Goal: Communication & Community: Answer question/provide support

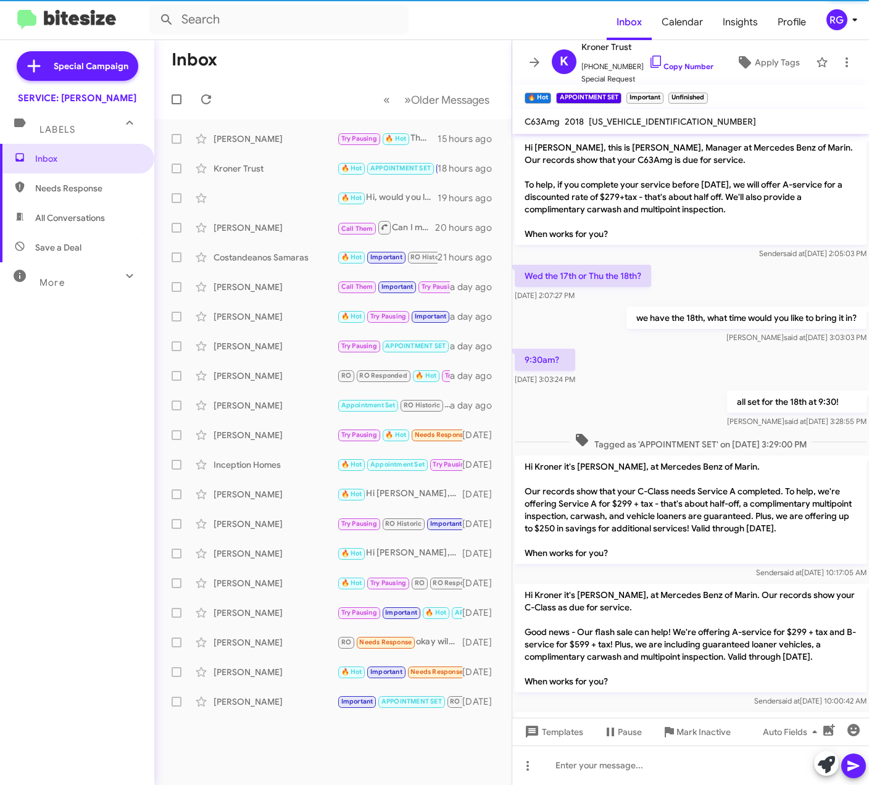
scroll to position [526, 0]
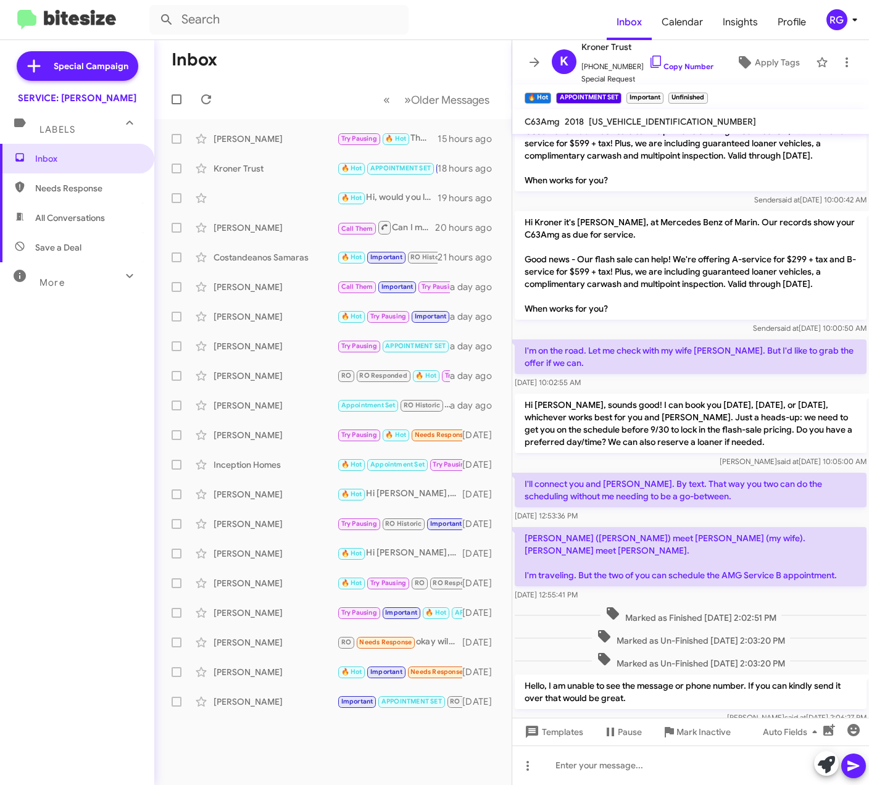
click at [79, 502] on div "Inbox Needs Response All Conversations Save a Deal More Important 🔥 Hot Appoint…" at bounding box center [77, 379] width 154 height 471
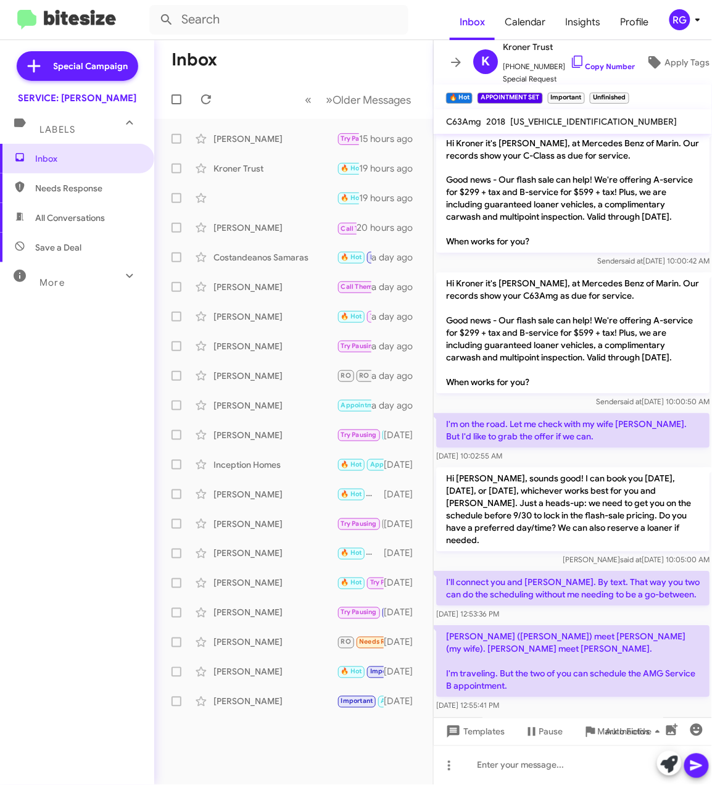
scroll to position [563, 0]
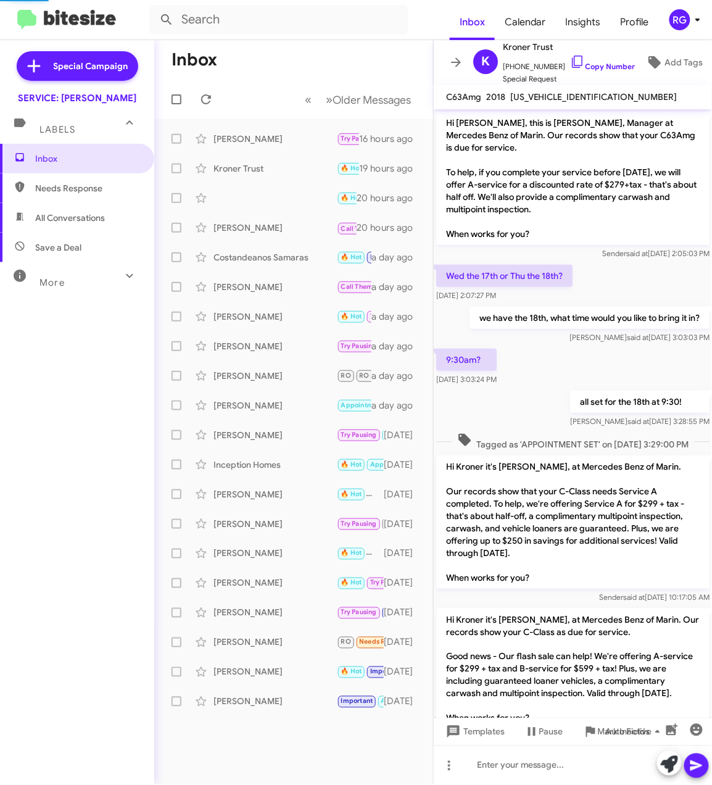
scroll to position [625, 0]
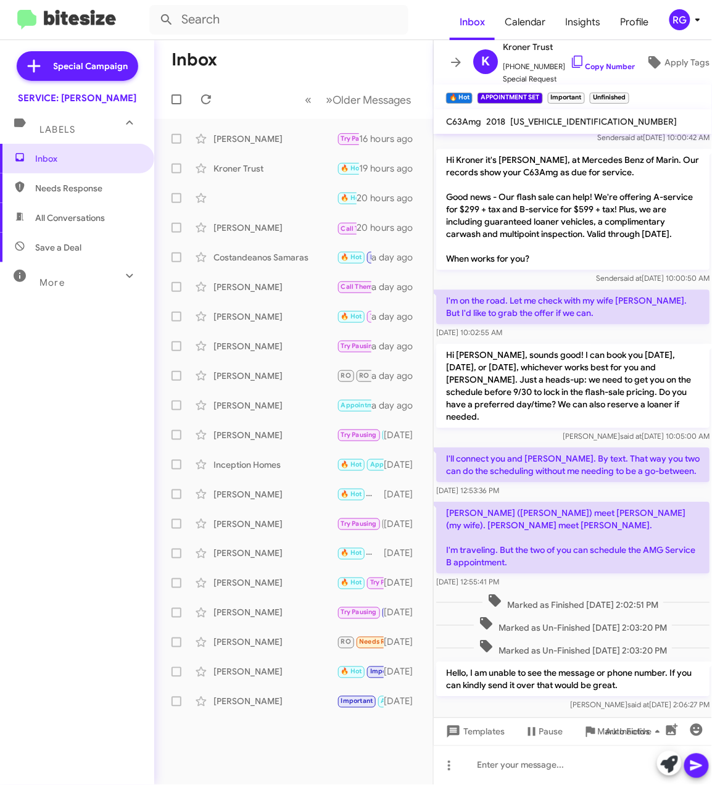
click at [80, 178] on span "Needs Response" at bounding box center [77, 188] width 154 height 30
type input "in:needs-response"
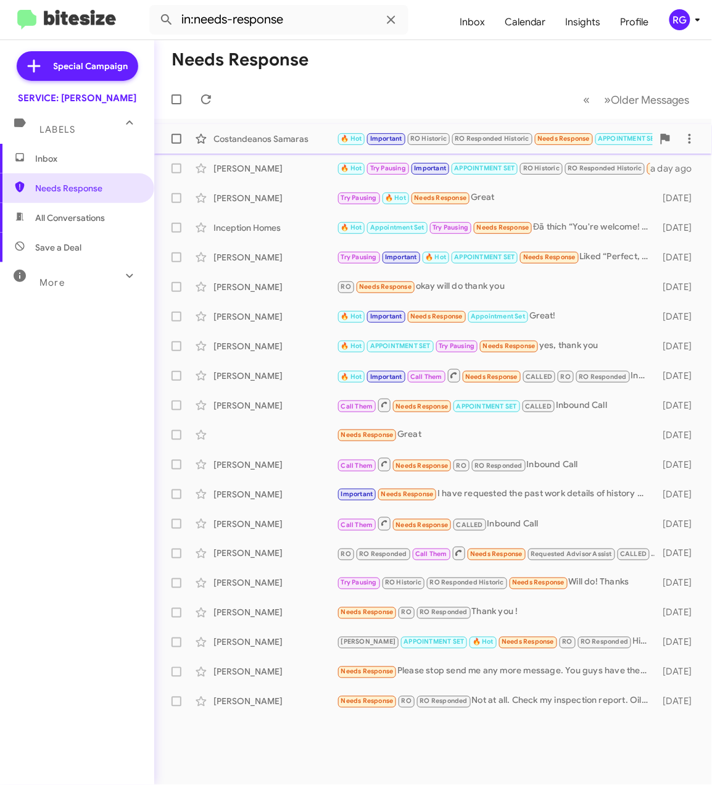
click at [273, 143] on div "Costandeanos Samaras" at bounding box center [275, 139] width 123 height 12
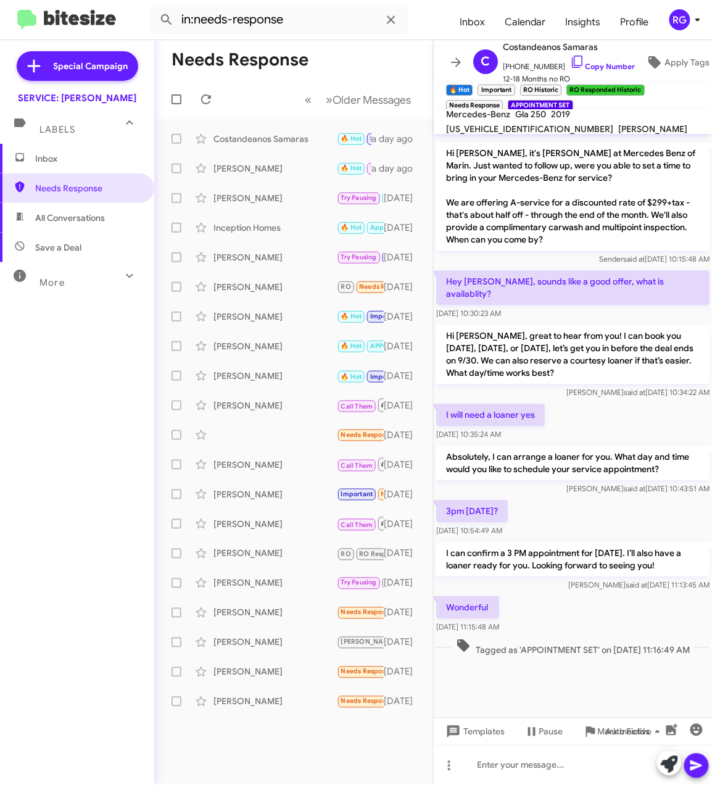
scroll to position [647, 0]
click at [307, 233] on div "Inception Homes" at bounding box center [275, 228] width 123 height 12
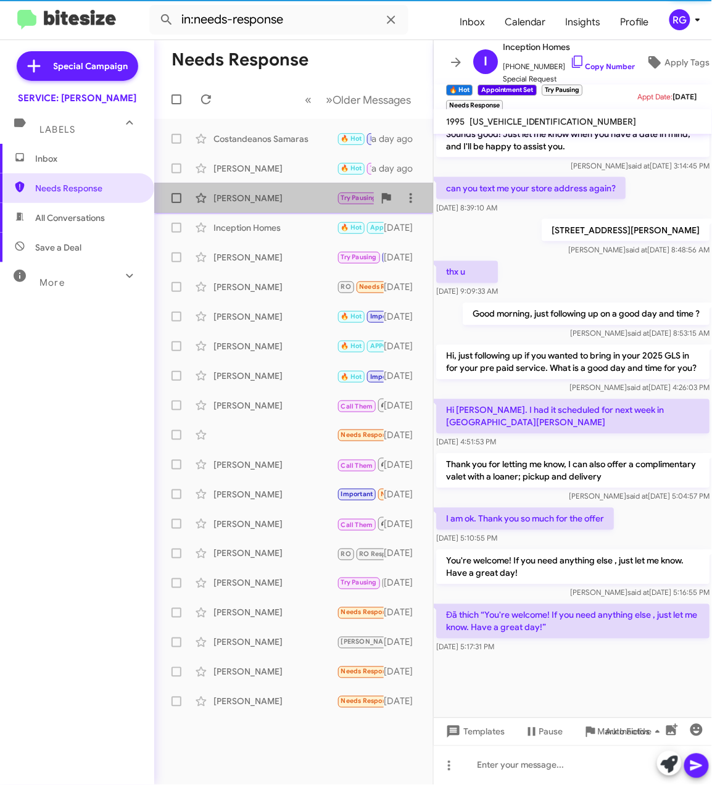
click at [317, 208] on div "Joel Rendaum Try Pausing 🔥 Hot Needs Response Great 2 days ago" at bounding box center [293, 198] width 259 height 25
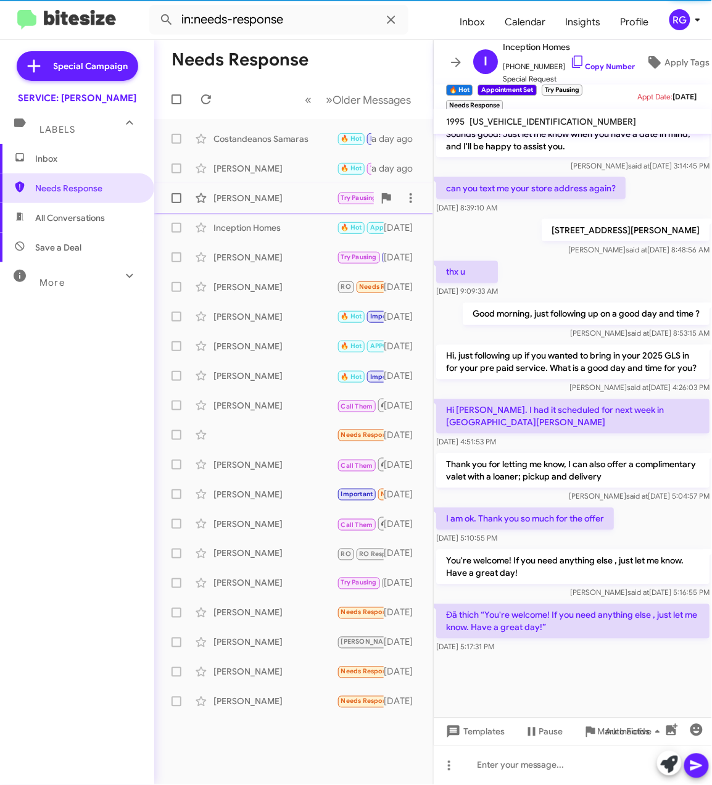
scroll to position [1848, 0]
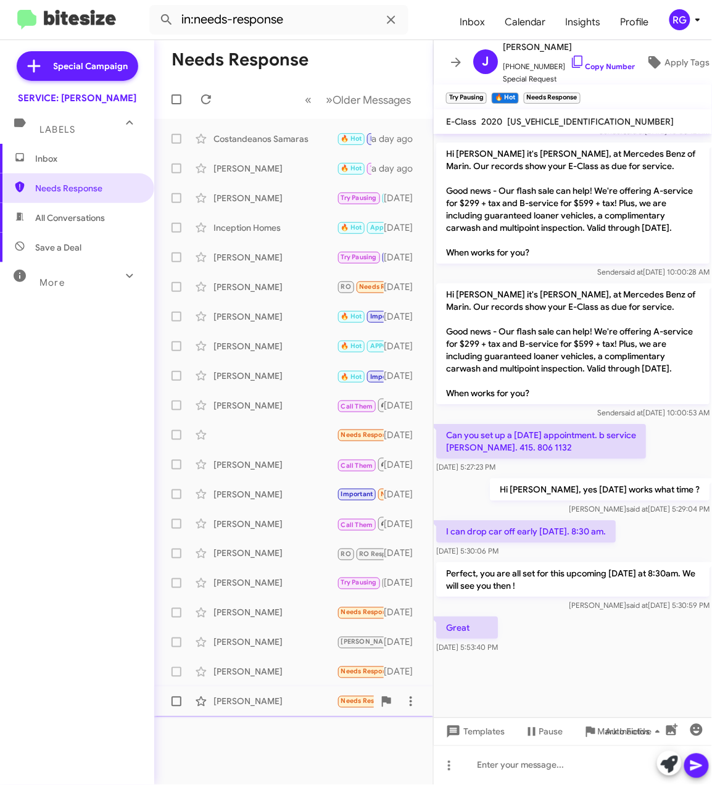
click at [290, 694] on div "Alex Yusim Needs Response RO RO Responded Not at all. Check my inspection repor…" at bounding box center [293, 701] width 259 height 25
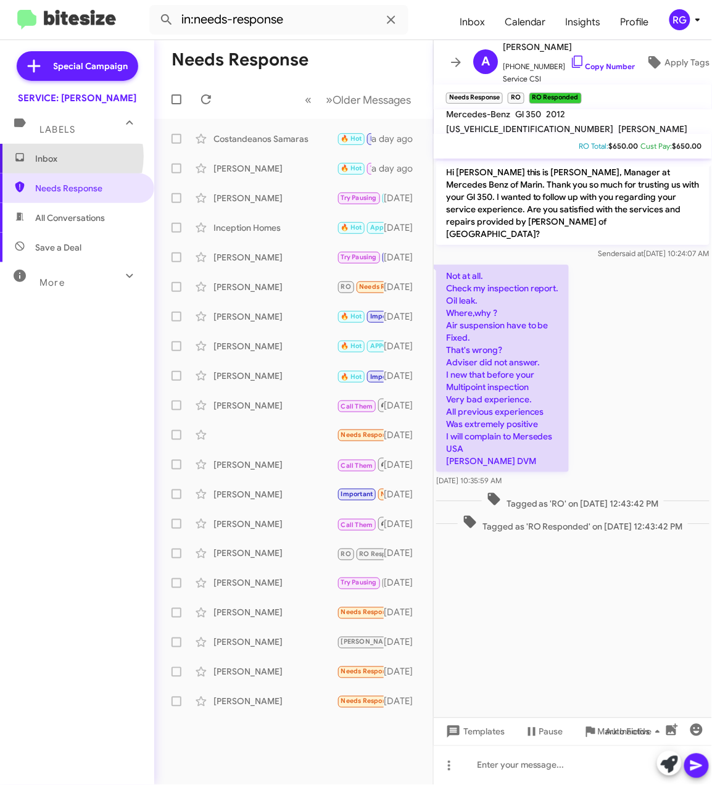
click at [62, 156] on span "Inbox" at bounding box center [87, 158] width 105 height 12
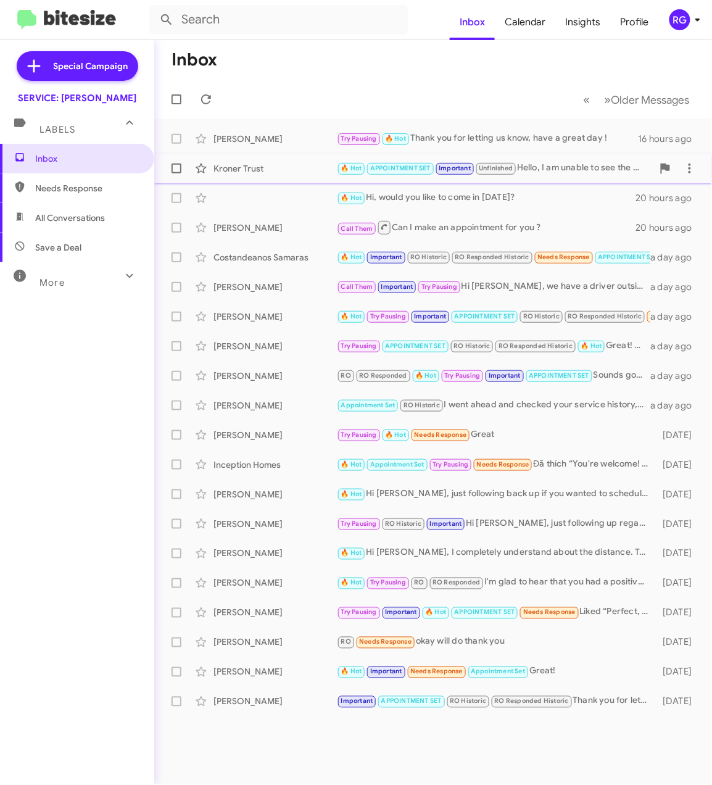
click at [310, 159] on div "Kroner Trust 🔥 Hot APPOINTMENT SET Important Unfinished Hello, I am unable to s…" at bounding box center [433, 168] width 538 height 25
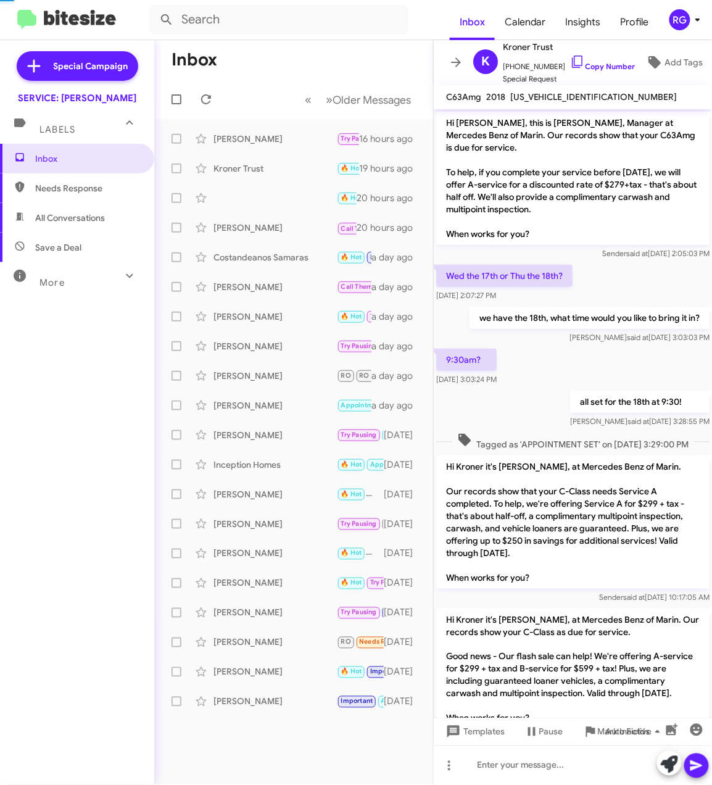
scroll to position [649, 0]
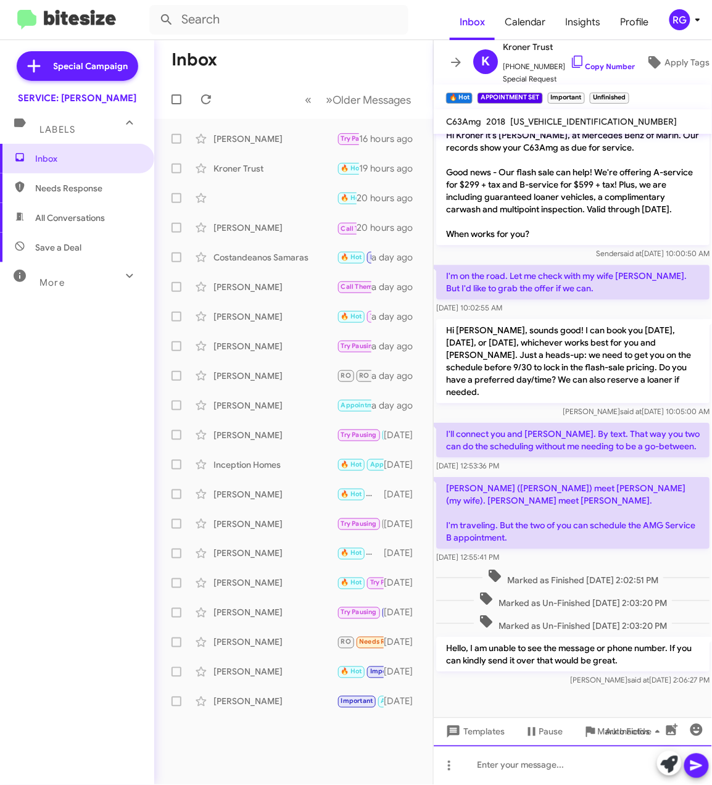
click at [519, 762] on div at bounding box center [573, 766] width 278 height 40
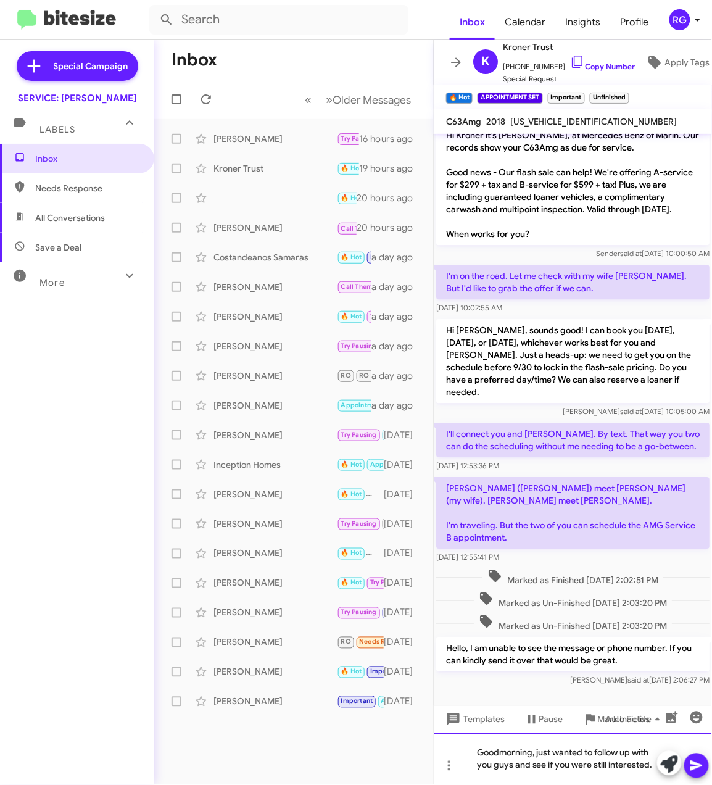
click at [614, 762] on div "Goodmorning, just wanted to follow up with you guys and see if you were still i…" at bounding box center [573, 759] width 278 height 52
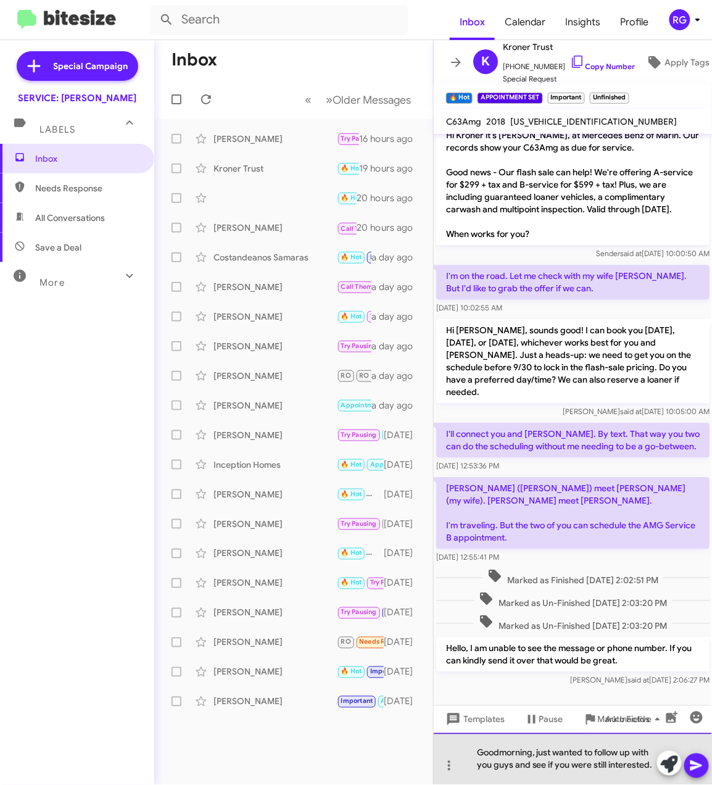
click at [649, 765] on div "Goodmorning, just wanted to follow up with you guys and see if you were still i…" at bounding box center [573, 759] width 278 height 52
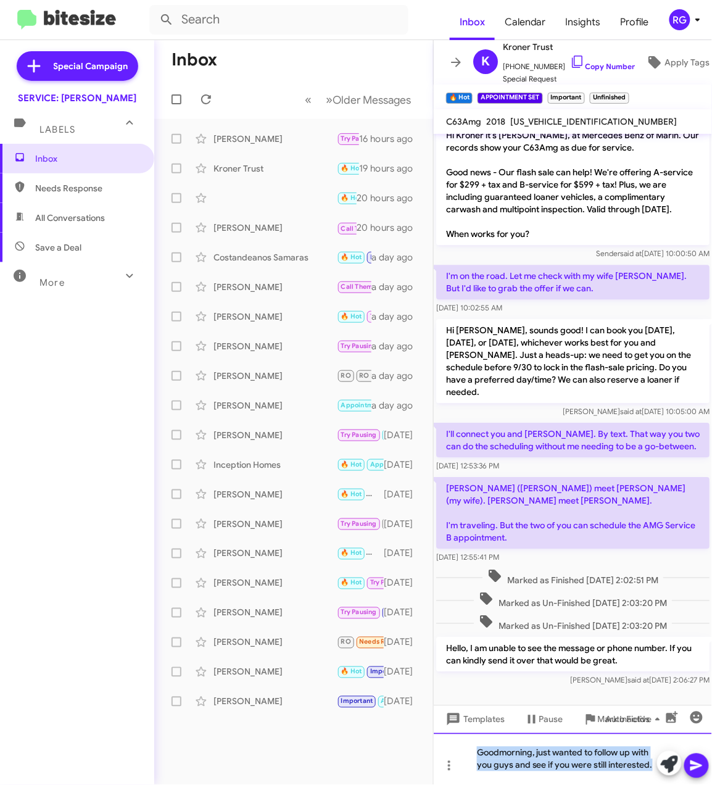
drag, startPoint x: 654, startPoint y: 769, endPoint x: 391, endPoint y: 731, distance: 266.2
click at [391, 732] on div "Inbox « Previous » Next Older Messages Iris Gomez Try Pausing 🔥 Hot Thank you f…" at bounding box center [433, 412] width 558 height 745
copy div "Goodmorning, just wanted to follow up with you guys and see if you were still i…"
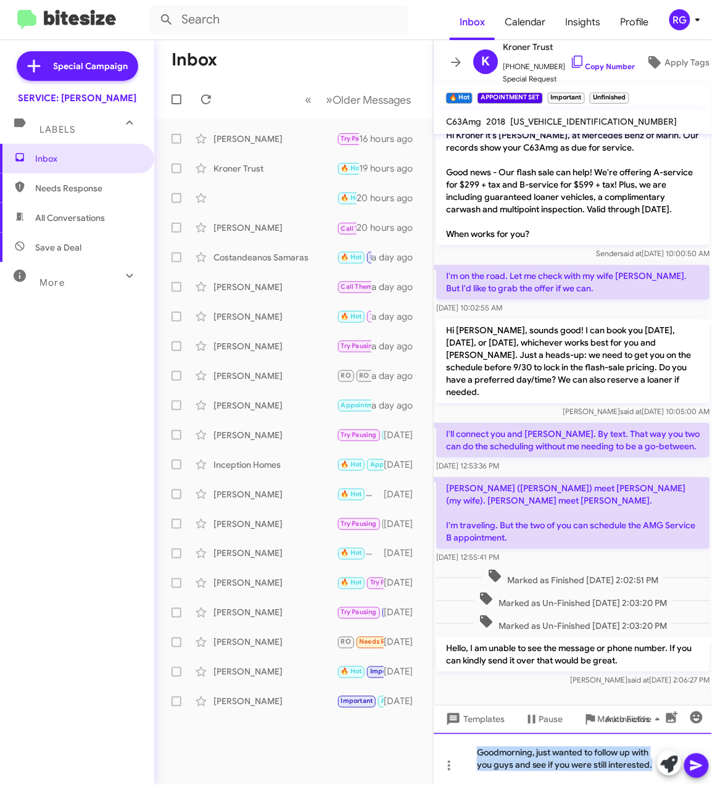
copy div "Goodmorning, just wanted to follow up with you guys and see if you were still i…"
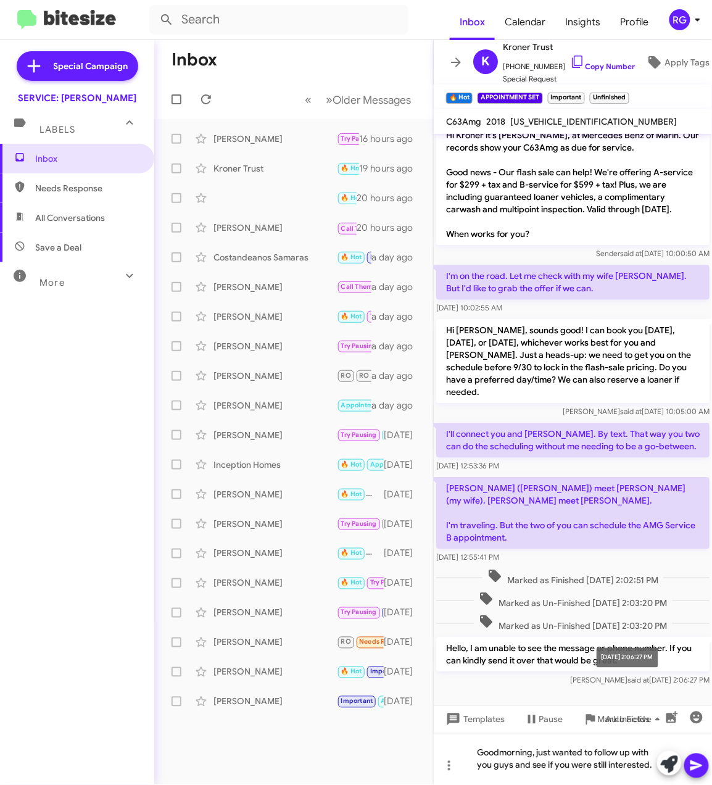
click at [658, 667] on div "Sep 25, 2025, 2:06:27 PM" at bounding box center [628, 658] width 62 height 20
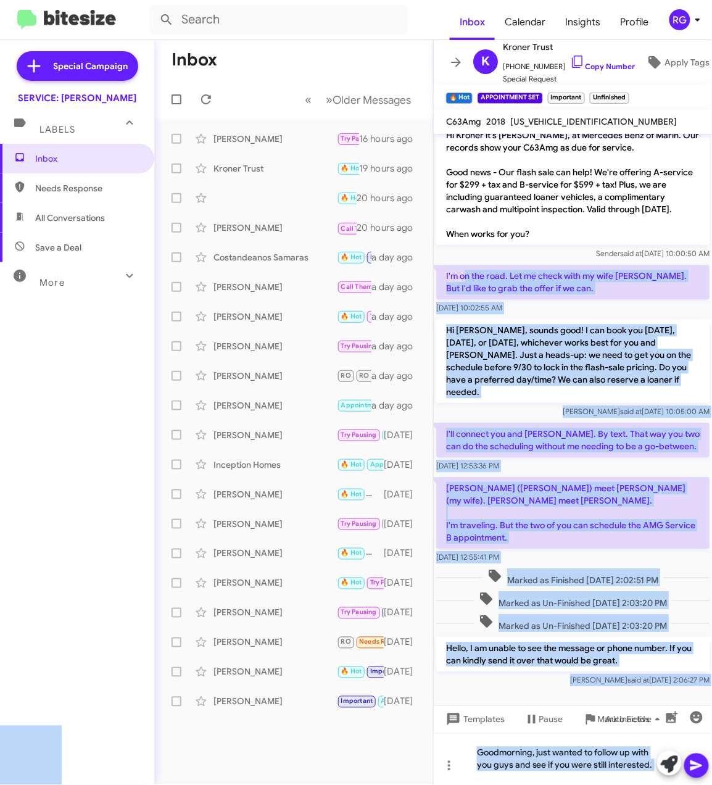
drag, startPoint x: 659, startPoint y: 664, endPoint x: 463, endPoint y: 282, distance: 429.5
drag, startPoint x: 463, startPoint y: 282, endPoint x: 595, endPoint y: 523, distance: 275.1
click at [552, 468] on div "Sep 25, 2025, 12:53:36 PM" at bounding box center [572, 466] width 273 height 12
click at [626, 615] on div "Marked as Un-Finished Sep 25, 2025 - 2:03:20 PM" at bounding box center [573, 623] width 278 height 23
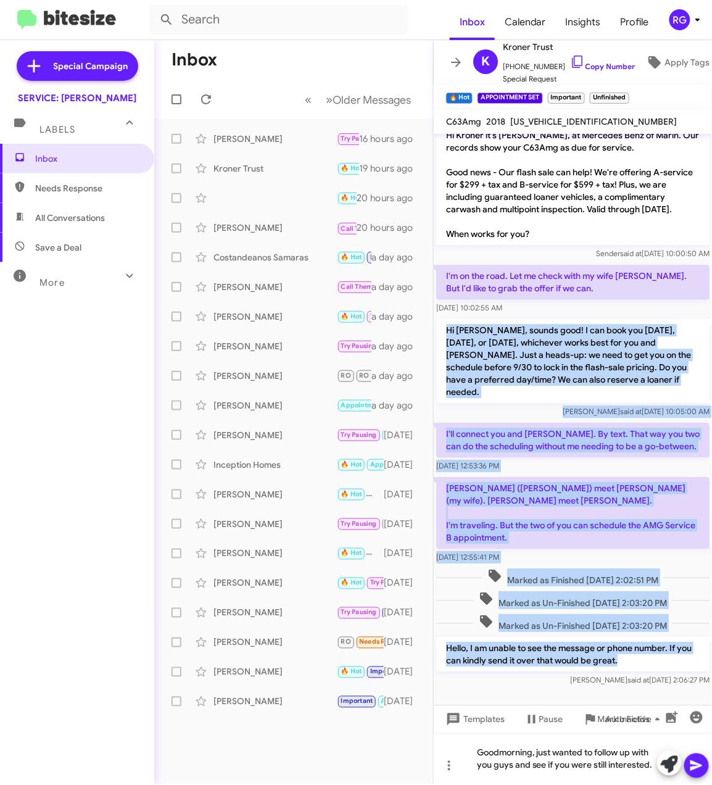
drag, startPoint x: 643, startPoint y: 658, endPoint x: 433, endPoint y: 335, distance: 385.2
click at [434, 335] on div "Hi Kroner, this is Omar Ibrahimi, Manager at Mercedes Benz of Marin. Our record…" at bounding box center [573, 459] width 278 height 651
copy div "Hi Kroner, sounds good! I can book you today, tomorrow, or Saturday, whichever …"
click at [633, 425] on p "I'll connect you and Jennifer. By text. That way you two can do the scheduling …" at bounding box center [572, 440] width 273 height 35
click at [627, 425] on p "I'll connect you and Jennifer. By text. That way you two can do the scheduling …" at bounding box center [572, 440] width 273 height 35
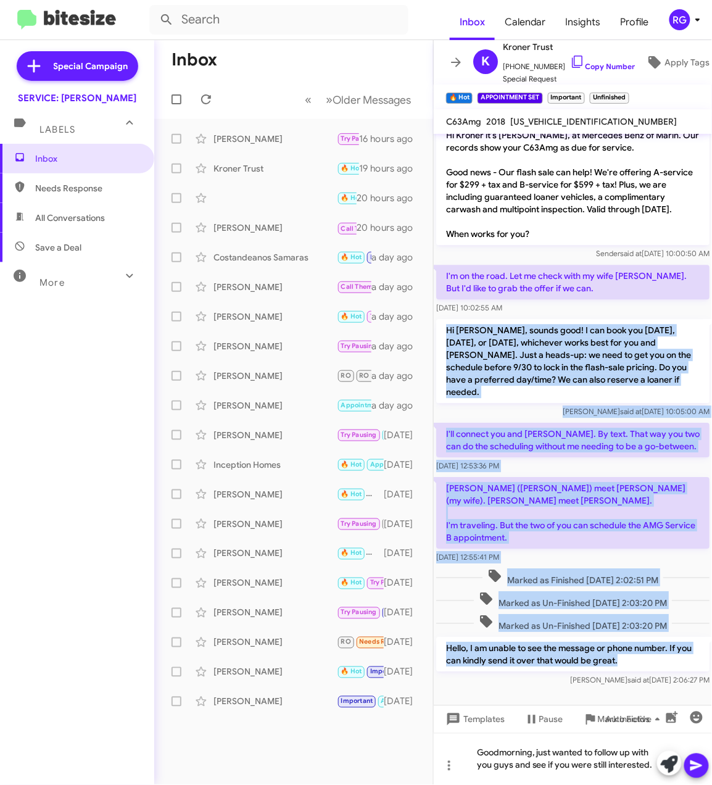
click at [628, 423] on p "I'll connect you and Jennifer. By text. That way you two can do the scheduling …" at bounding box center [572, 440] width 273 height 35
click at [630, 425] on p "I'll connect you and Jennifer. By text. That way you two can do the scheduling …" at bounding box center [572, 440] width 273 height 35
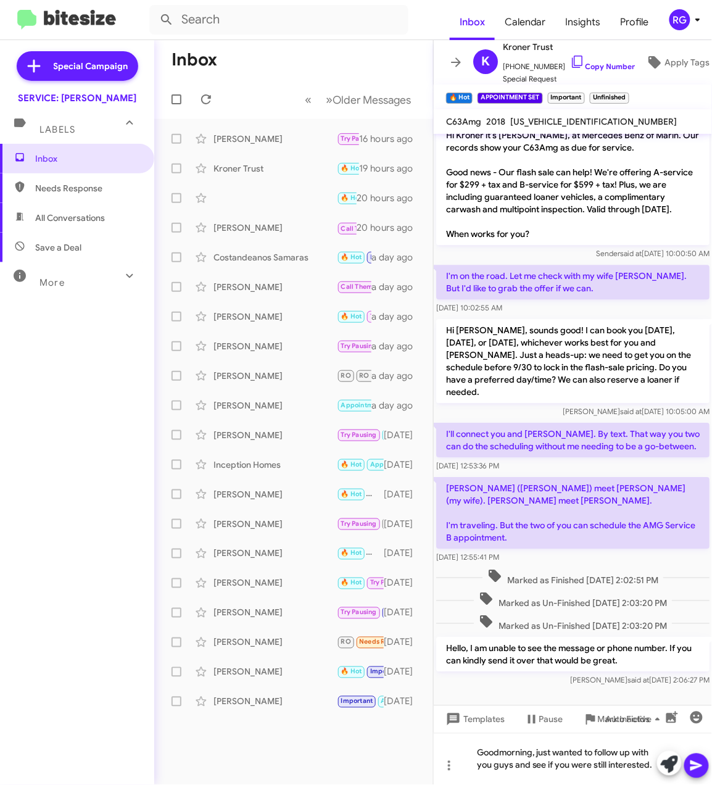
click at [668, 604] on span "Marked as Un-Finished Sep 25, 2025 - 2:03:20 PM" at bounding box center [573, 601] width 198 height 18
click at [596, 767] on div "Goodmorning, just wanted to follow up with you guys and see if you were still i…" at bounding box center [573, 759] width 278 height 52
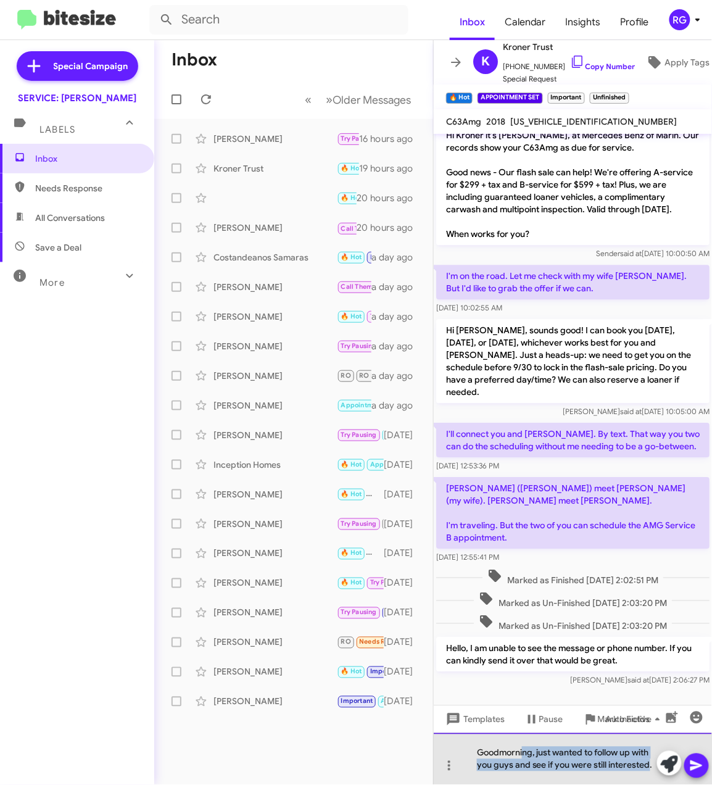
drag, startPoint x: 652, startPoint y: 768, endPoint x: 524, endPoint y: 746, distance: 129.7
click at [524, 746] on div "Goodmorning, just wanted to follow up with you guys and see if you were still i…" at bounding box center [573, 759] width 278 height 52
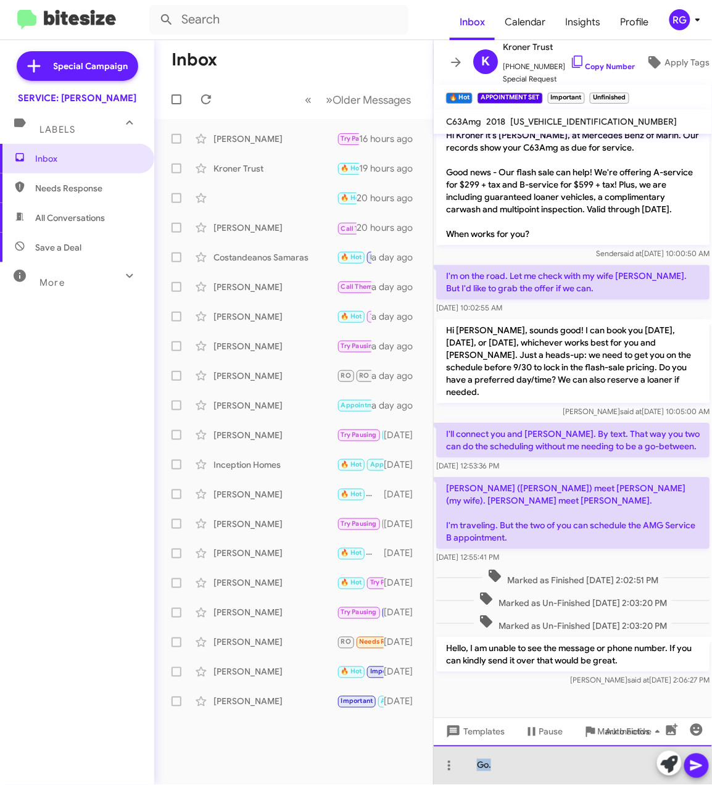
drag, startPoint x: 558, startPoint y: 768, endPoint x: 341, endPoint y: 763, distance: 216.7
click at [341, 764] on div "Inbox « Previous » Next Older Messages Iris Gomez Try Pausing 🔥 Hot Thank you f…" at bounding box center [433, 412] width 558 height 745
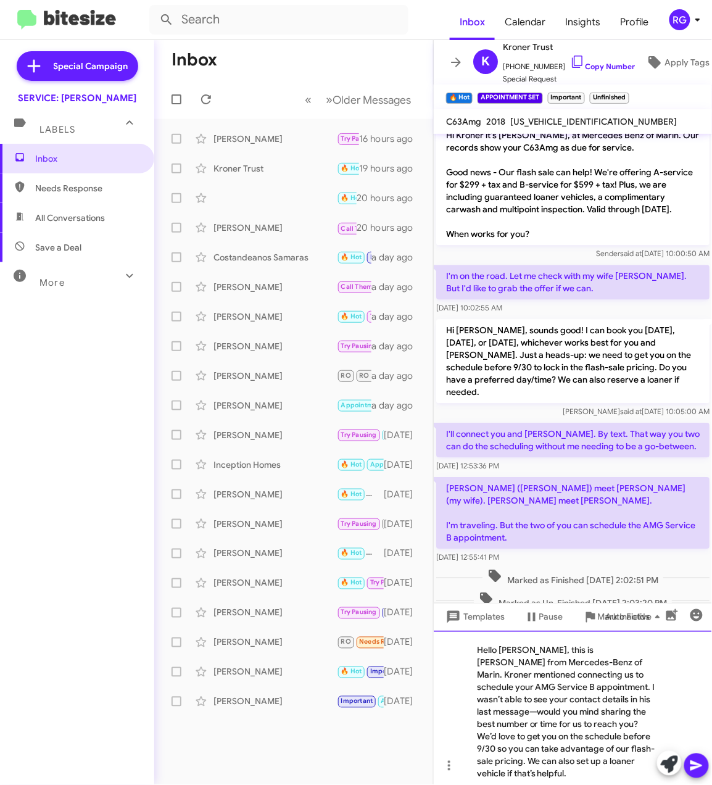
click at [623, 706] on div "Hello Jennifer, this is Omar from Mercedes-Benz of Marin. Kroner mentioned conn…" at bounding box center [573, 708] width 278 height 154
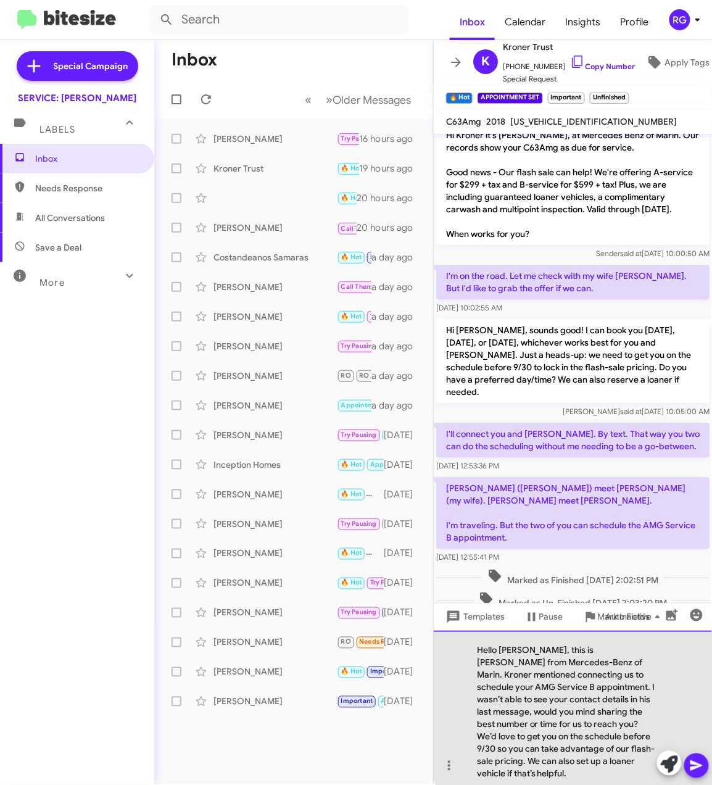
click at [618, 697] on div "Hello Jennifer, this is Omar from Mercedes-Benz of Marin. Kroner mentioned conn…" at bounding box center [573, 708] width 278 height 154
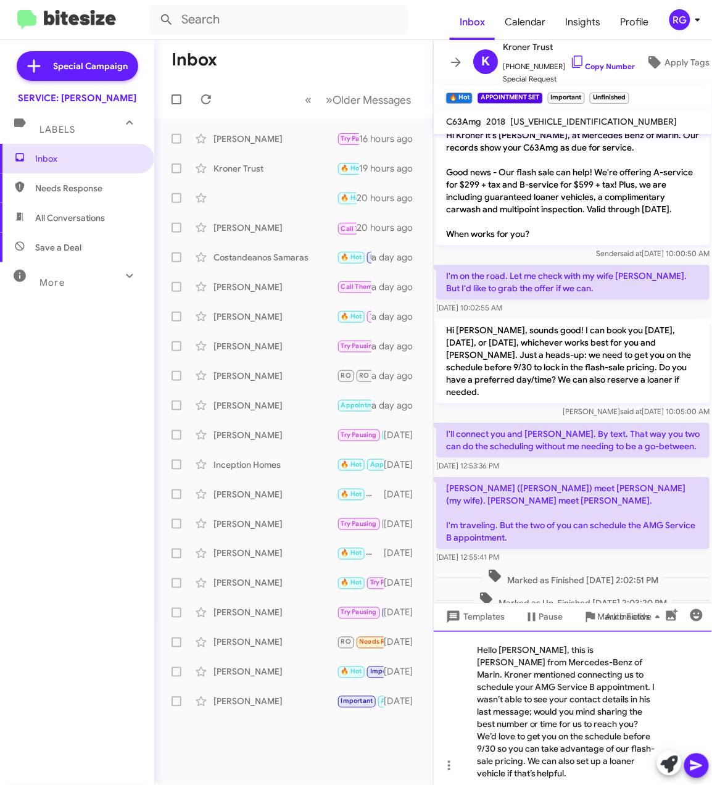
click at [597, 764] on div "Hello [PERSON_NAME], this is [PERSON_NAME] from Mercedes-Benz of Marin. Kroner …" at bounding box center [573, 708] width 278 height 154
click at [628, 767] on div "Hello [PERSON_NAME], this is [PERSON_NAME] from Mercedes-Benz of Marin. Kroner …" at bounding box center [573, 708] width 278 height 154
click at [649, 770] on div "Hello [PERSON_NAME], this is [PERSON_NAME] from Mercedes-Benz of Marin. Kroner …" at bounding box center [573, 708] width 278 height 154
click at [652, 770] on div "Hello [PERSON_NAME], this is [PERSON_NAME] from Mercedes-Benz of Marin. Kroner …" at bounding box center [573, 708] width 278 height 154
click at [643, 705] on div "Hello [PERSON_NAME], this is [PERSON_NAME] from Mercedes-Benz of Marin. Kroner …" at bounding box center [573, 708] width 278 height 154
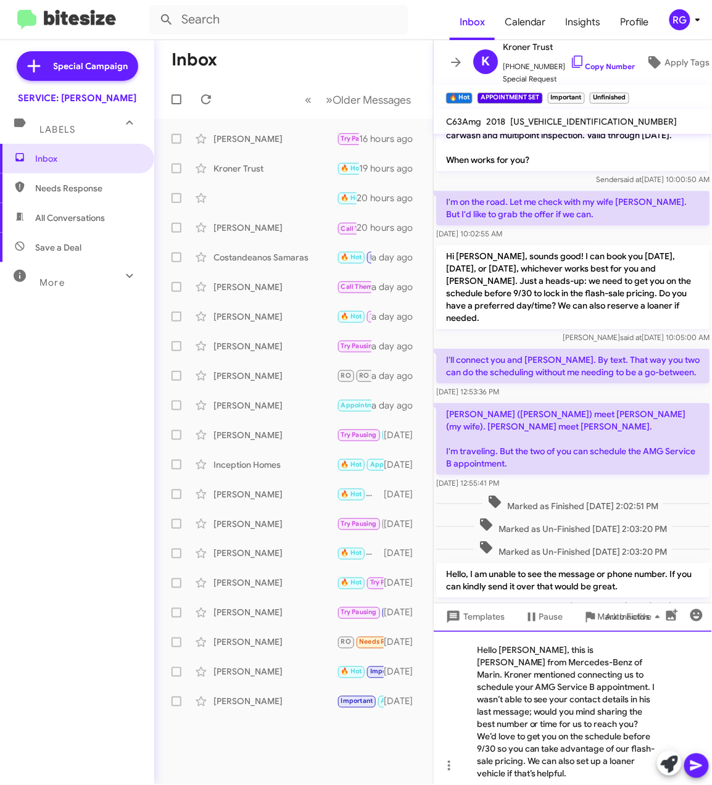
scroll to position [786, 0]
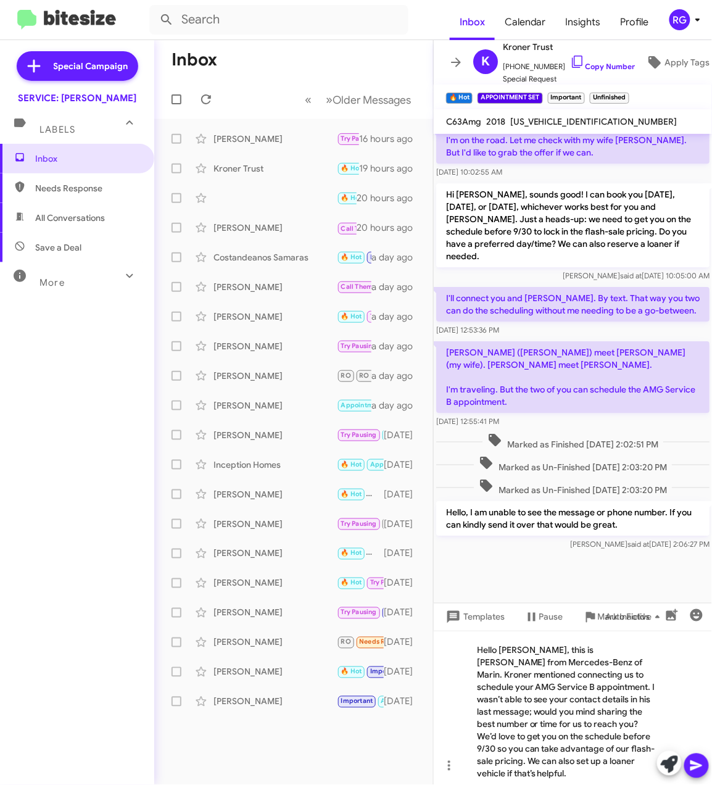
click at [702, 772] on icon at bounding box center [696, 766] width 15 height 15
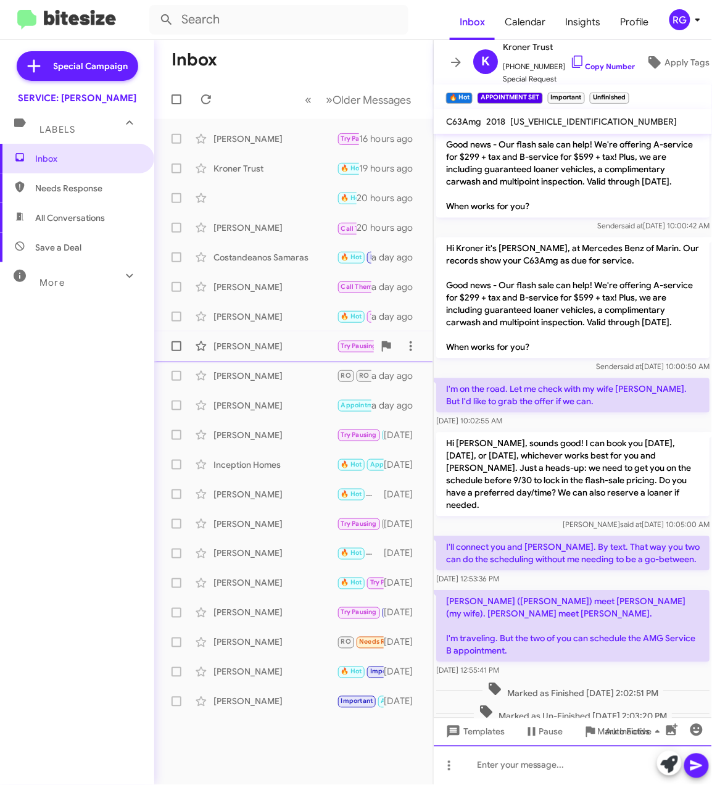
scroll to position [477, 0]
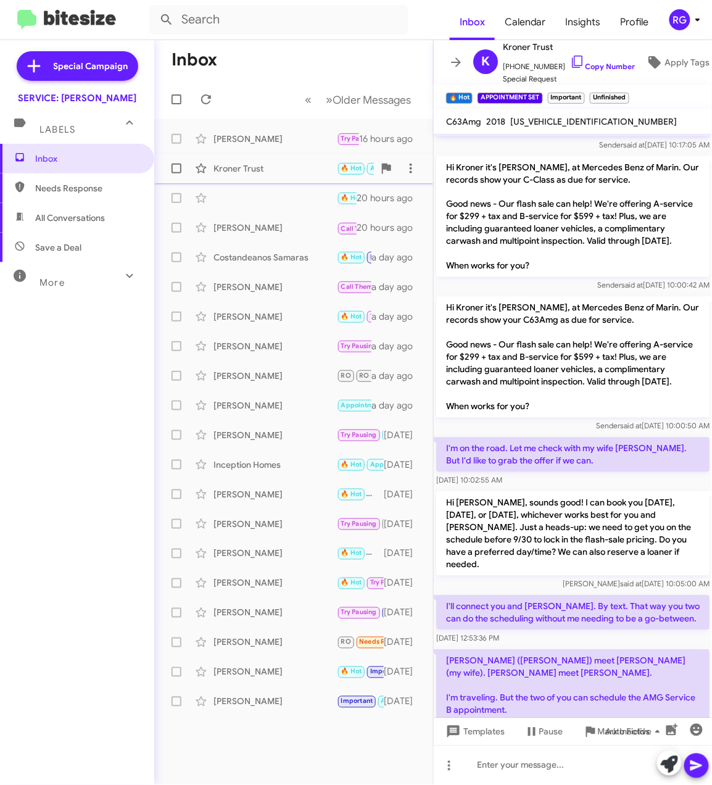
click at [283, 168] on div "Kroner Trust" at bounding box center [275, 168] width 123 height 12
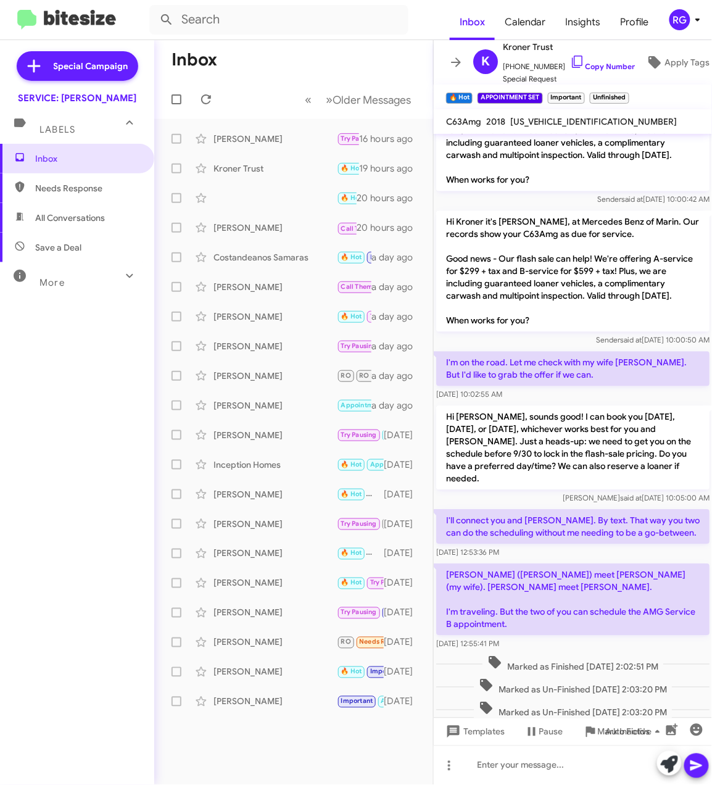
scroll to position [806, 0]
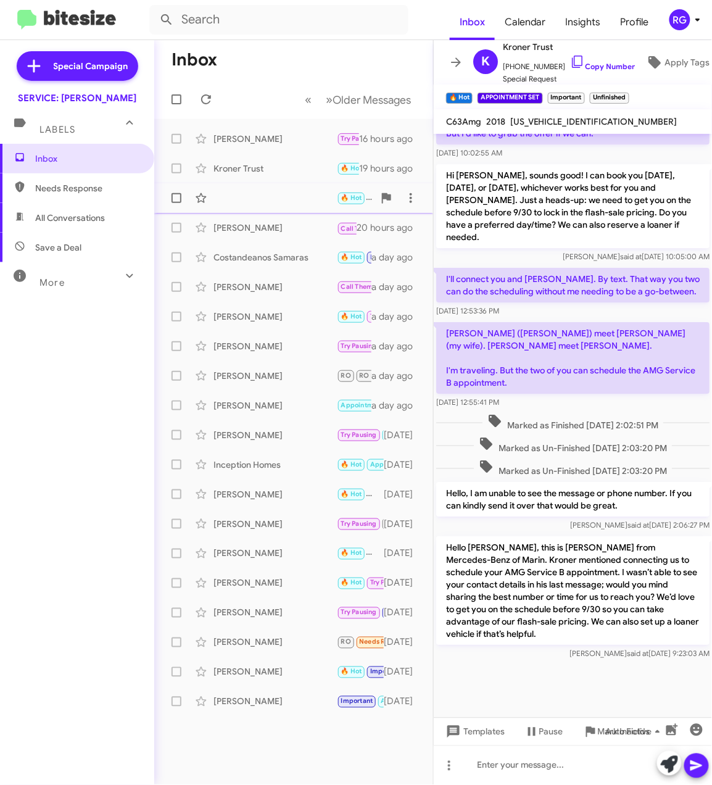
click at [235, 196] on div "🔥 Hot Hi, would you like to come in tomorrow? 20 hours ago" at bounding box center [293, 198] width 259 height 25
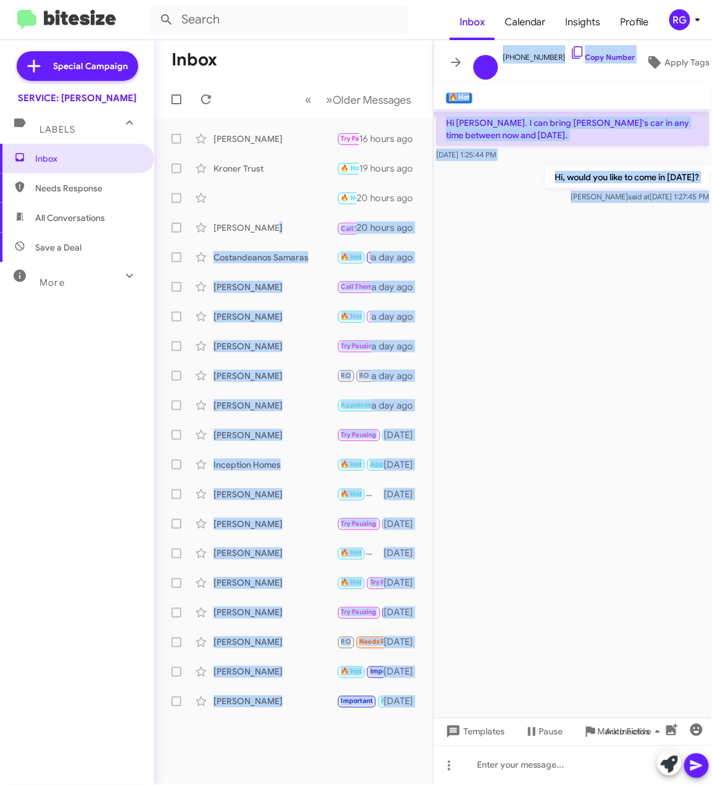
drag, startPoint x: 269, startPoint y: 239, endPoint x: 706, endPoint y: 270, distance: 438.1
click at [706, 270] on div "Inbox « Previous » Next Older Messages Iris Gomez Try Pausing 🔥 Hot Thank you f…" at bounding box center [433, 412] width 558 height 745
drag, startPoint x: 706, startPoint y: 270, endPoint x: 621, endPoint y: 260, distance: 85.8
click at [621, 260] on cdk-virtual-scroll-viewport "Hi Omar. I can bring Ken's car in any time between now and Wednesday October 1.…" at bounding box center [573, 413] width 278 height 609
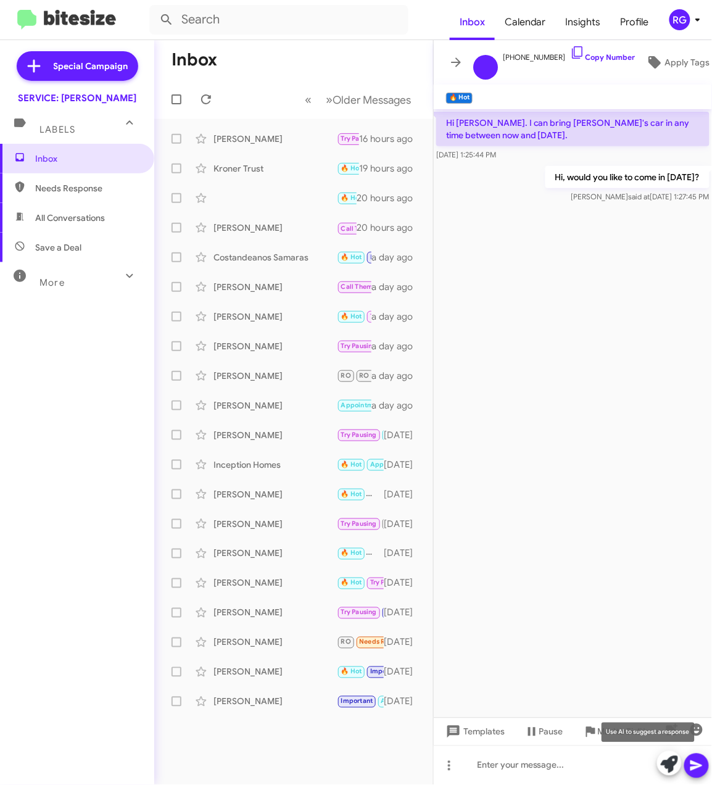
click at [672, 773] on icon at bounding box center [669, 764] width 17 height 17
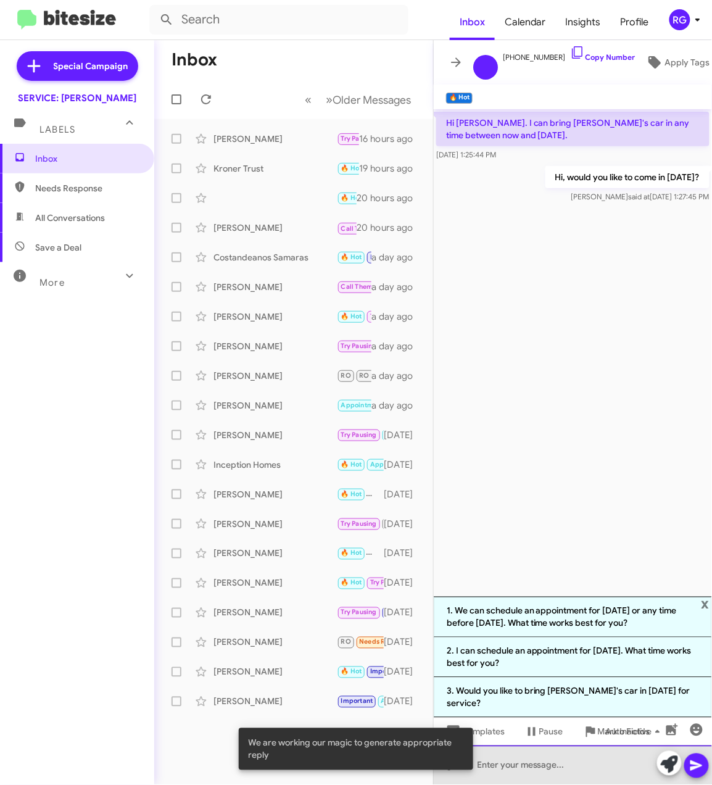
click at [569, 768] on div at bounding box center [573, 766] width 278 height 40
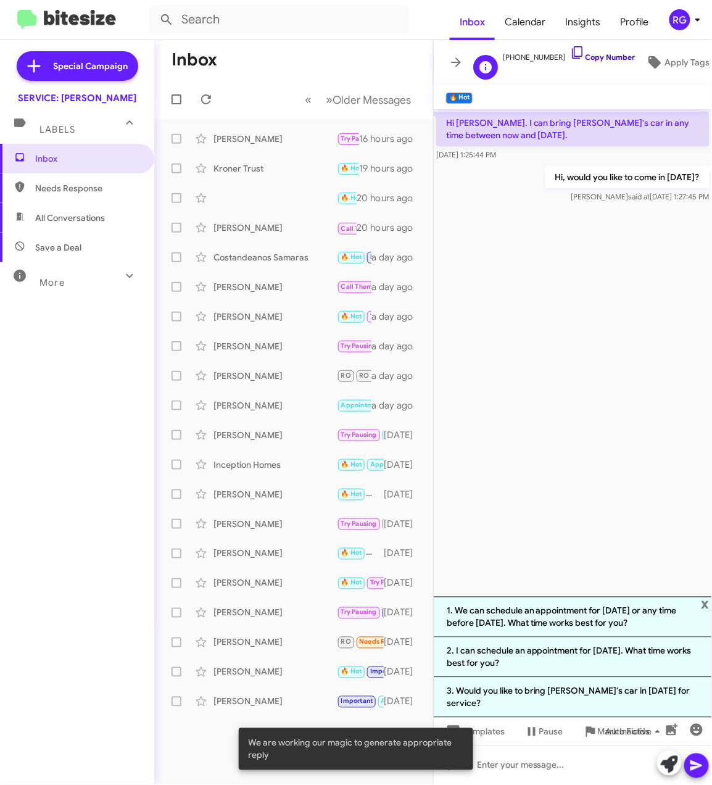
click at [586, 52] on link "Copy Number" at bounding box center [602, 56] width 65 height 9
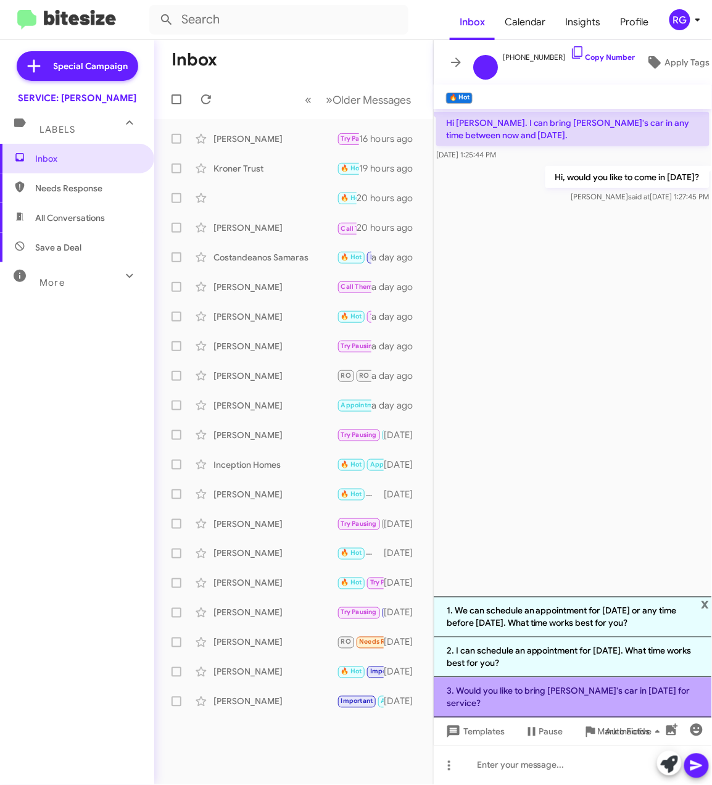
click at [646, 694] on li "3. Would you like to bring Ken's car in tomorrow for service?" at bounding box center [573, 698] width 278 height 40
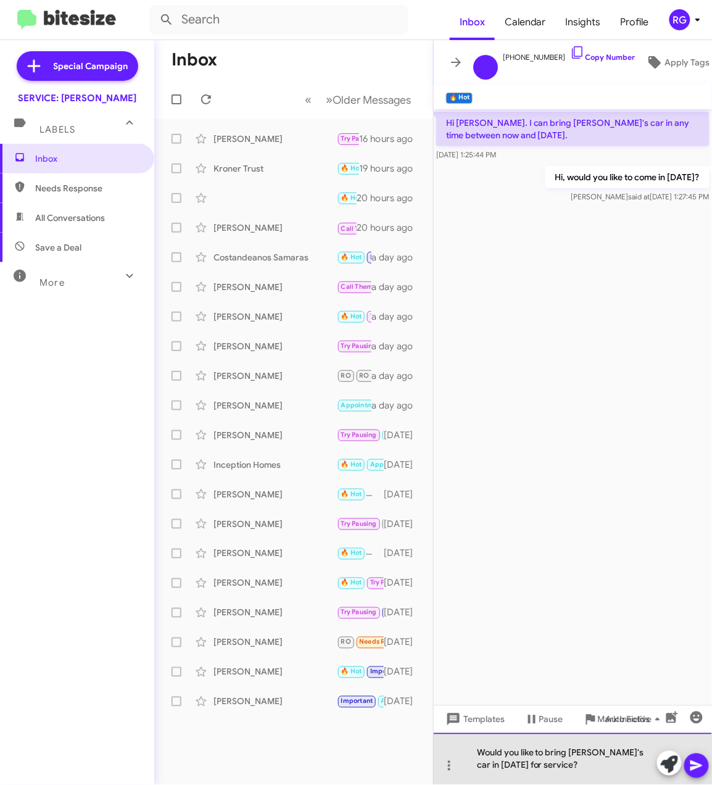
click at [523, 759] on div "Would you like to bring Ken's car in tomorrow for service?" at bounding box center [573, 759] width 278 height 52
click at [590, 756] on div "Would you like to bring Ken's car in tomorrow for service?" at bounding box center [573, 759] width 278 height 52
click at [541, 767] on div "Would you like to bring Ken's car in tomorrow for service?" at bounding box center [573, 759] width 278 height 52
click at [584, 759] on div "Would you like to bring Ken's car in tomorrow for service?" at bounding box center [573, 759] width 278 height 52
drag, startPoint x: 593, startPoint y: 760, endPoint x: 575, endPoint y: 762, distance: 17.9
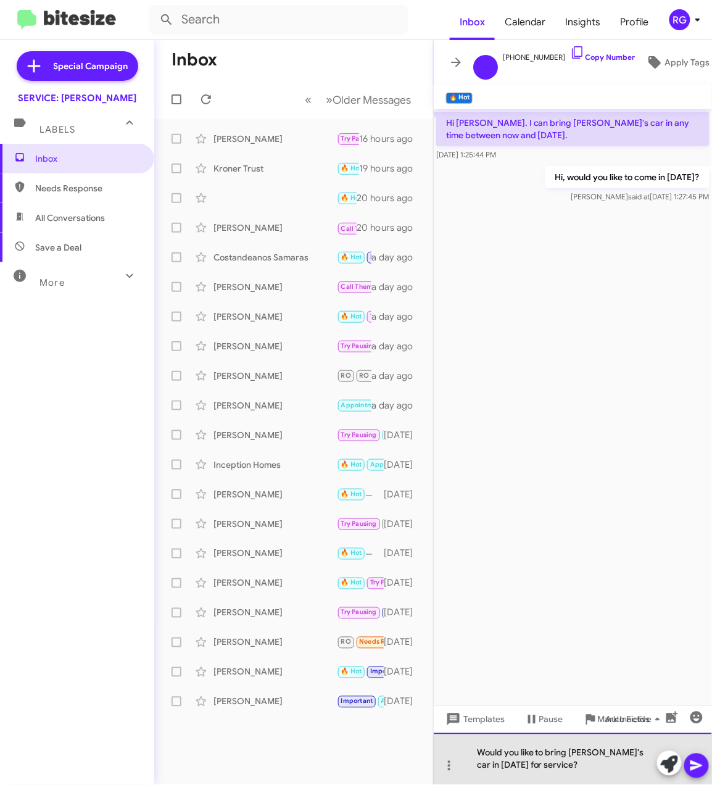
click at [593, 762] on div "Would you like to bring Ken's car in tomorrow for service?" at bounding box center [573, 759] width 278 height 52
click at [480, 754] on div "Would you like to bring Ken's car in tomorrow for service?" at bounding box center [573, 759] width 278 height 52
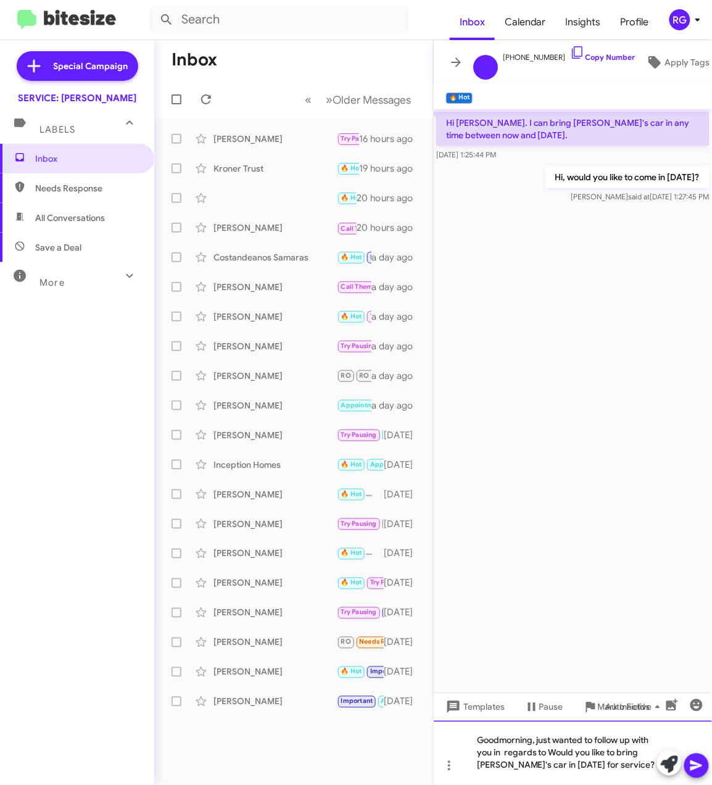
click at [517, 761] on div "Goodmorning, just wanted to follow up with you in regards to Would you like to …" at bounding box center [573, 753] width 278 height 64
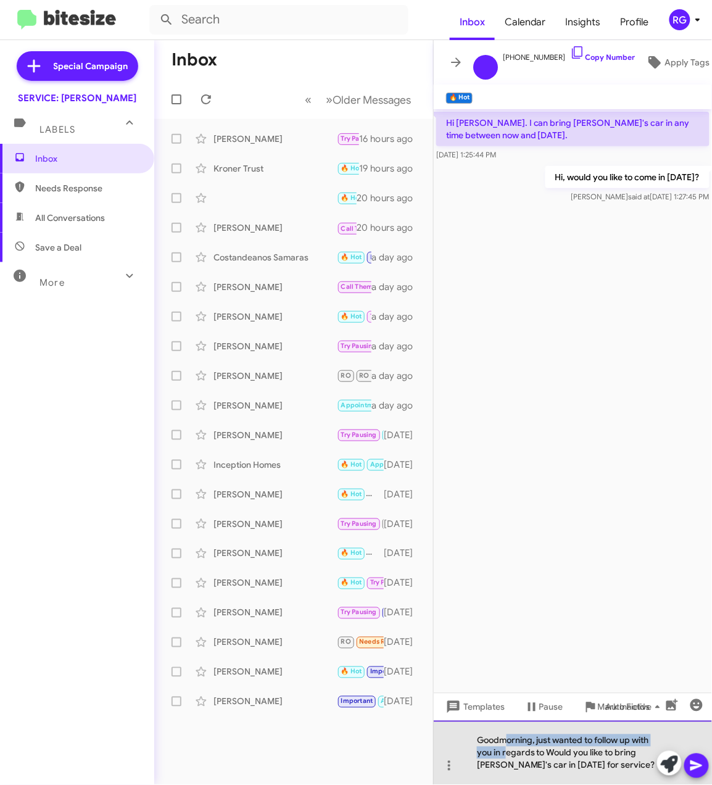
drag, startPoint x: 509, startPoint y: 746, endPoint x: 514, endPoint y: 757, distance: 11.6
drag, startPoint x: 626, startPoint y: 768, endPoint x: 448, endPoint y: 731, distance: 182.3
click at [448, 731] on div "Goodmorning, following up with our previous conversion. Would you like to bring…" at bounding box center [573, 753] width 278 height 64
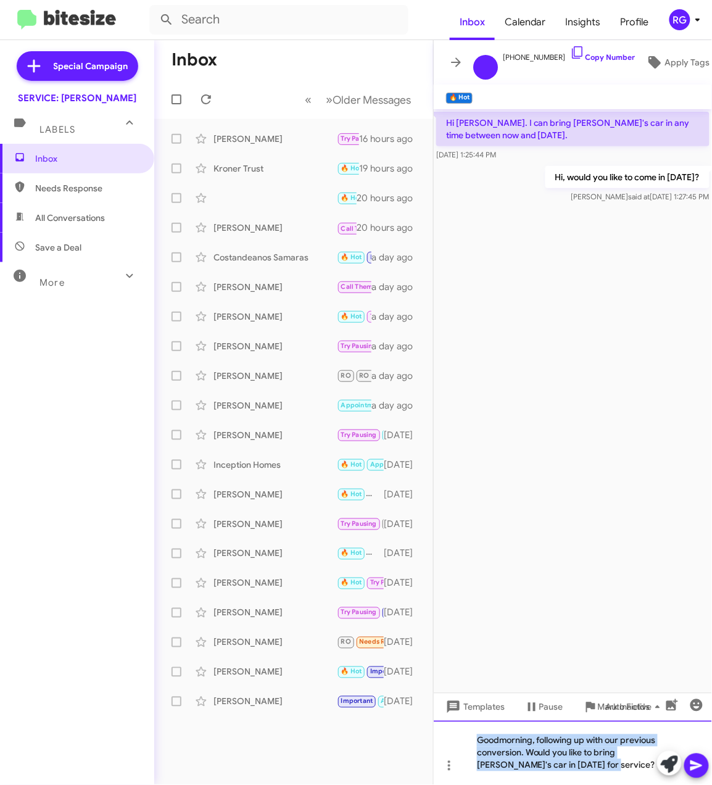
copy div "Goodmorning, following up with our previous conversion. Would you like to bring…"
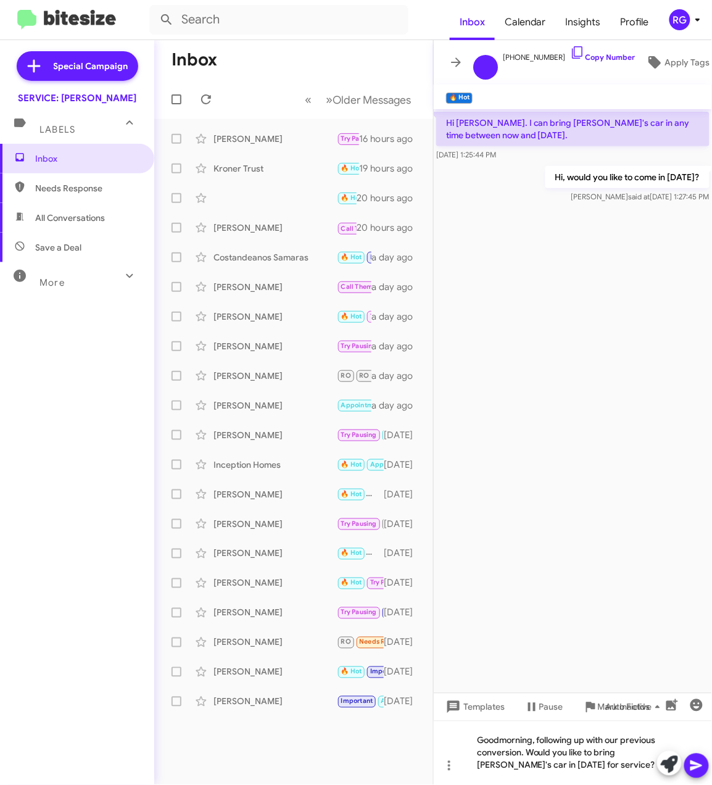
click at [668, 588] on cdk-virtual-scroll-viewport "Hi Omar. I can bring Ken's car in any time between now and Wednesday October 1.…" at bounding box center [573, 401] width 278 height 584
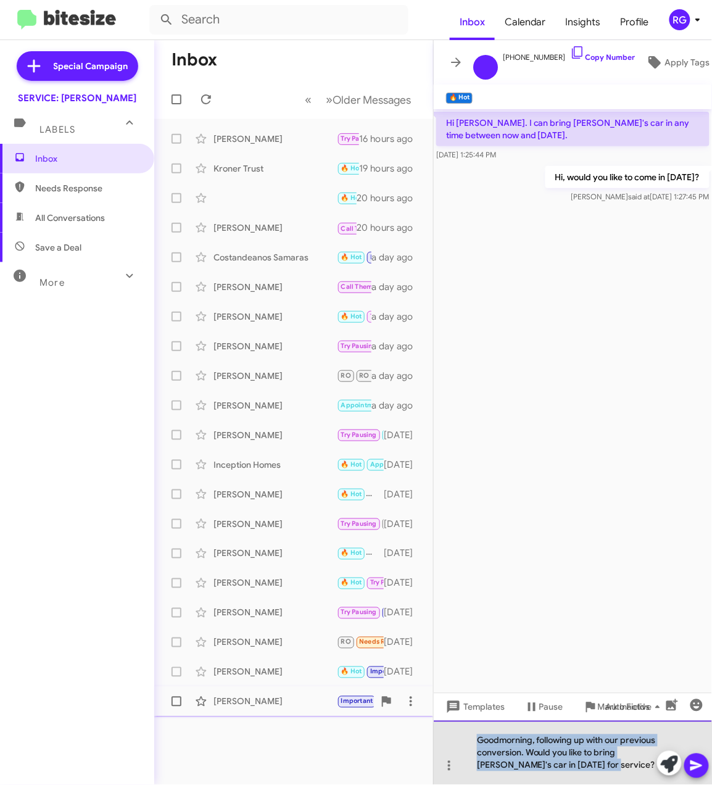
drag, startPoint x: 615, startPoint y: 761, endPoint x: 368, endPoint y: 715, distance: 251.2
click at [364, 714] on div "Inbox « Previous » Next Older Messages Iris Gomez Try Pausing 🔥 Hot Thank you f…" at bounding box center [433, 412] width 558 height 745
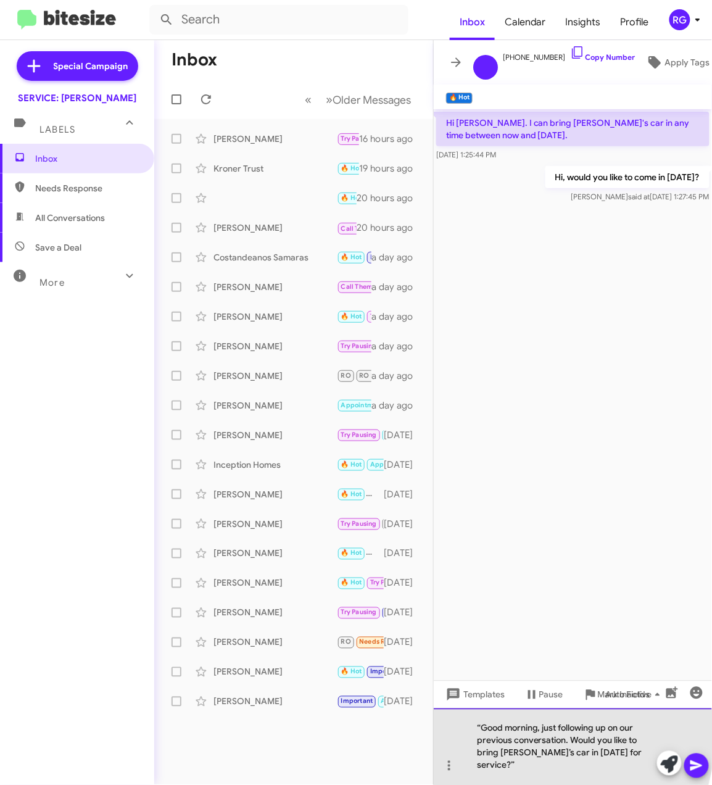
click at [481, 739] on div "“Good morning, just following up on our previous conversation. Would you like t…" at bounding box center [573, 747] width 278 height 77
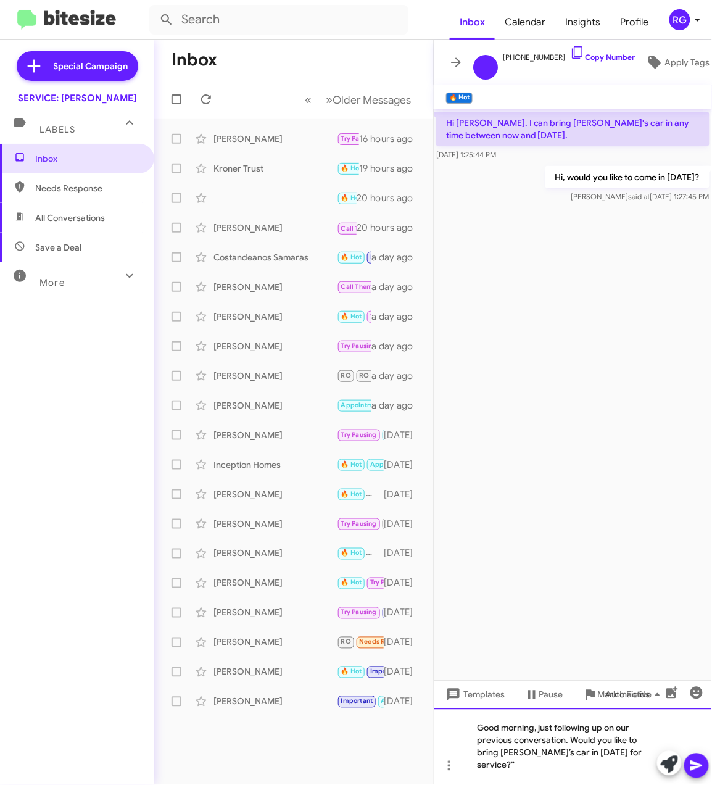
click at [652, 778] on div "Good morning, just following up on our previous conversation. Would you like to…" at bounding box center [573, 747] width 278 height 77
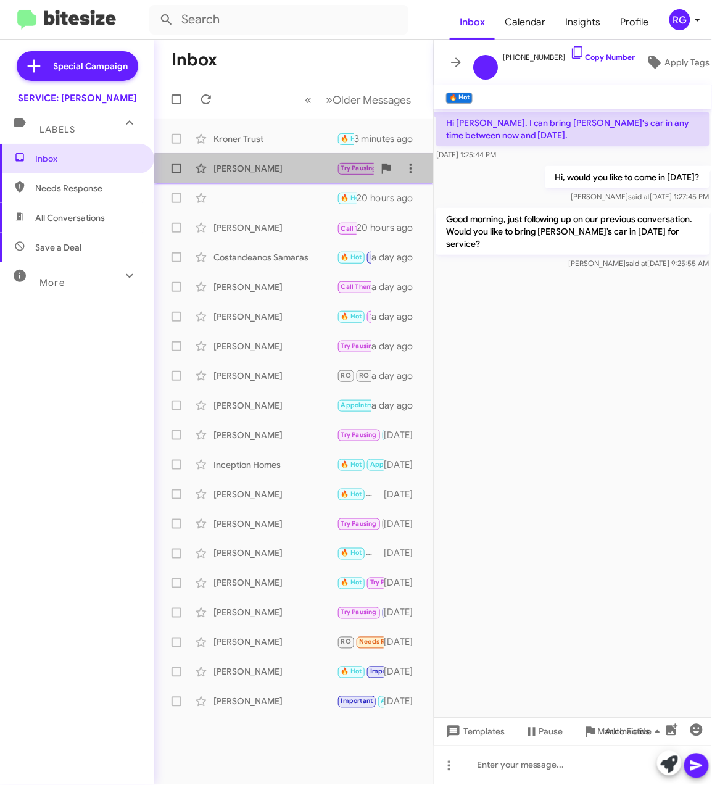
click at [305, 174] on div "Iris Gomez Try Pausing 🔥 Hot Thank you for letting us know, have a great day ! …" at bounding box center [293, 168] width 259 height 25
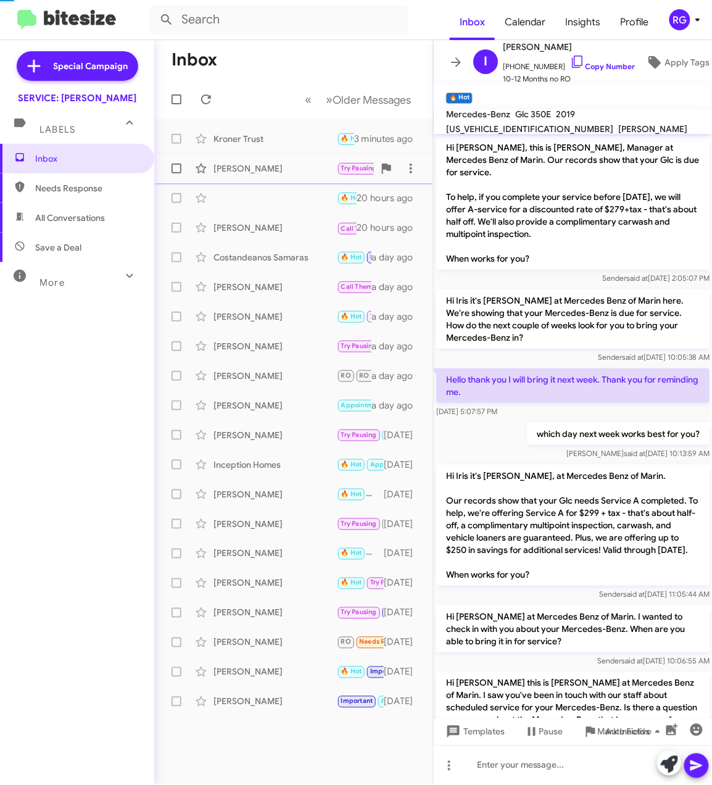
scroll to position [561, 0]
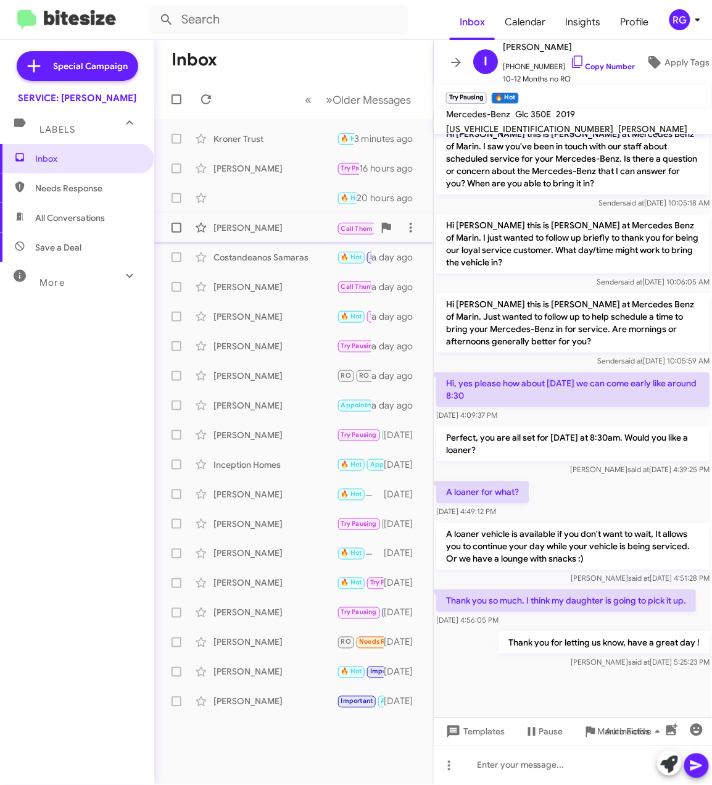
click at [278, 233] on div "[PERSON_NAME]" at bounding box center [275, 228] width 123 height 12
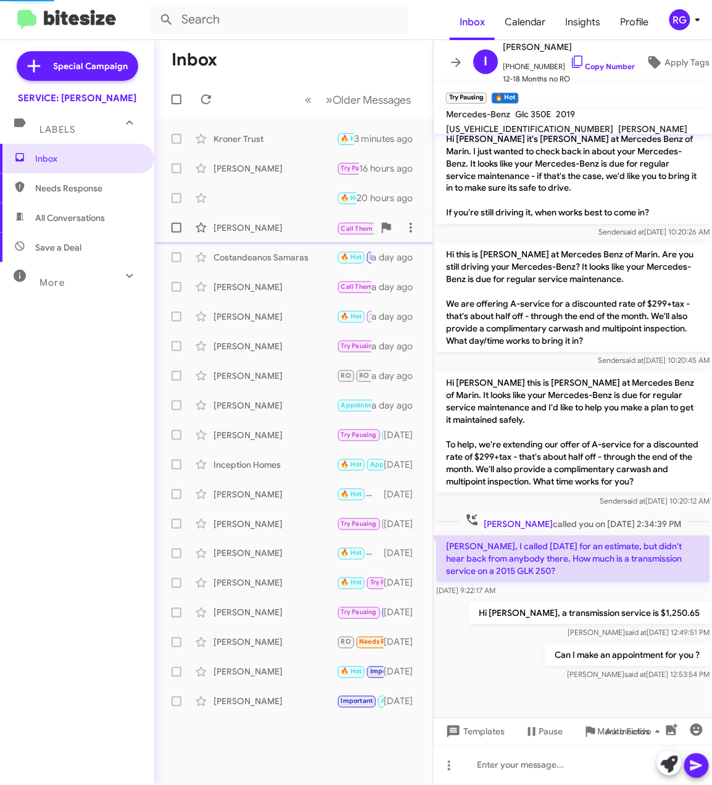
scroll to position [498, 0]
click at [255, 257] on div "Costandeanos Samaras" at bounding box center [275, 257] width 123 height 12
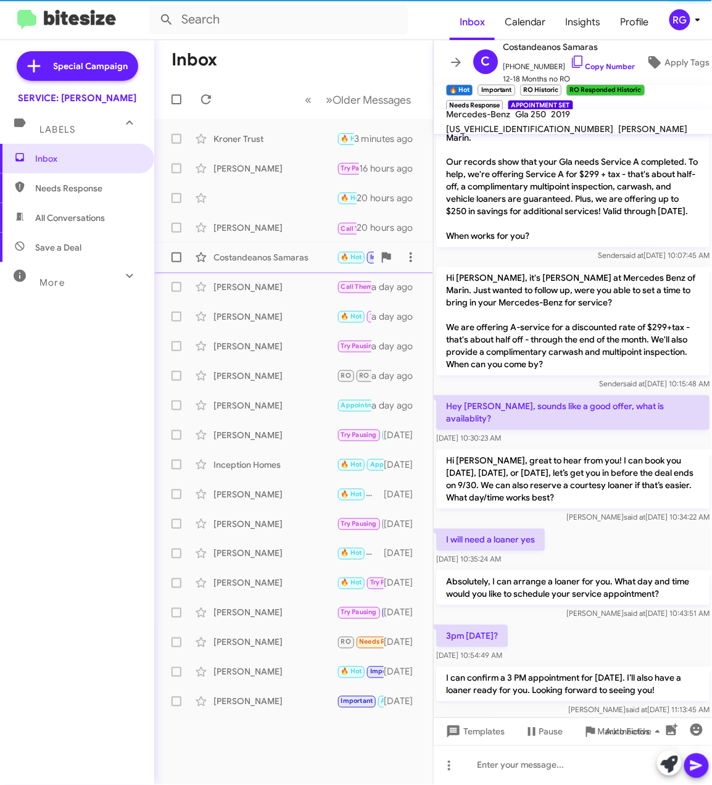
scroll to position [647, 0]
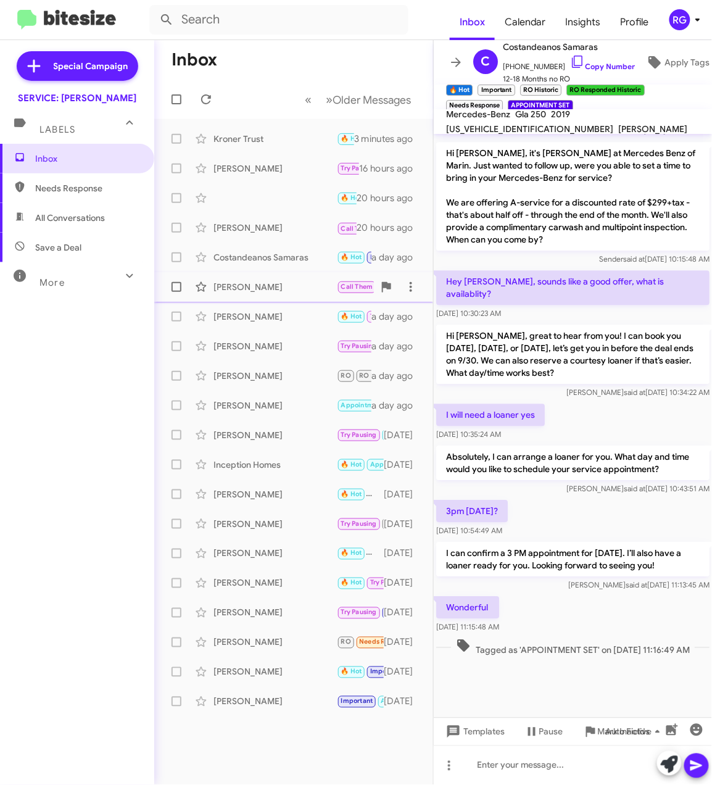
click at [253, 298] on div "Joseph Phair Call Them Important Try Pausing Hi Joseph, we have a driver outsid…" at bounding box center [293, 287] width 259 height 25
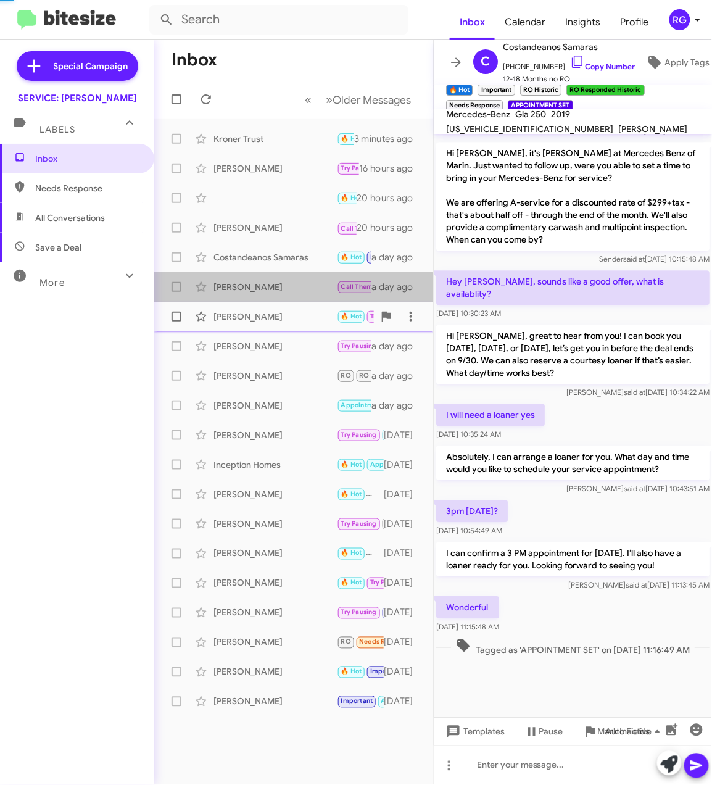
scroll to position [418, 0]
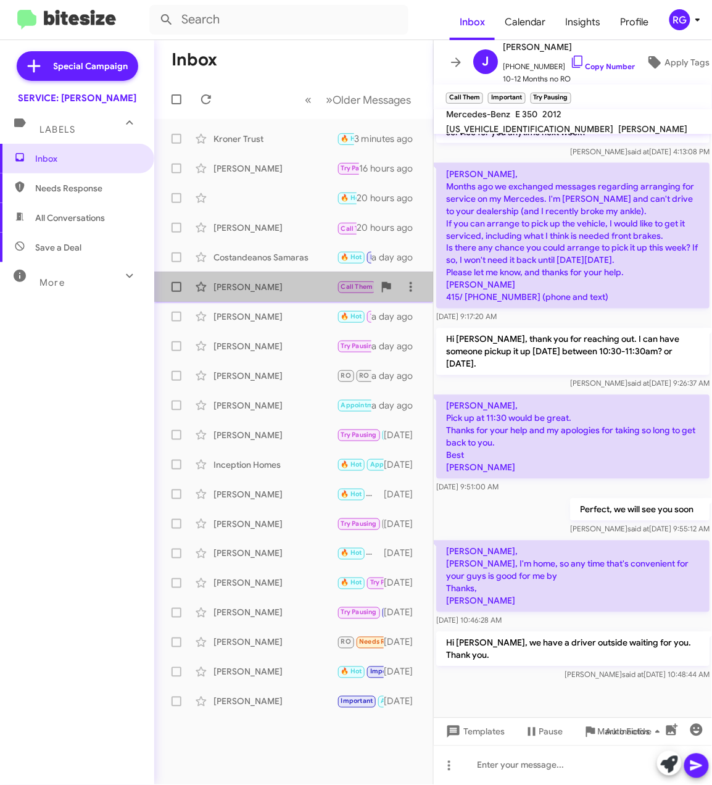
click at [260, 274] on span "Joseph Phair Call Them Important Try Pausing Hi Joseph, we have a driver outsid…" at bounding box center [293, 287] width 279 height 30
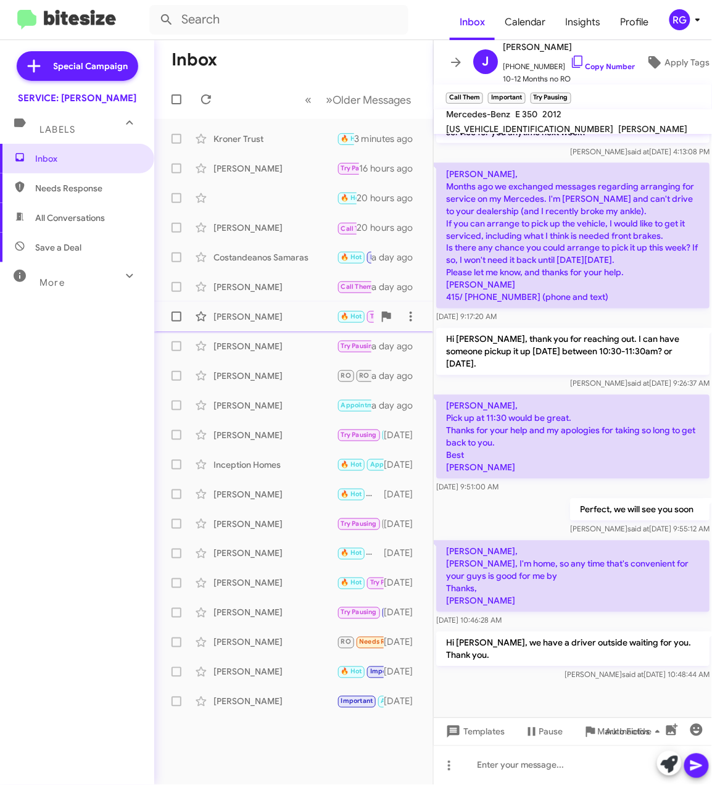
click at [270, 306] on div "Linda Kim 🔥 Hot Try Pausing Important APPOINTMENT SET RO Historic RO Responded …" at bounding box center [293, 316] width 259 height 25
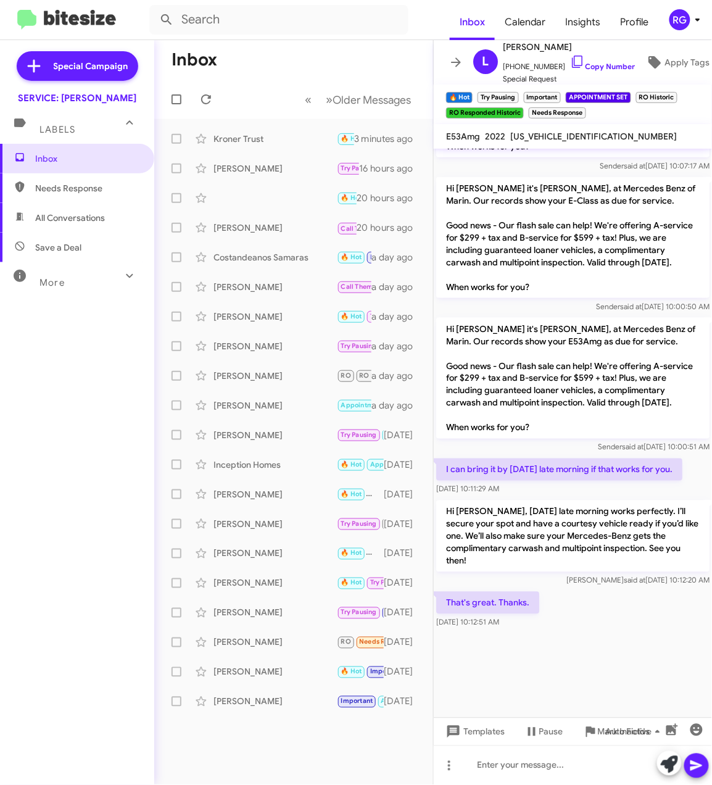
scroll to position [1451, 0]
click at [580, 131] on span "W1K1J6BB1NF179565" at bounding box center [593, 136] width 167 height 11
copy span "W1K1J6BB1NF179565"
click at [659, 704] on div at bounding box center [573, 674] width 278 height 86
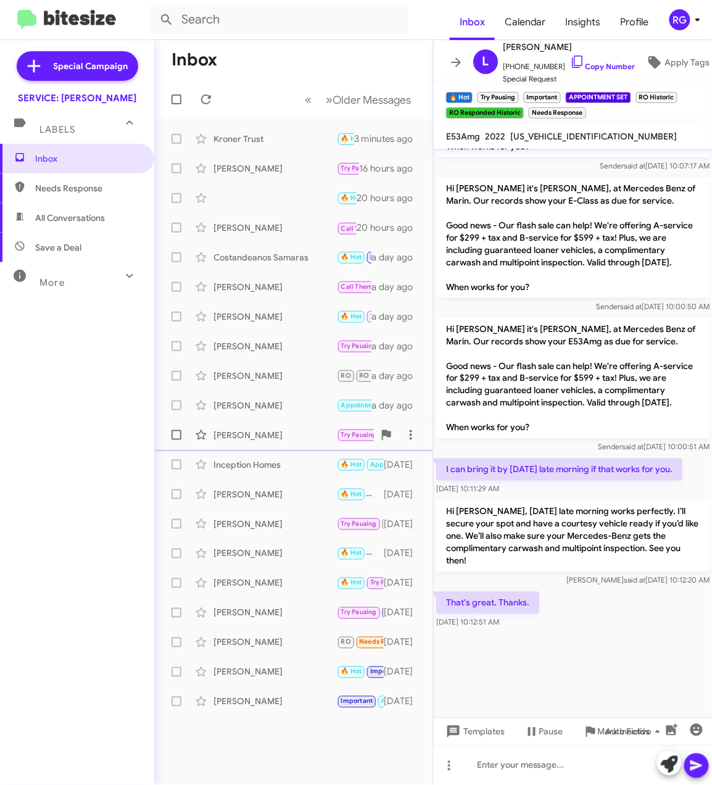
click at [280, 425] on div "Joel Rendaum Try Pausing 🔥 Hot Needs Response Great 2 days ago" at bounding box center [293, 435] width 259 height 25
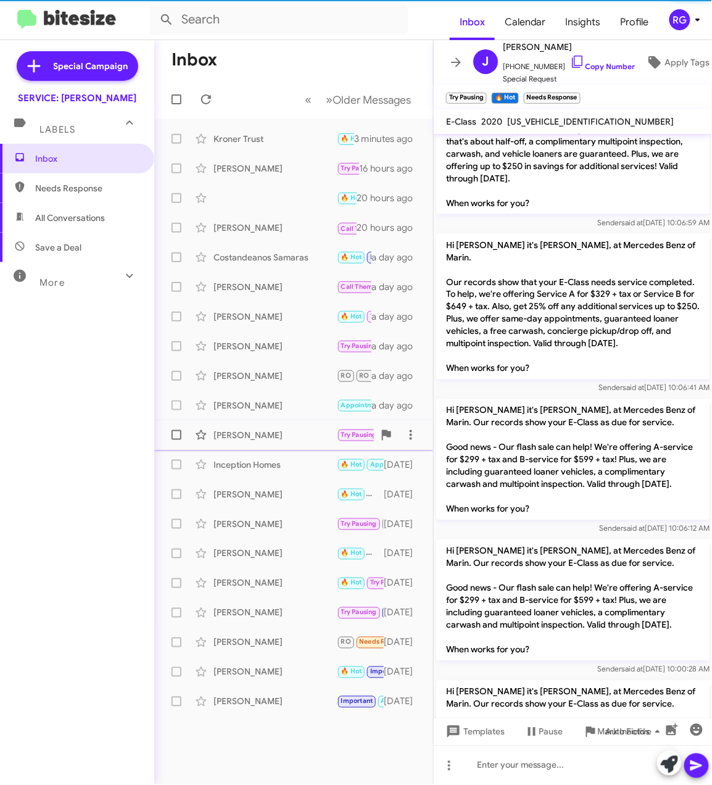
scroll to position [1848, 0]
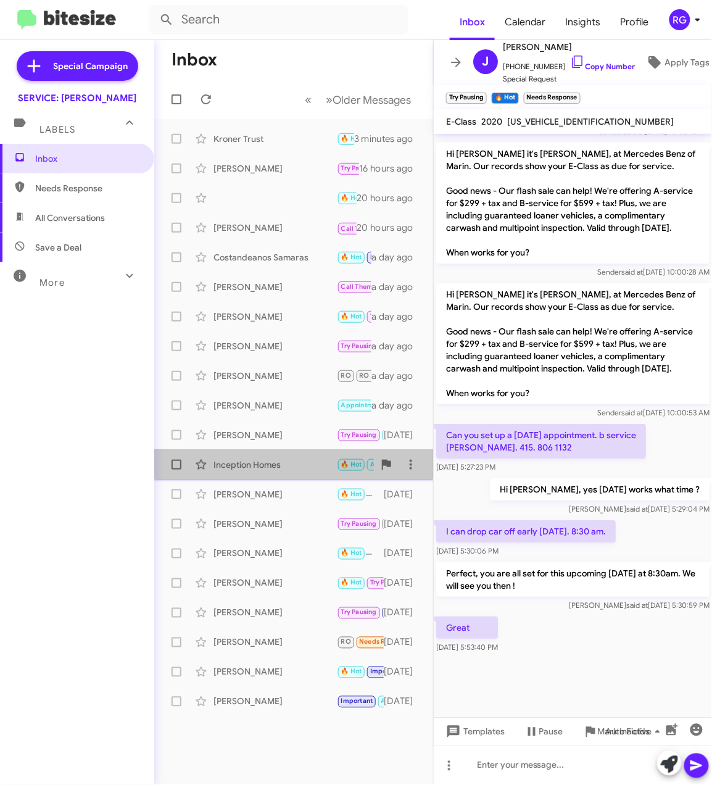
click at [278, 459] on div "Inception Homes" at bounding box center [275, 465] width 123 height 12
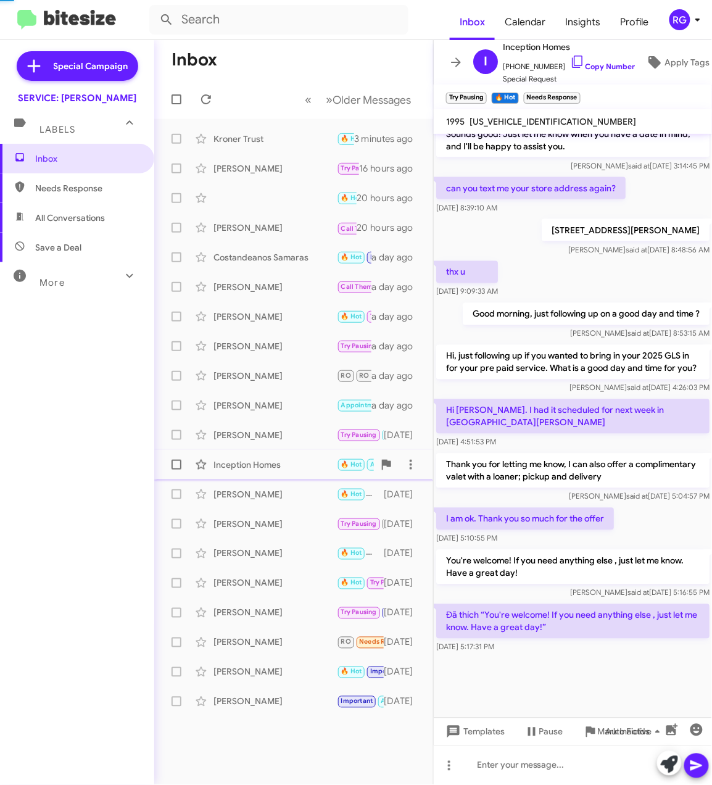
scroll to position [421, 0]
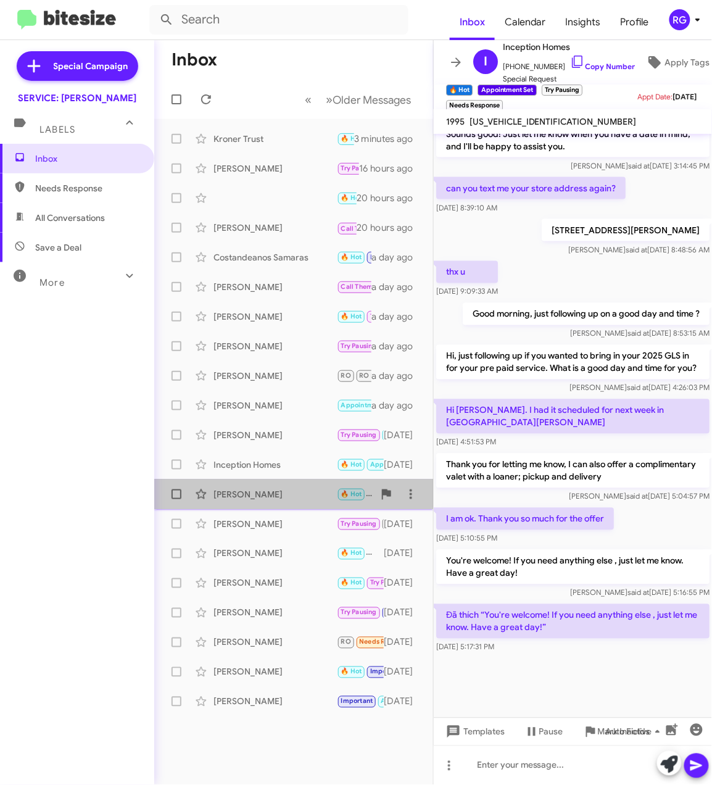
click at [292, 493] on div "[PERSON_NAME]" at bounding box center [275, 494] width 123 height 12
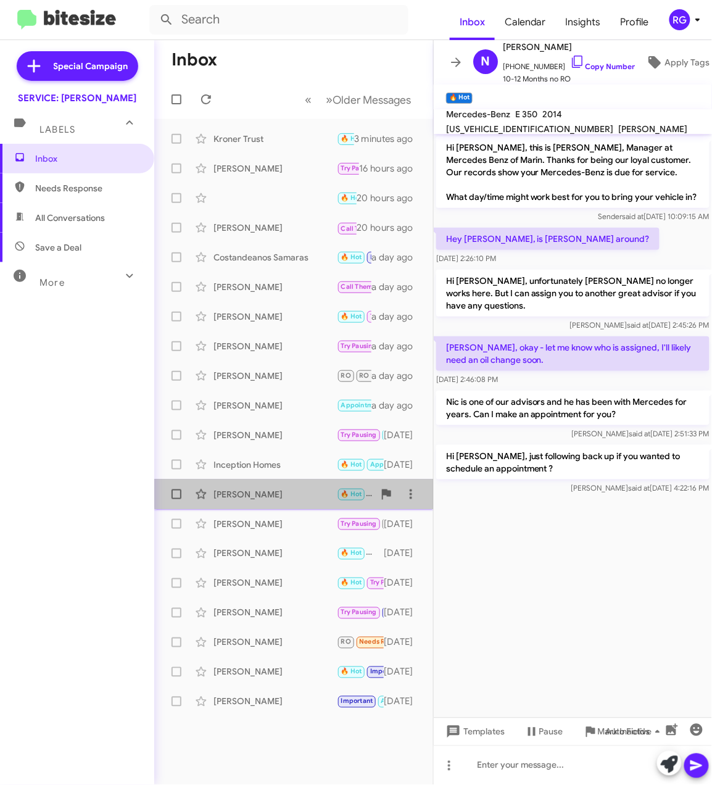
click at [296, 482] on div "Nick Joseph 🔥 Hot Hi Nick, just following back up if you wanted to schedule an …" at bounding box center [293, 494] width 259 height 25
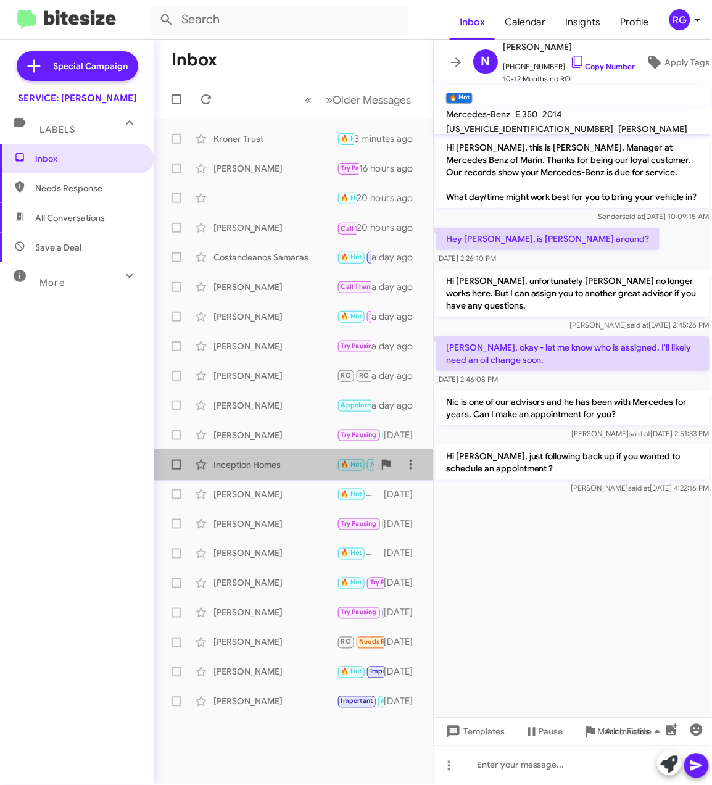
click at [299, 465] on div "Inception Homes" at bounding box center [275, 465] width 123 height 12
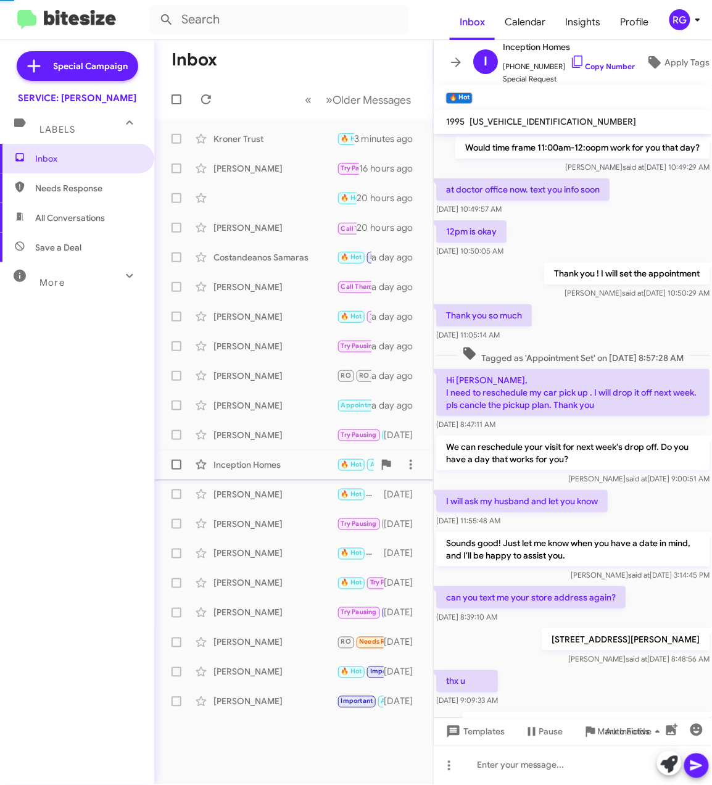
scroll to position [421, 0]
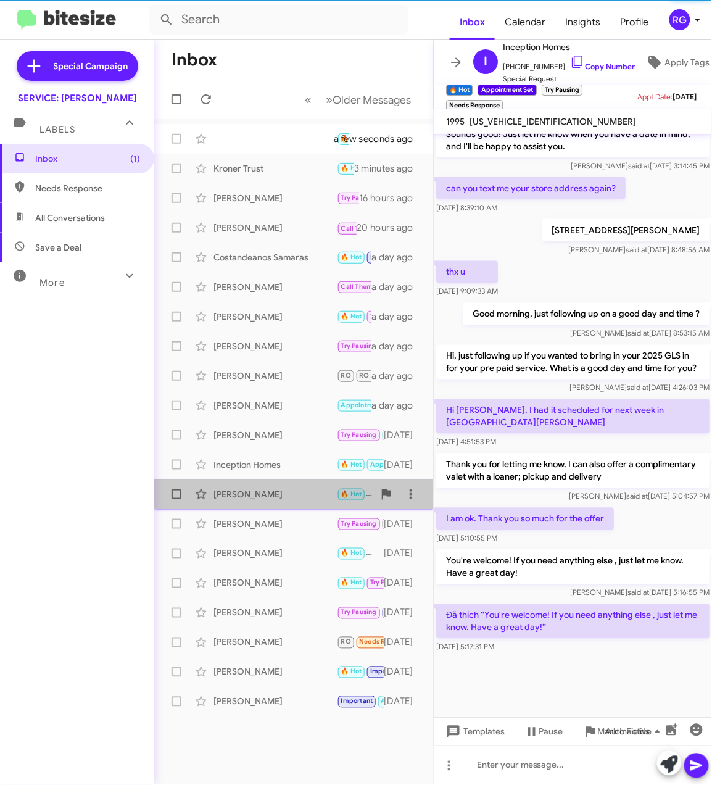
click at [285, 487] on div "Nick Joseph 🔥 Hot Hi Nick, just following back up if you wanted to schedule an …" at bounding box center [293, 494] width 259 height 25
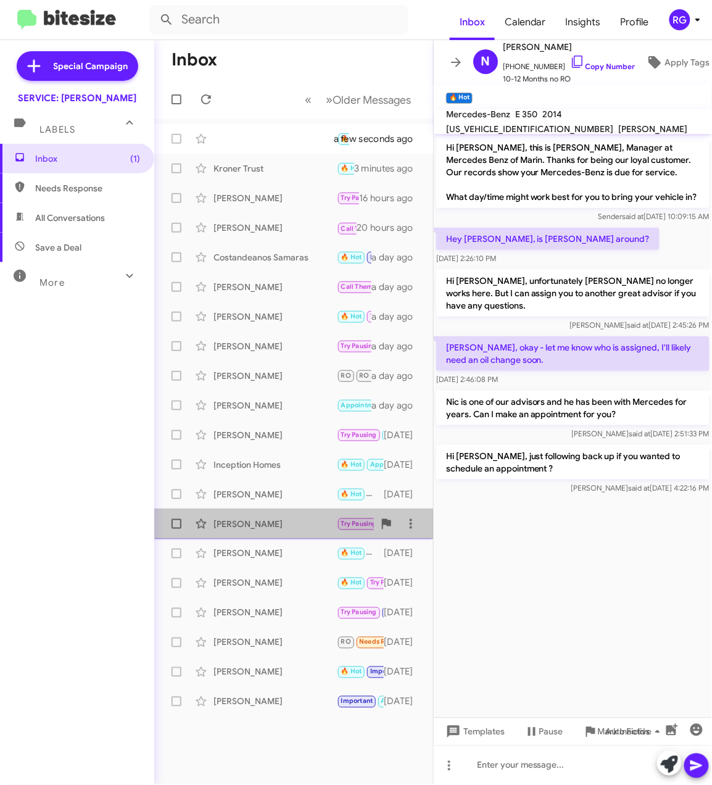
click at [282, 528] on div "[PERSON_NAME]" at bounding box center [275, 524] width 123 height 12
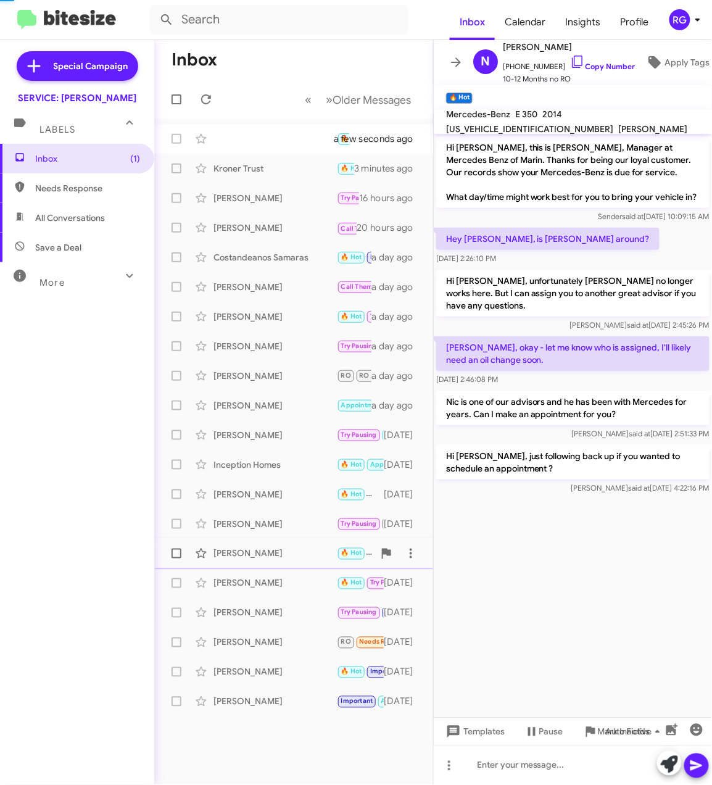
scroll to position [965, 0]
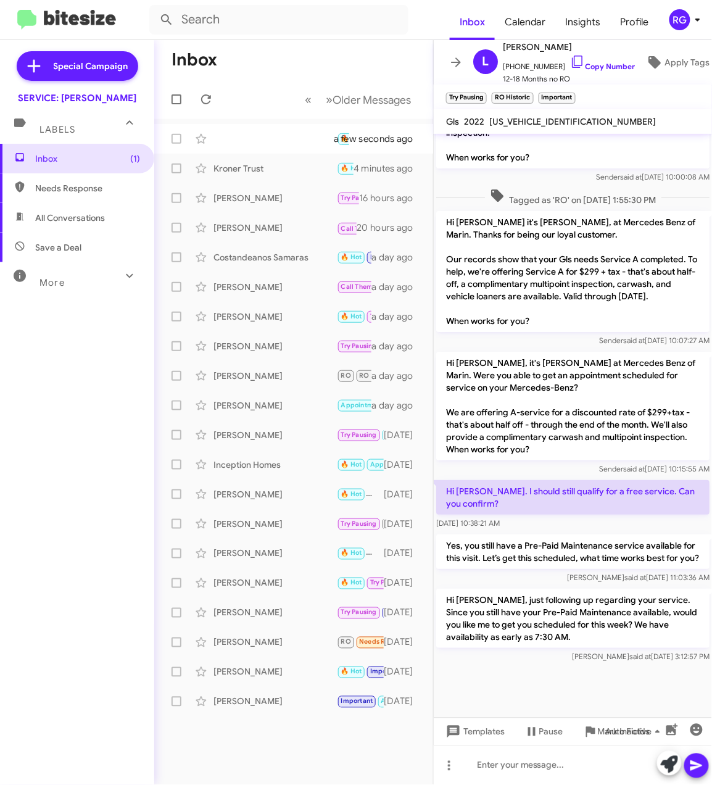
drag, startPoint x: 273, startPoint y: 586, endPoint x: 588, endPoint y: 685, distance: 330.1
click at [588, 685] on div "Inbox « Previous » Next Older Messages 🔥 Hot Needs Response Sorry--didn't recog…" at bounding box center [433, 412] width 558 height 745
click at [588, 683] on div at bounding box center [573, 691] width 278 height 52
click at [278, 564] on div "Nick Vessey 🔥 Hot Hi Nick, I completely understand about the distance. To make …" at bounding box center [293, 553] width 259 height 25
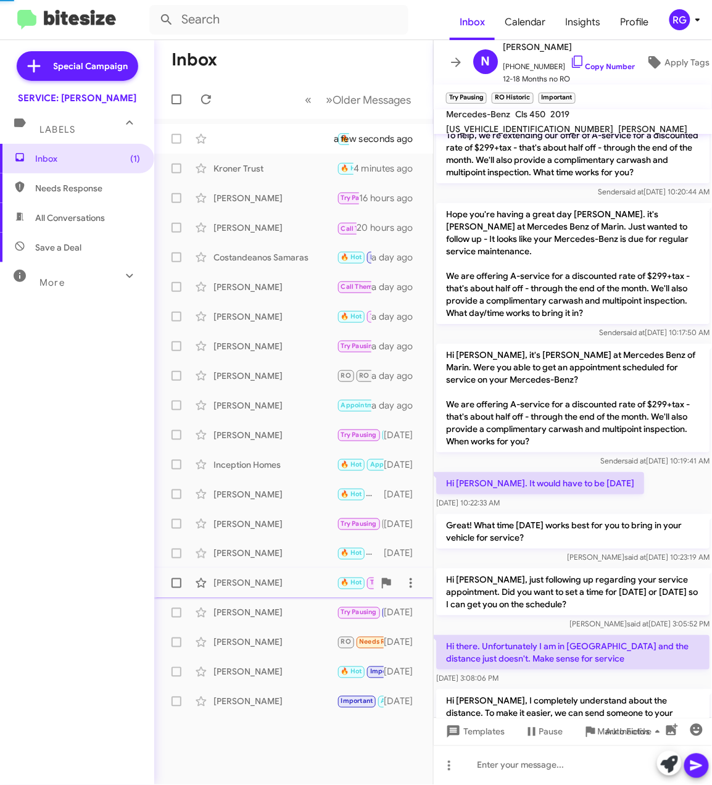
scroll to position [1125, 0]
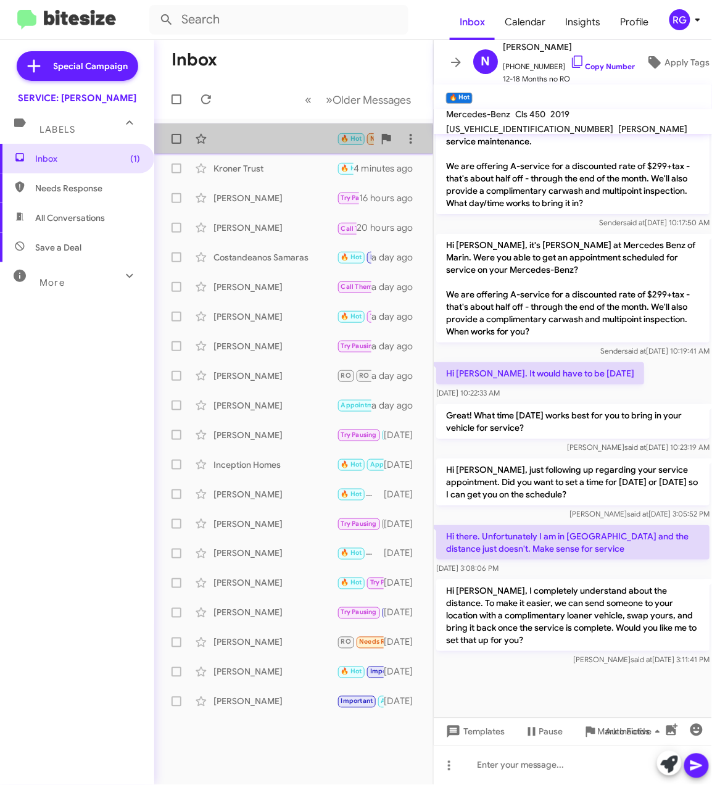
click at [258, 144] on div "🔥 Hot Needs Response Sorry--didn't recognize the number when you first texted. …" at bounding box center [293, 139] width 259 height 25
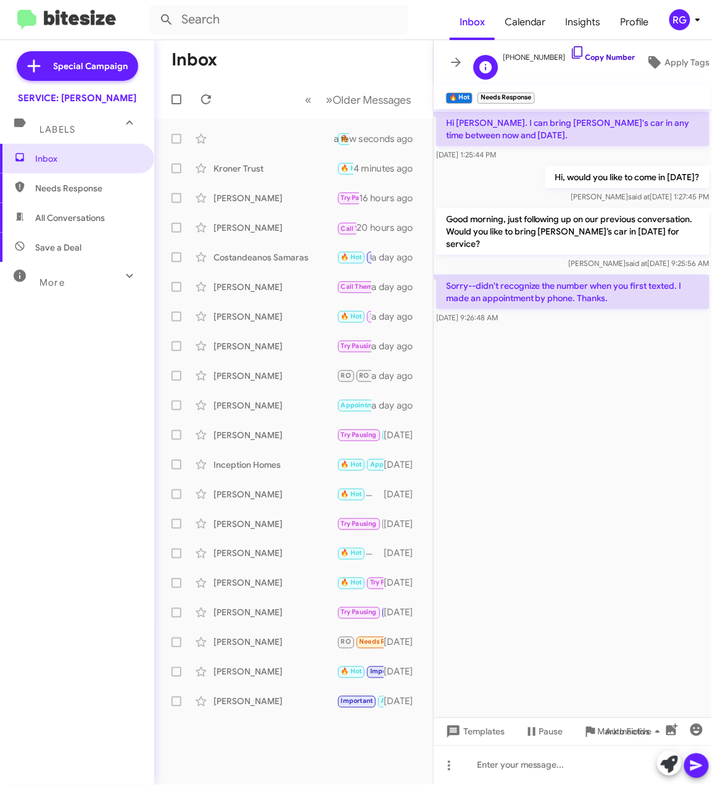
click at [601, 54] on link "Copy Number" at bounding box center [602, 56] width 65 height 9
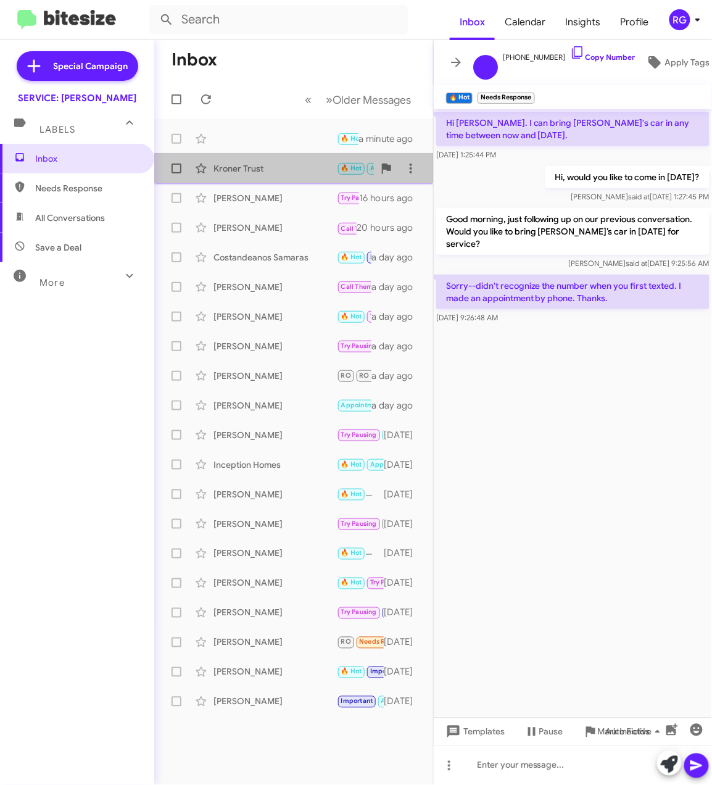
click at [309, 176] on div "Kroner Trust 🔥 Hot APPOINTMENT SET Important Unfinished Hello Jennifer, this is…" at bounding box center [293, 168] width 259 height 25
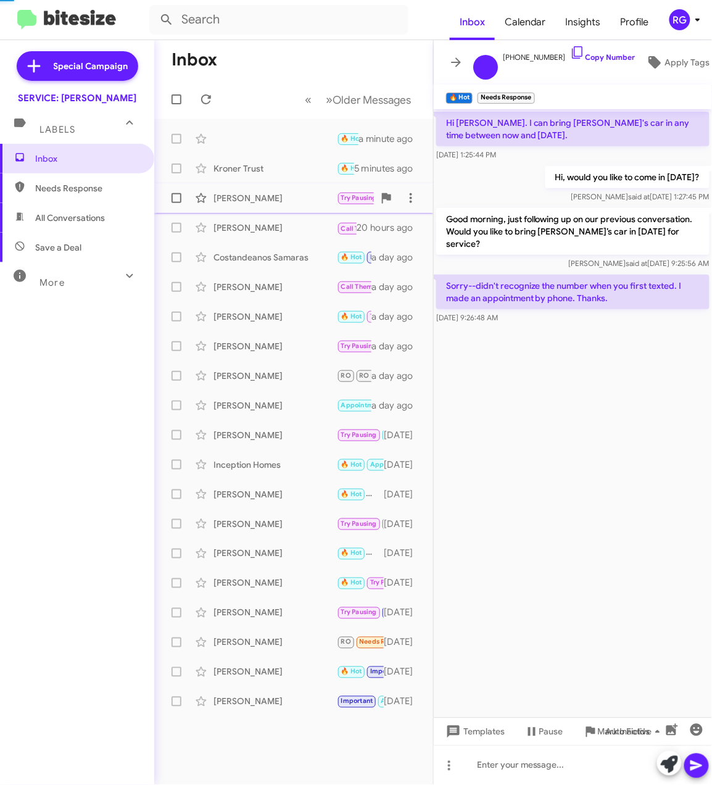
scroll to position [781, 0]
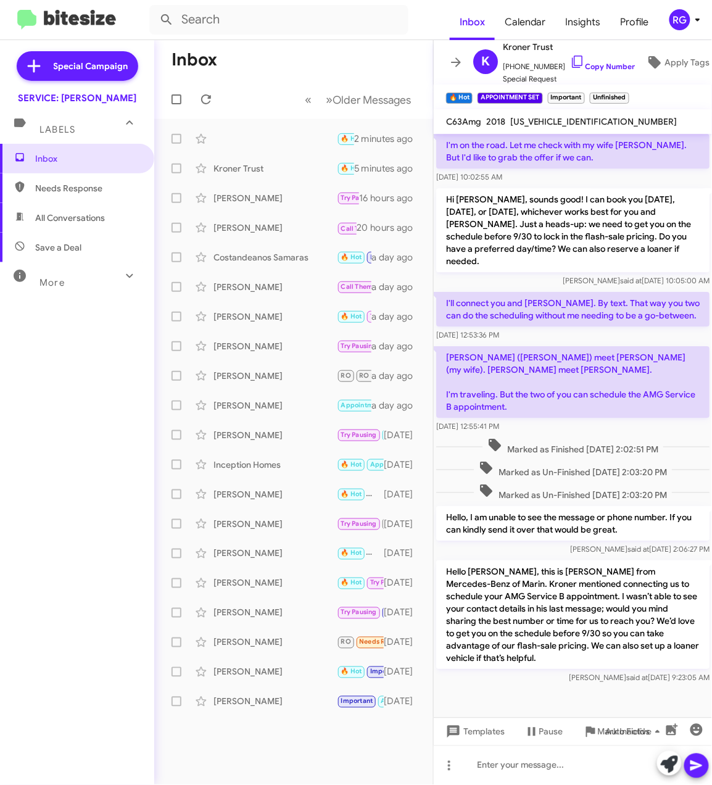
click at [249, 117] on mat-toolbar-row "« Previous » Next Older Messages" at bounding box center [293, 100] width 279 height 40
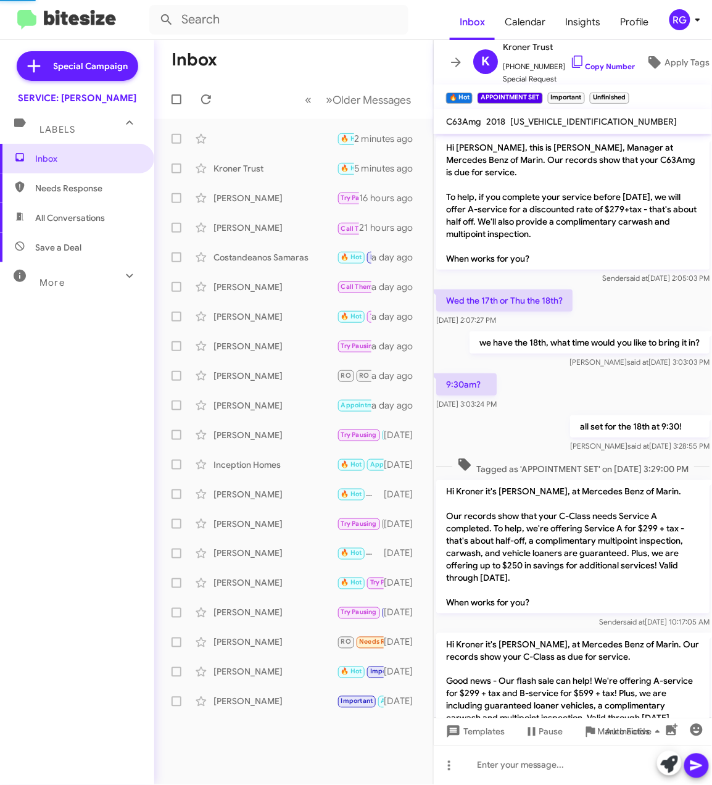
scroll to position [781, 0]
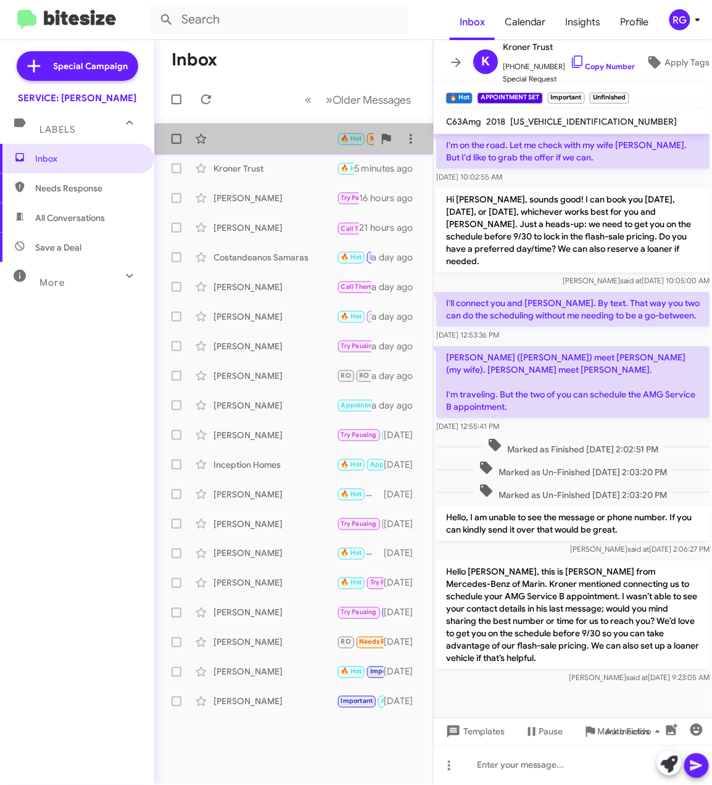
click at [304, 144] on div "🔥 Hot Needs Response Sorry--didn't recognize the number when you first texted. …" at bounding box center [293, 139] width 259 height 25
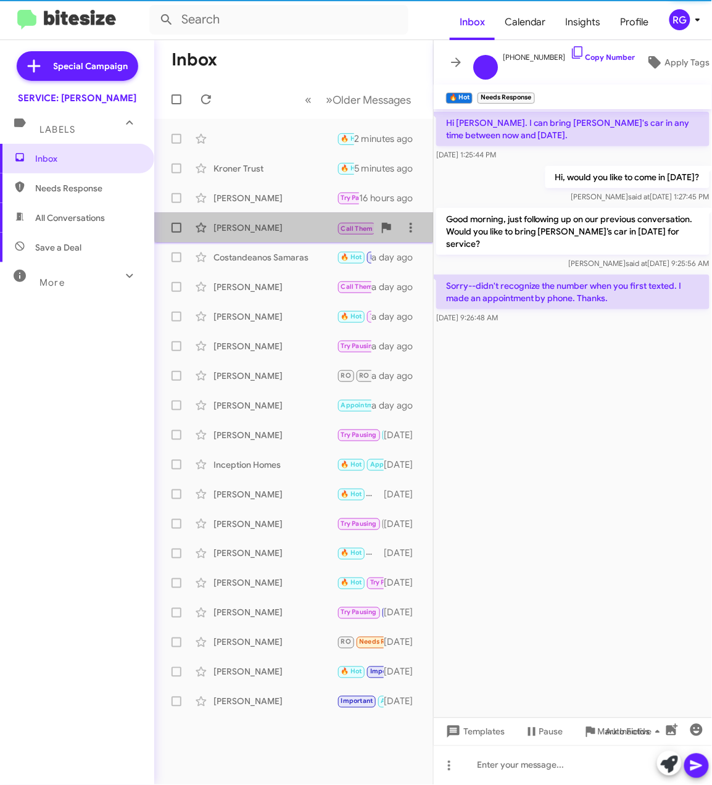
click at [307, 214] on span "James Barnett Call Them Can I make an appointment for you ? 21 hours ago" at bounding box center [293, 228] width 279 height 30
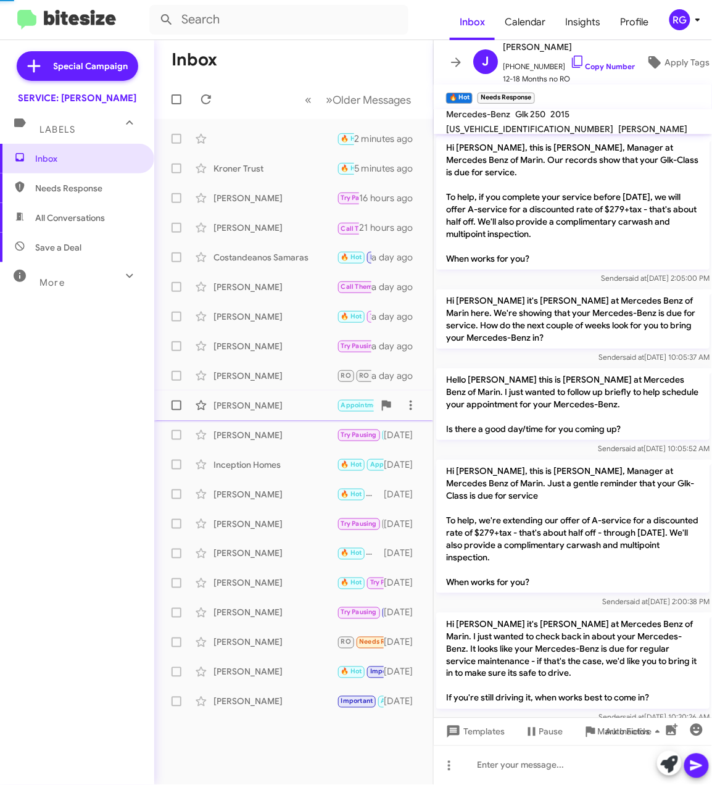
scroll to position [498, 0]
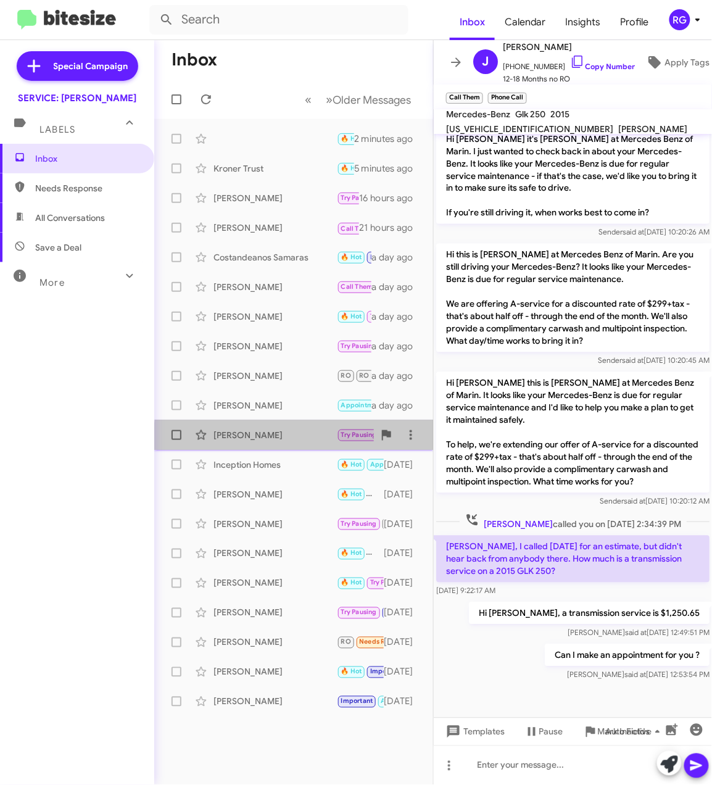
click at [335, 438] on div "[PERSON_NAME]" at bounding box center [275, 435] width 123 height 12
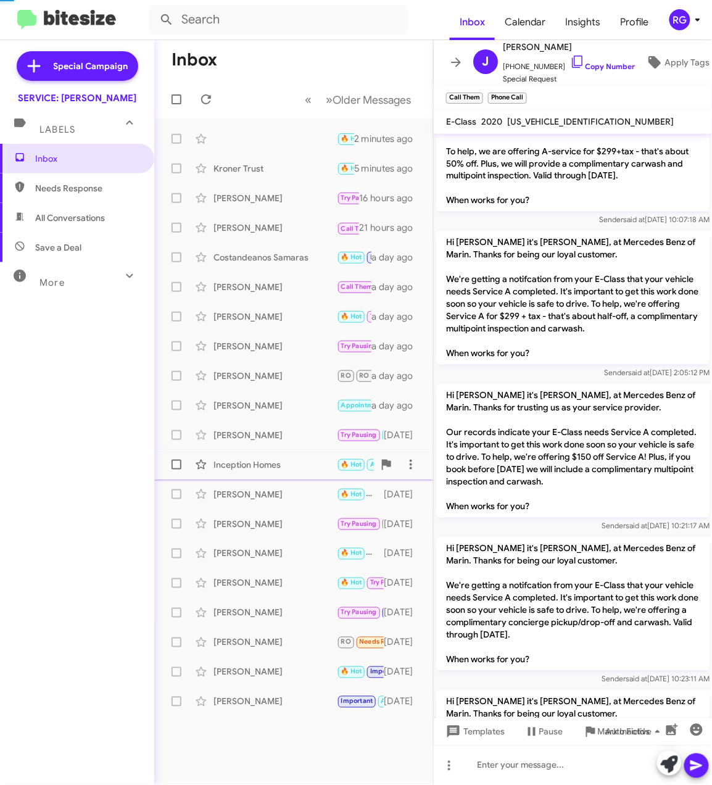
scroll to position [1848, 0]
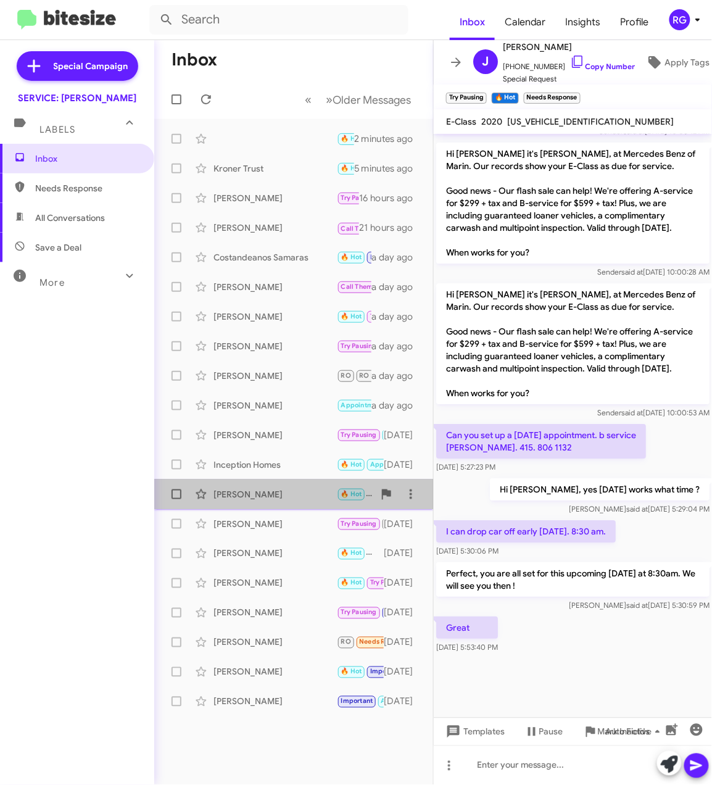
click at [319, 498] on div "[PERSON_NAME]" at bounding box center [275, 494] width 123 height 12
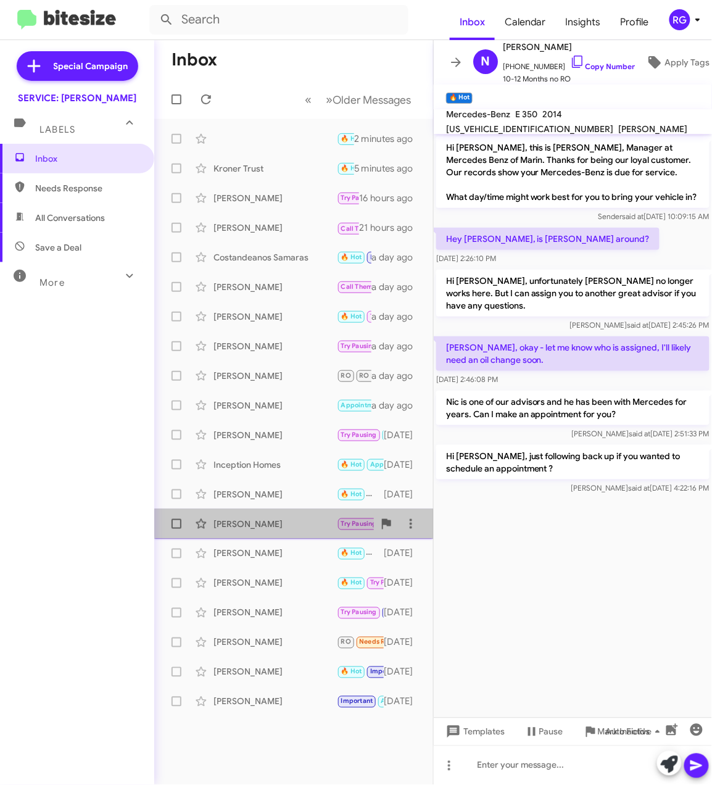
click at [315, 523] on div "[PERSON_NAME]" at bounding box center [275, 524] width 123 height 12
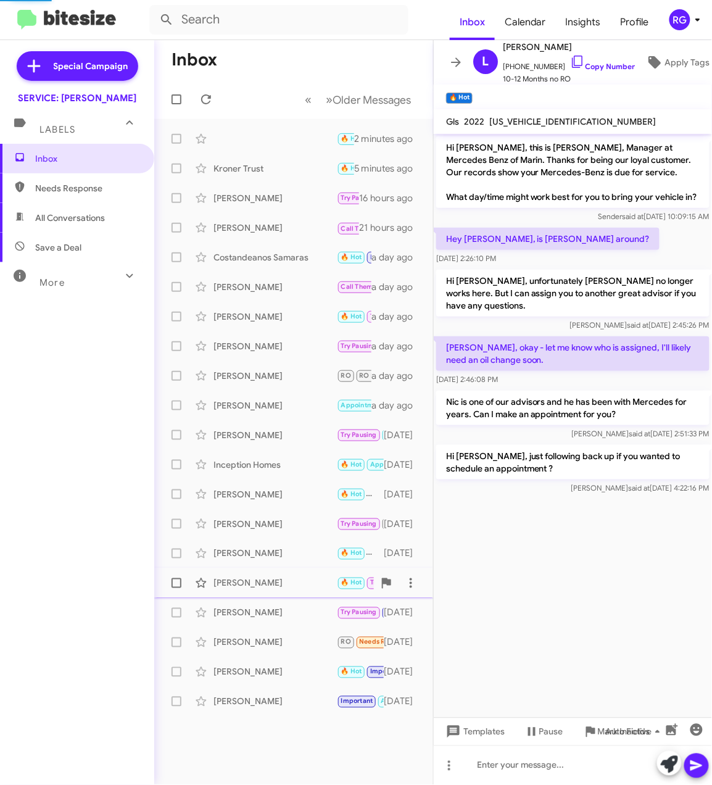
click at [284, 591] on div "Gloria Rydingsword 🔥 Hot Try Pausing RO RO Responded I'm glad to hear that you …" at bounding box center [293, 583] width 259 height 25
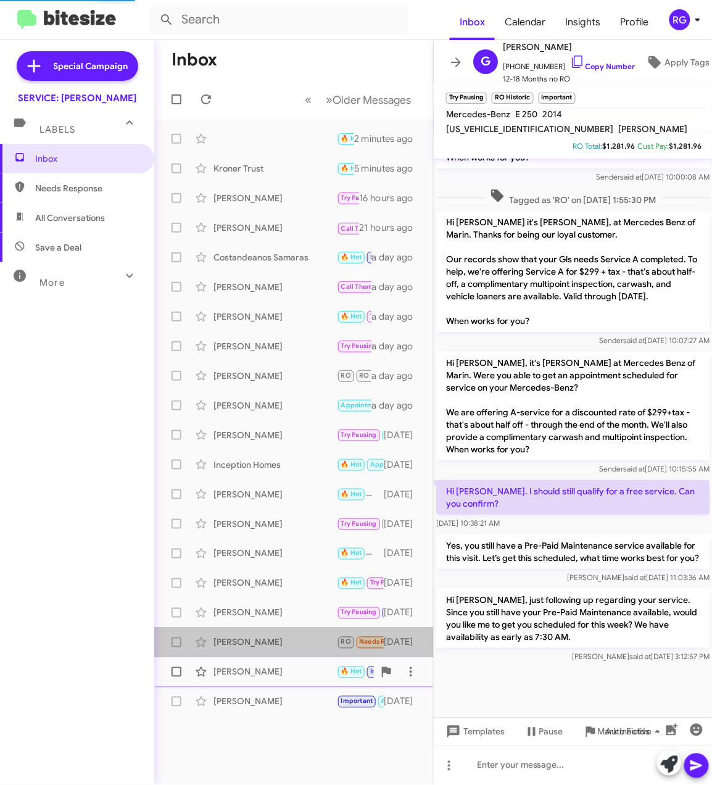
drag, startPoint x: 260, startPoint y: 650, endPoint x: 263, endPoint y: 660, distance: 10.2
click at [262, 653] on div "Brishay Rackley RO Needs Response okay will do thank you 2 days ago" at bounding box center [293, 642] width 259 height 25
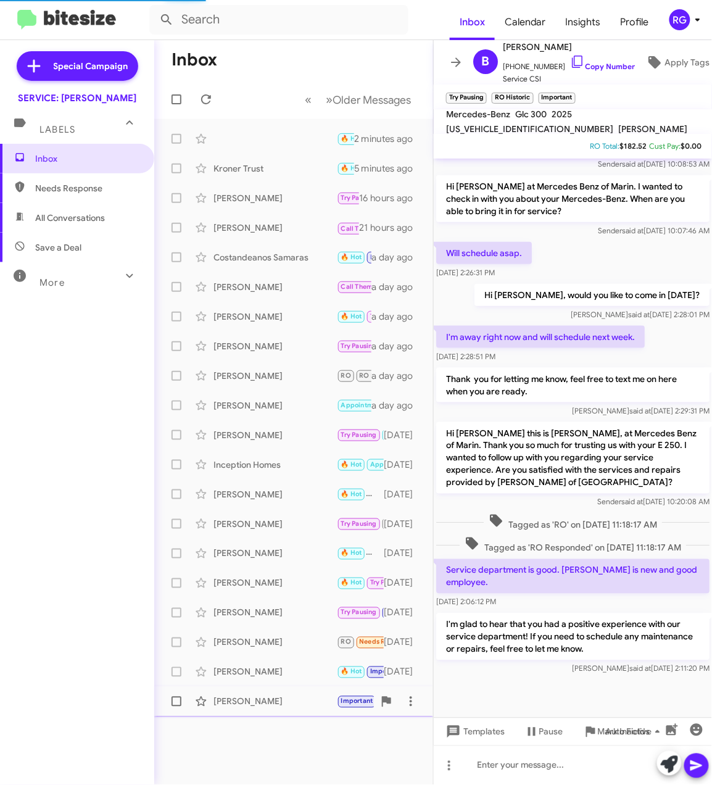
click at [267, 709] on div "Joanne Chan Important APPOINTMENT SET RO Historic RO Responded Historic Thank y…" at bounding box center [293, 701] width 259 height 25
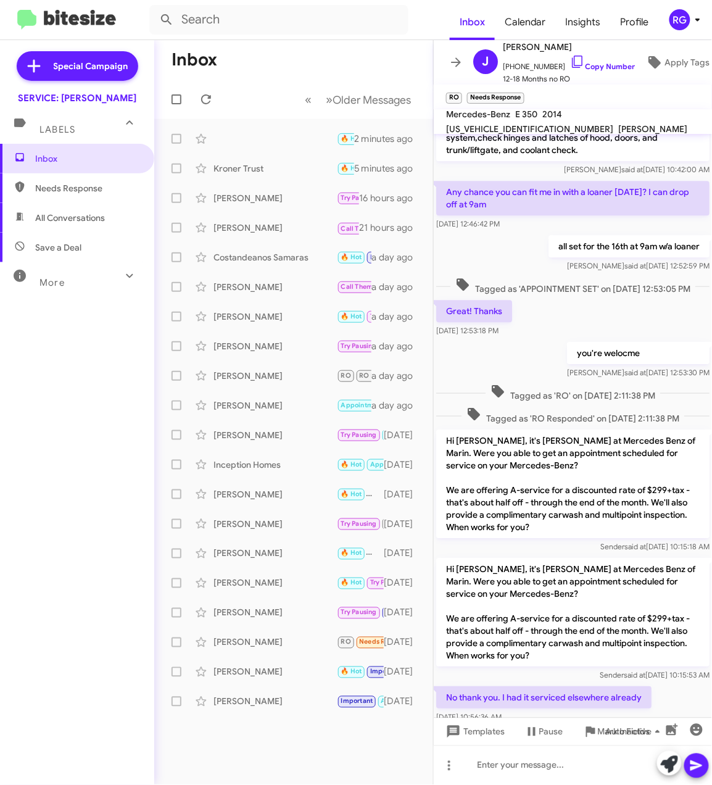
scroll to position [902, 0]
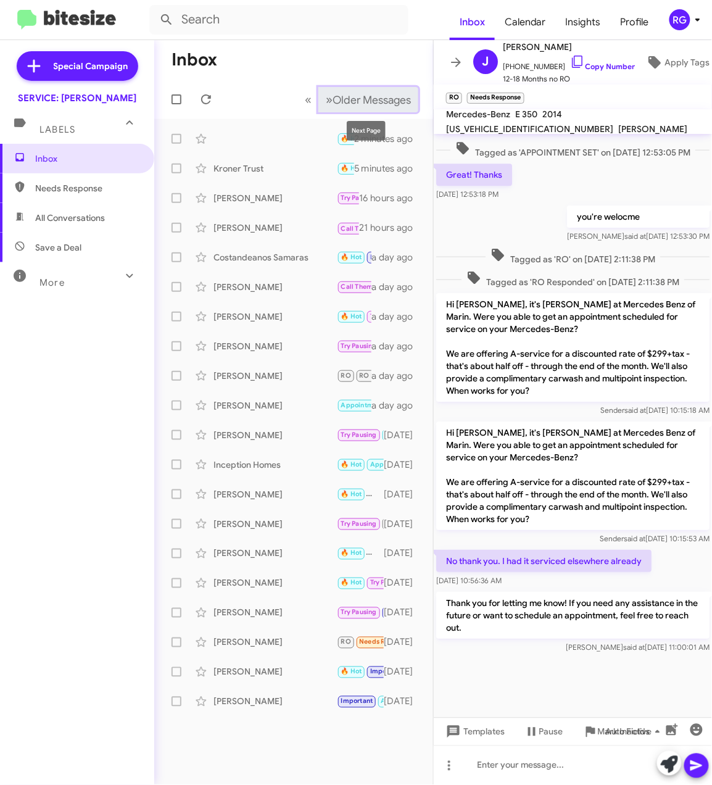
click at [335, 95] on span "Older Messages" at bounding box center [372, 100] width 78 height 14
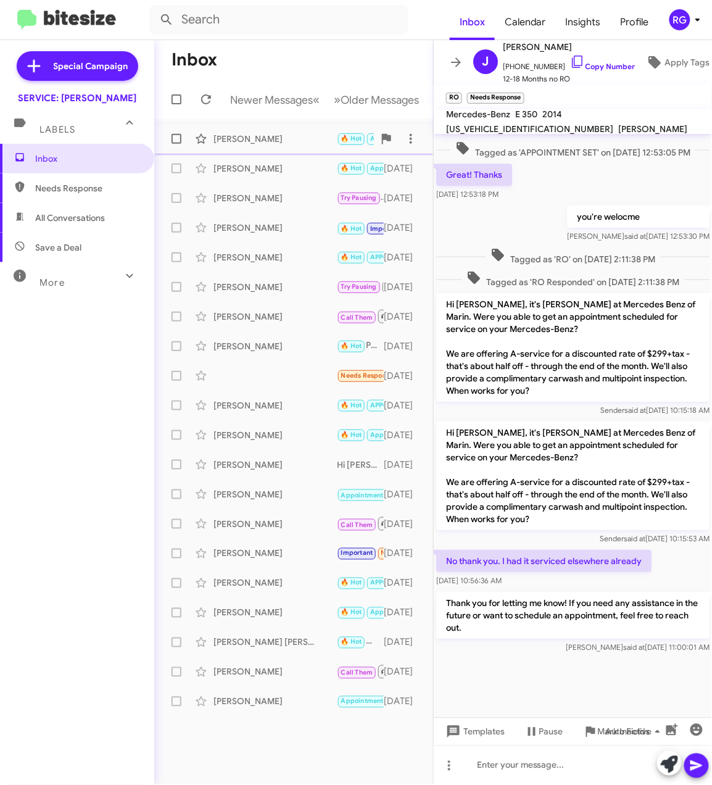
click at [289, 145] on div "Jennifer Johnson" at bounding box center [275, 139] width 123 height 12
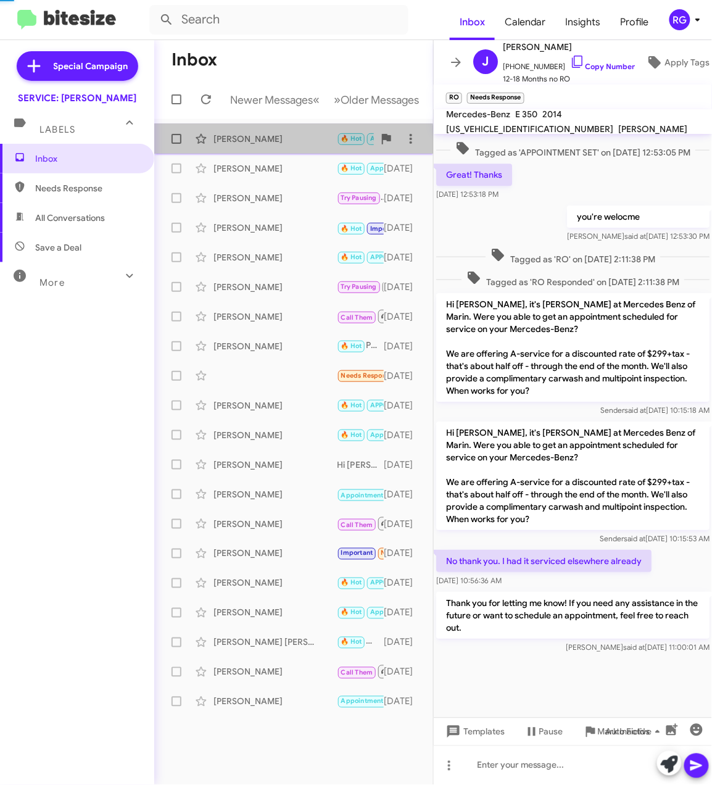
scroll to position [159, 0]
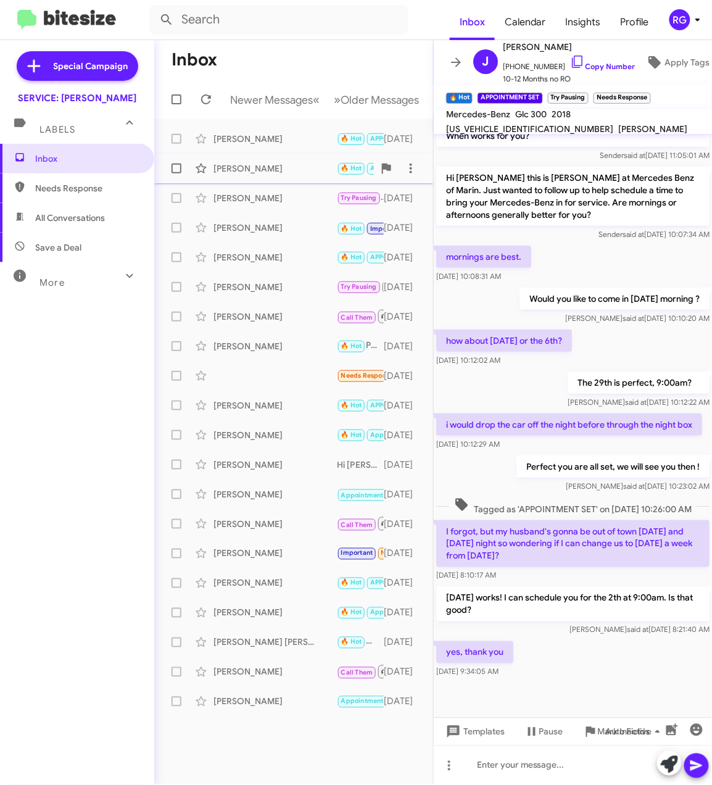
click at [289, 172] on div "Meaghan Crowley 🔥 Hot Appointment Set Great! A loaner car will be ready for you…" at bounding box center [293, 168] width 259 height 25
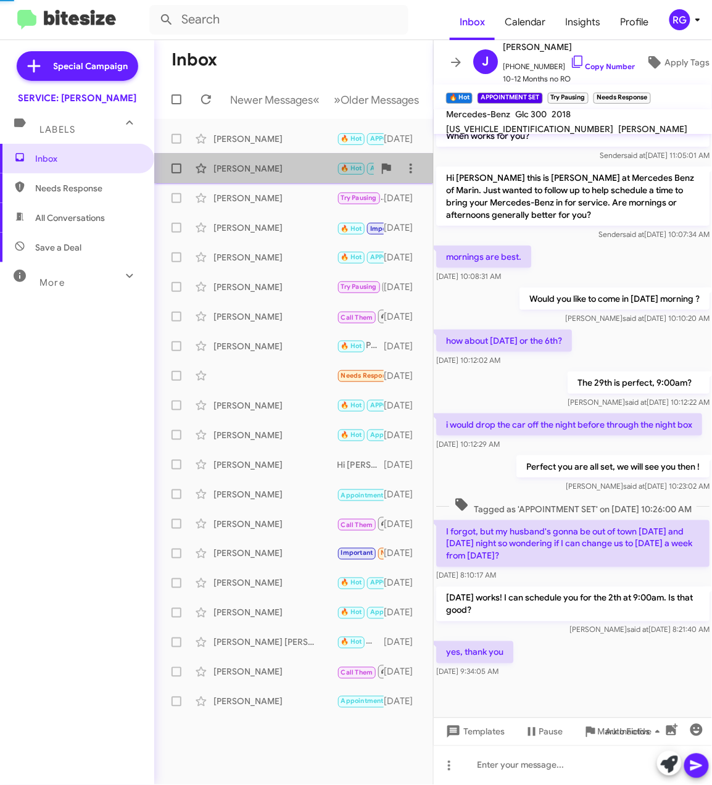
scroll to position [456, 0]
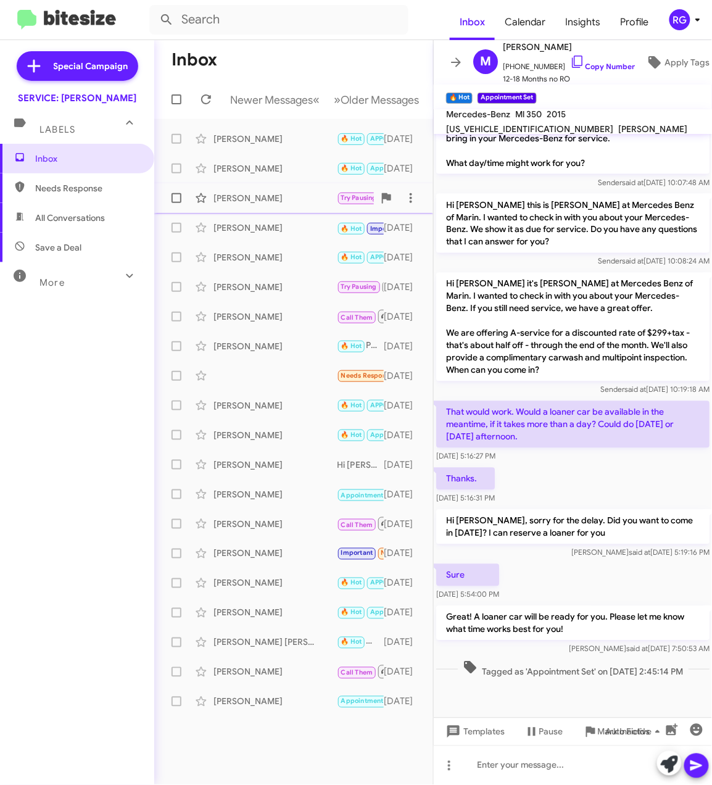
click at [287, 196] on span "Daniel Moynihan Try Pausing You're welcome! Feel free to reach out when you're …" at bounding box center [293, 198] width 279 height 30
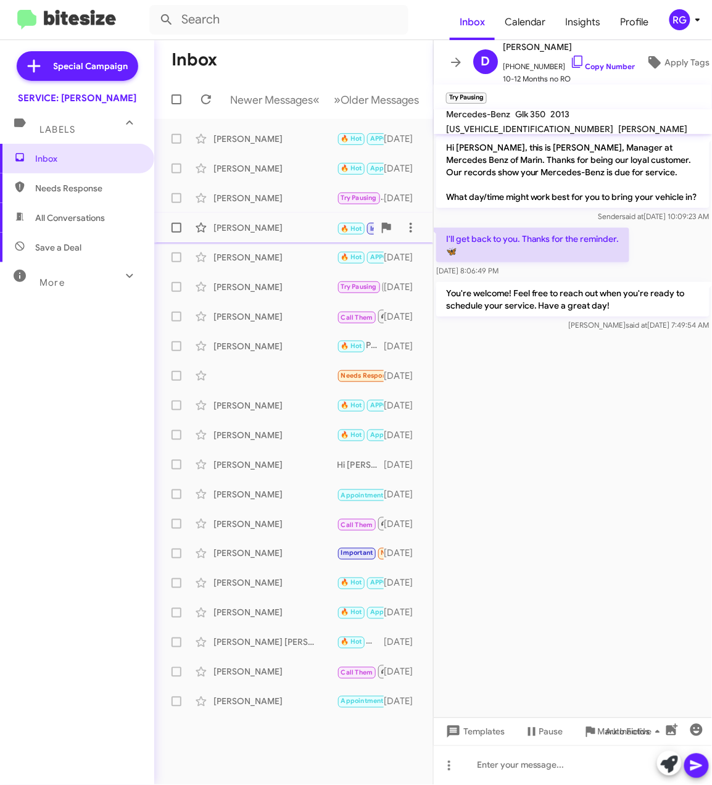
click at [244, 234] on div "Mary Mcdevitt" at bounding box center [275, 228] width 123 height 12
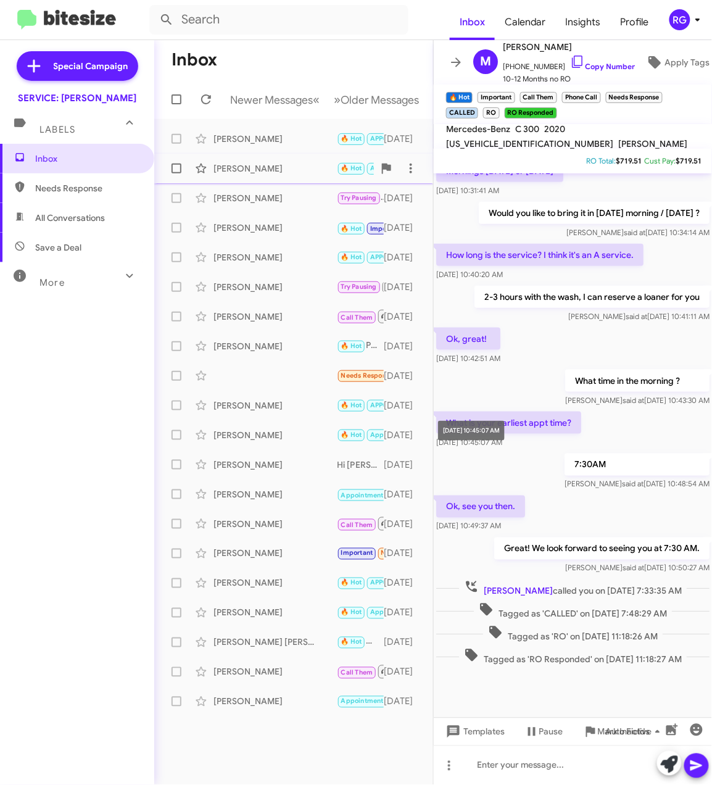
scroll to position [274, 0]
click at [262, 264] on div "Alex Schwiebert" at bounding box center [275, 257] width 123 height 12
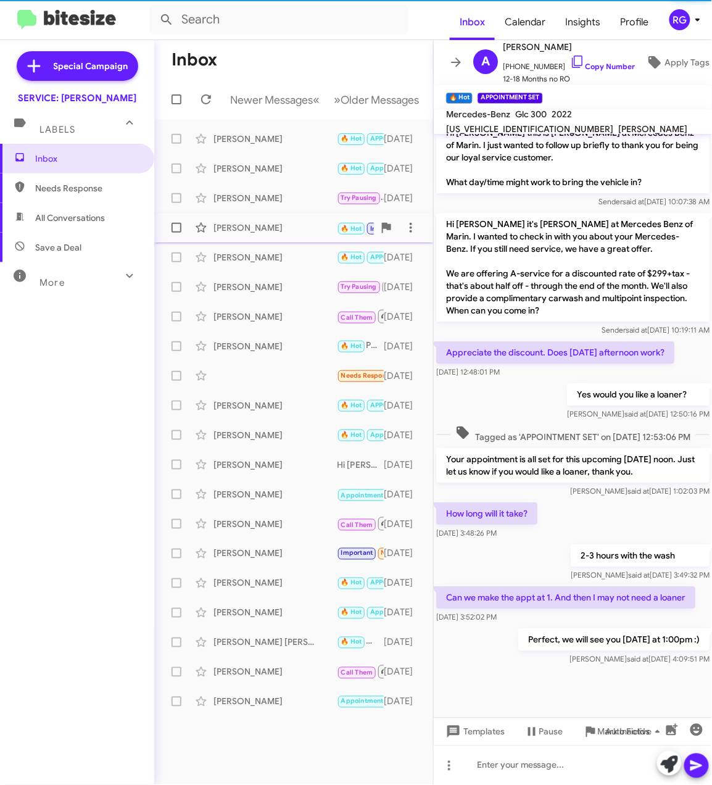
scroll to position [662, 0]
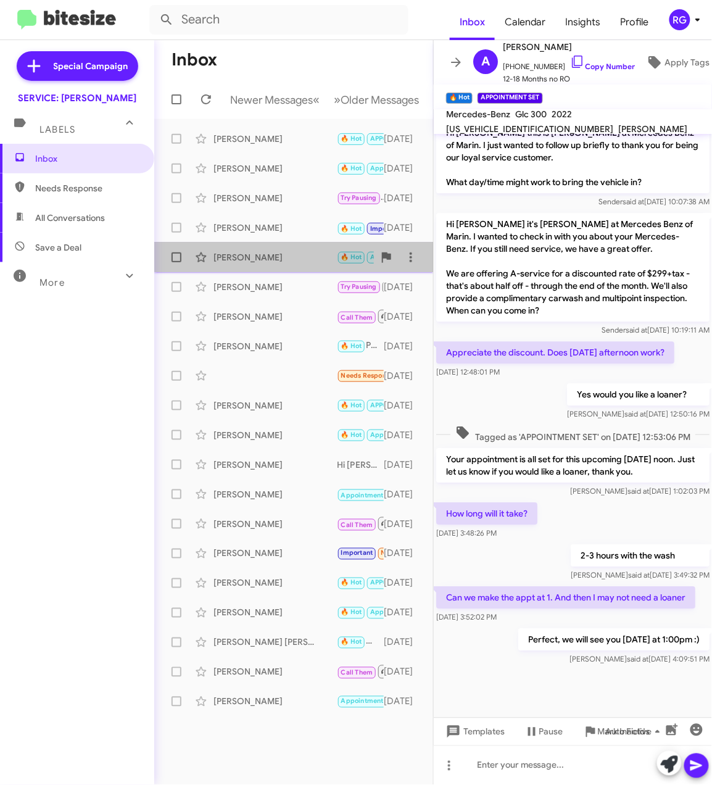
click at [301, 264] on div "Alex Schwiebert" at bounding box center [275, 257] width 123 height 12
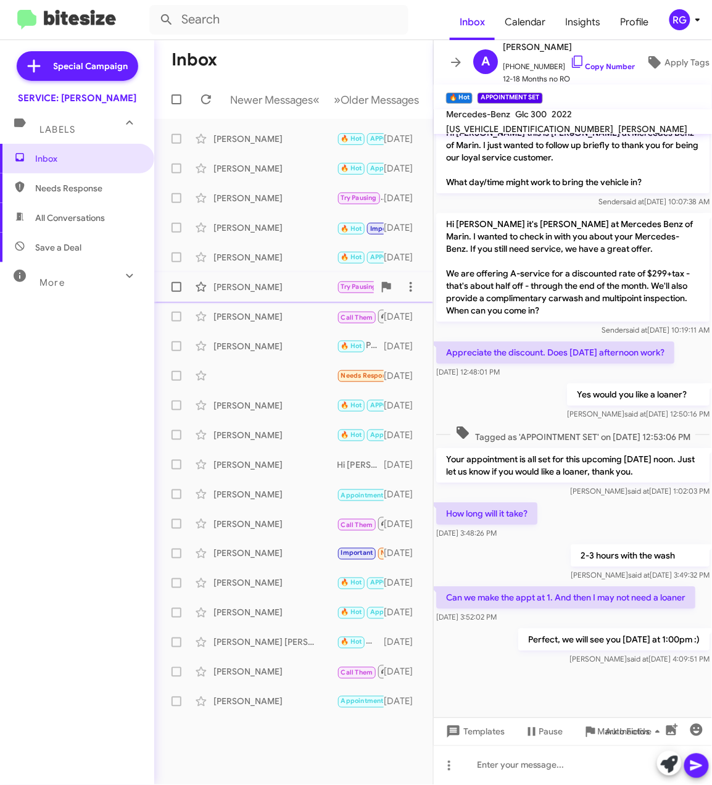
click at [289, 291] on div "Arlene Hale Try Pausing RO Historic I’m sorry to hear that. Please take your ti…" at bounding box center [293, 287] width 259 height 25
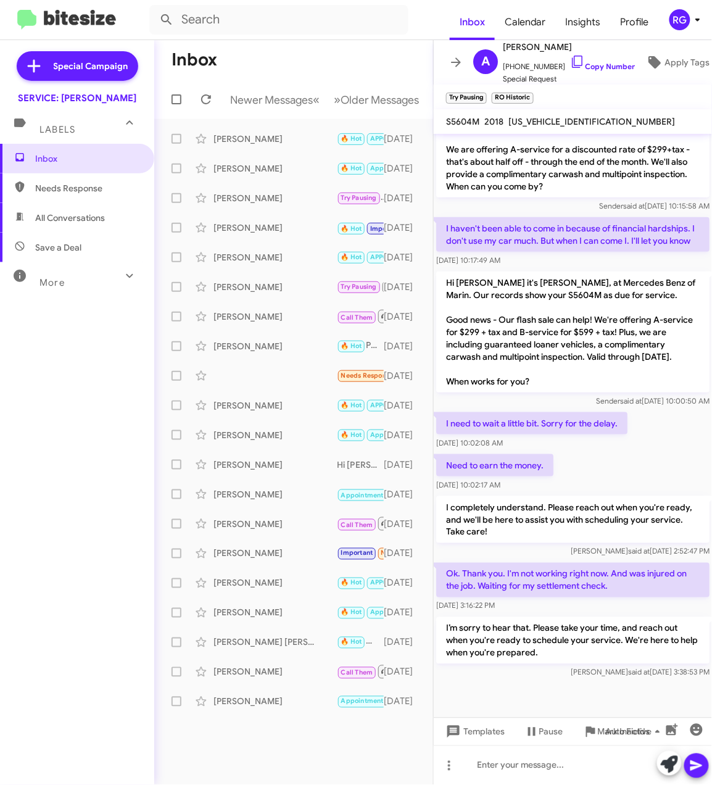
scroll to position [1212, 0]
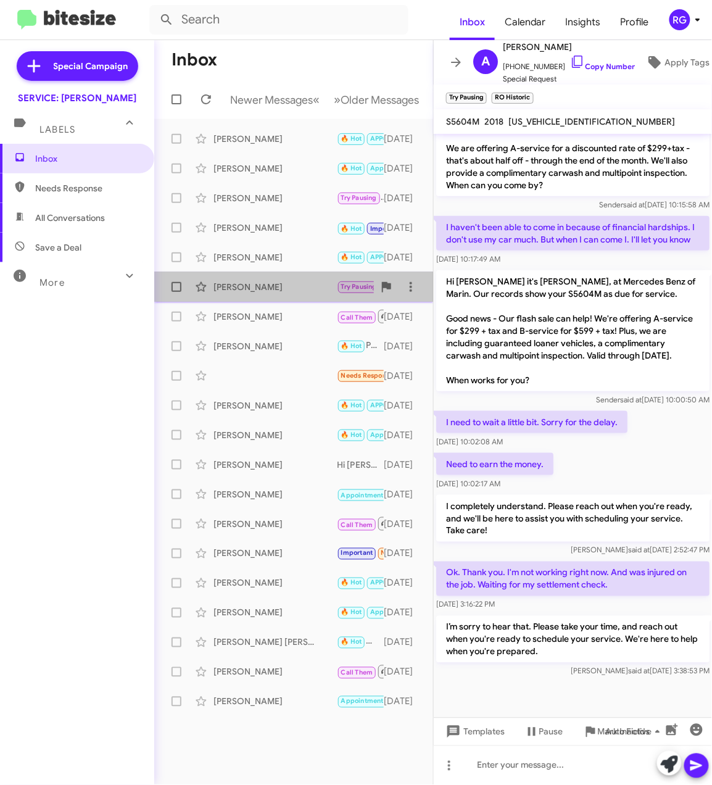
click at [284, 289] on div "Arlene Hale Try Pausing RO Historic I’m sorry to hear that. Please take your ti…" at bounding box center [293, 287] width 259 height 25
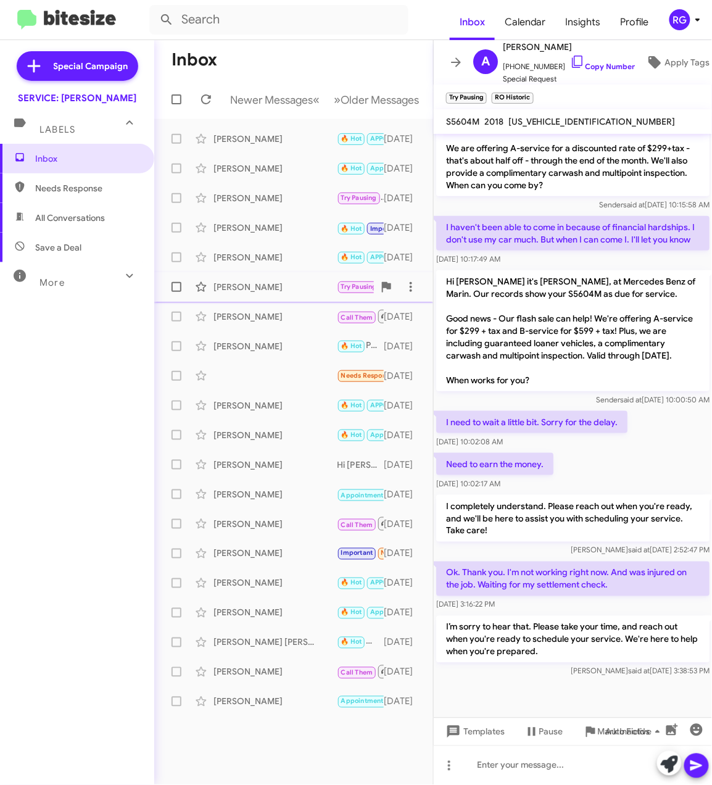
click at [281, 293] on div "Arlene Hale" at bounding box center [275, 287] width 123 height 12
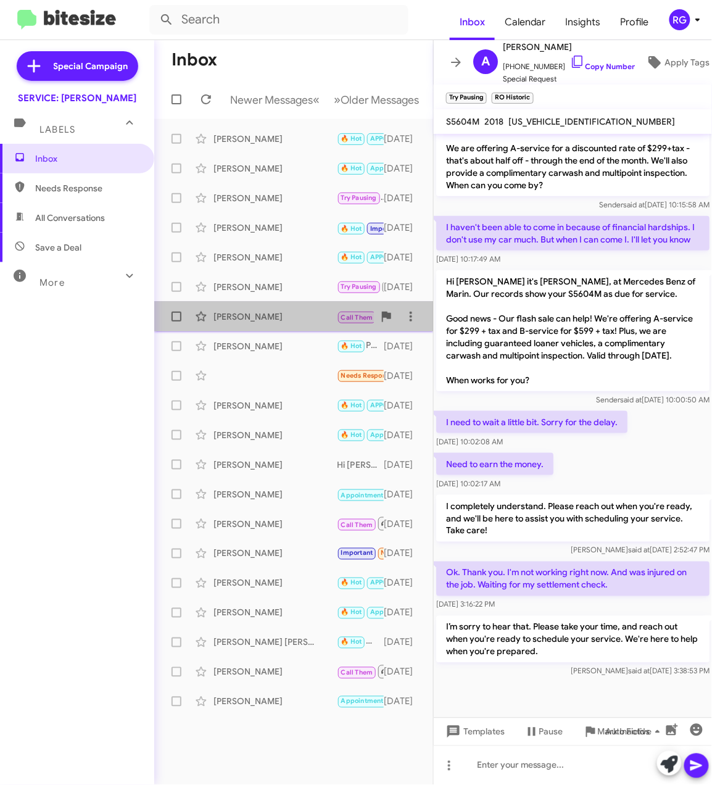
click at [305, 323] on div "Raymond Zahnd" at bounding box center [275, 316] width 123 height 12
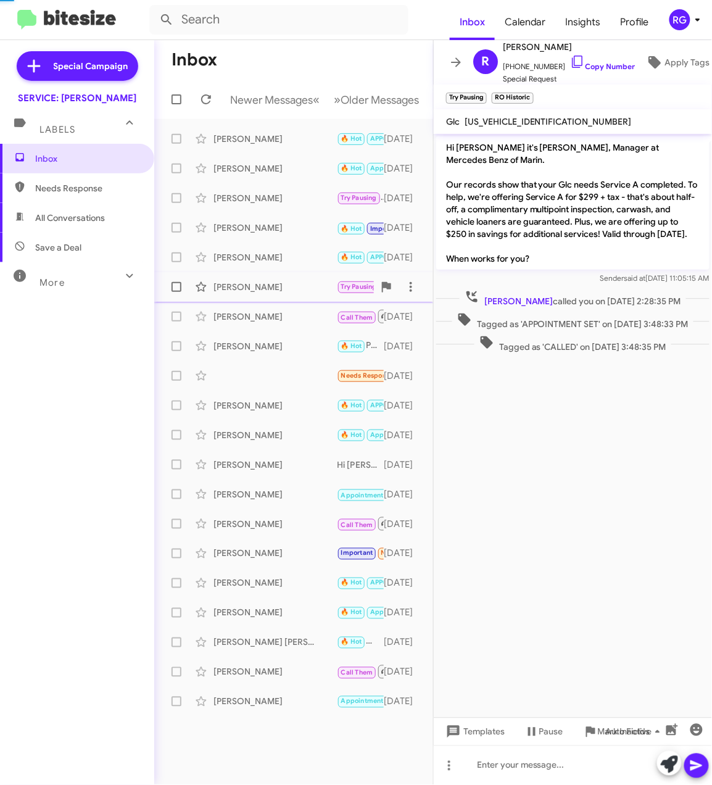
click at [299, 299] on div "Arlene Hale Try Pausing RO Historic I’m sorry to hear that. Please take your ti…" at bounding box center [293, 287] width 259 height 25
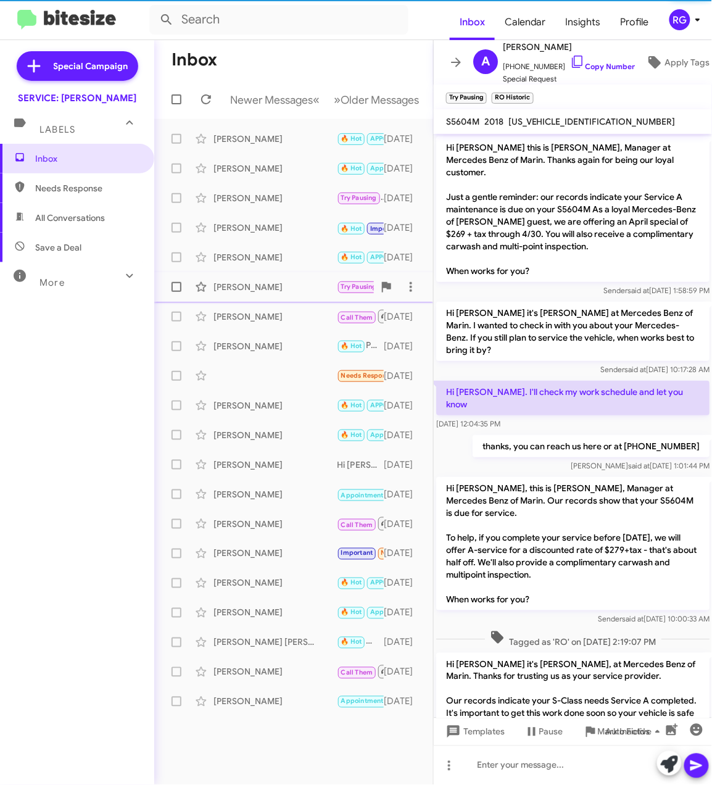
scroll to position [1211, 0]
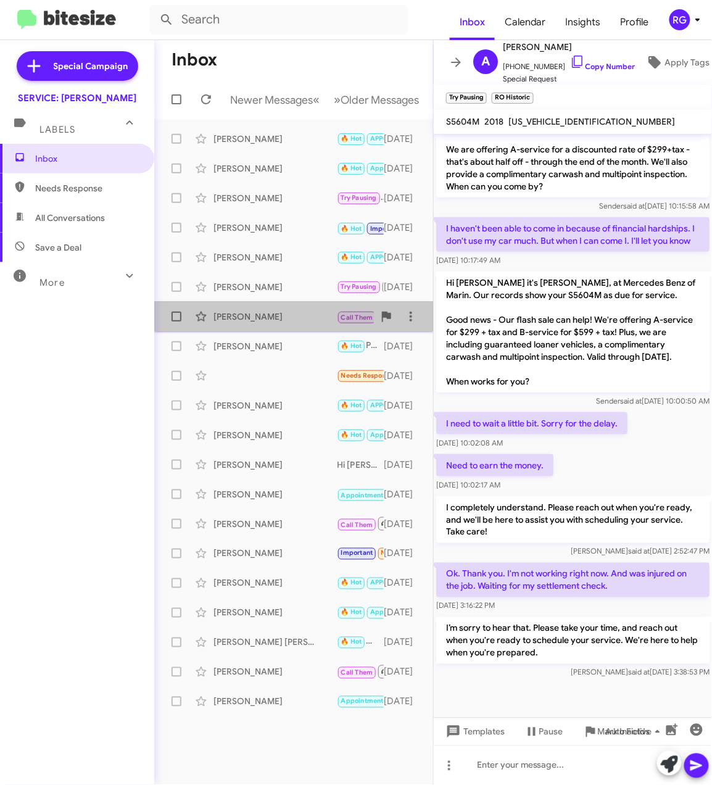
click at [297, 323] on div "Raymond Zahnd" at bounding box center [275, 316] width 123 height 12
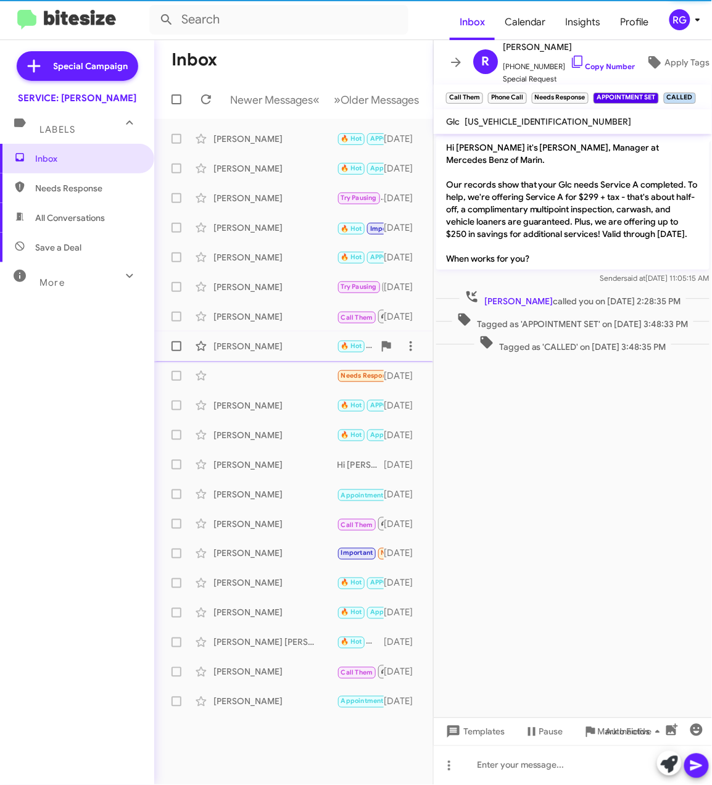
click at [297, 351] on div "Juan Rocha 🔥 Hot Perfect we will see you then ! 3 days ago" at bounding box center [293, 346] width 259 height 25
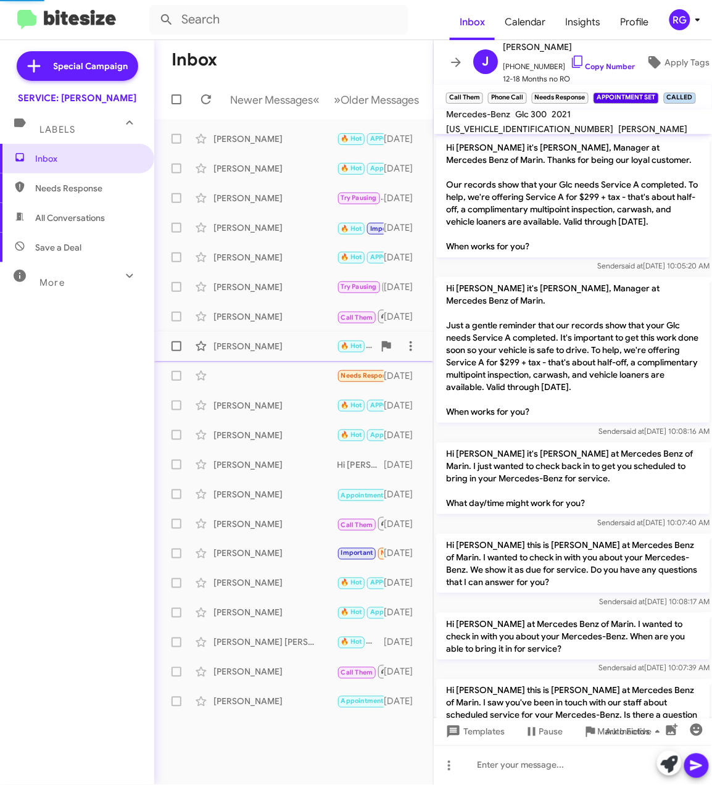
scroll to position [578, 0]
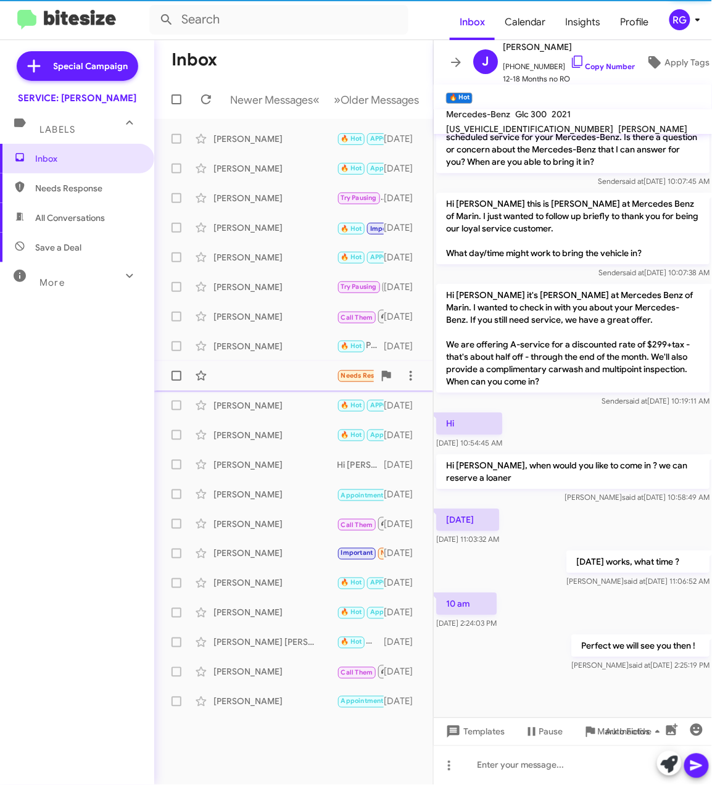
click at [296, 388] on div "Needs Response Great 3 days ago" at bounding box center [293, 376] width 259 height 25
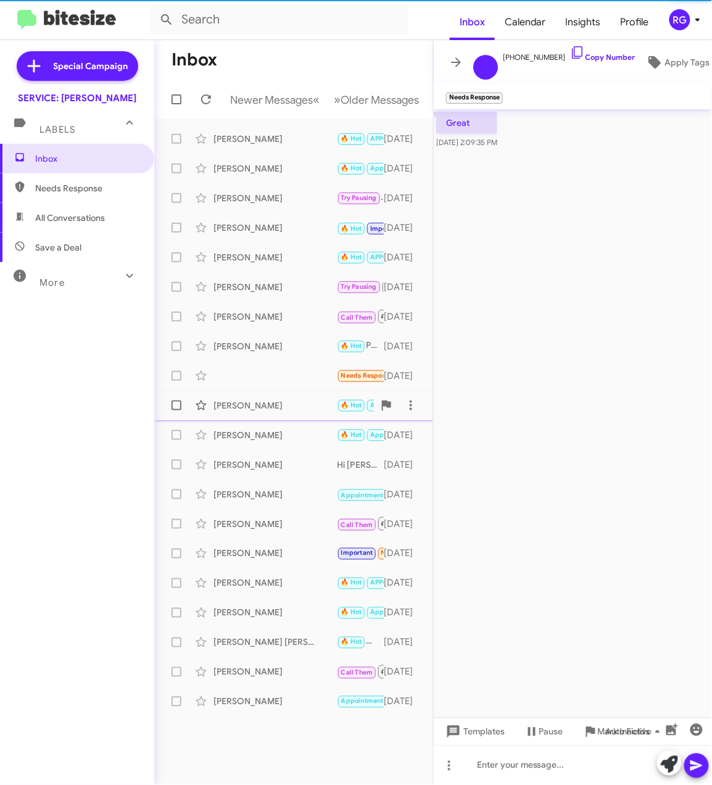
click at [297, 412] on div "Robert Hohmann" at bounding box center [275, 405] width 123 height 12
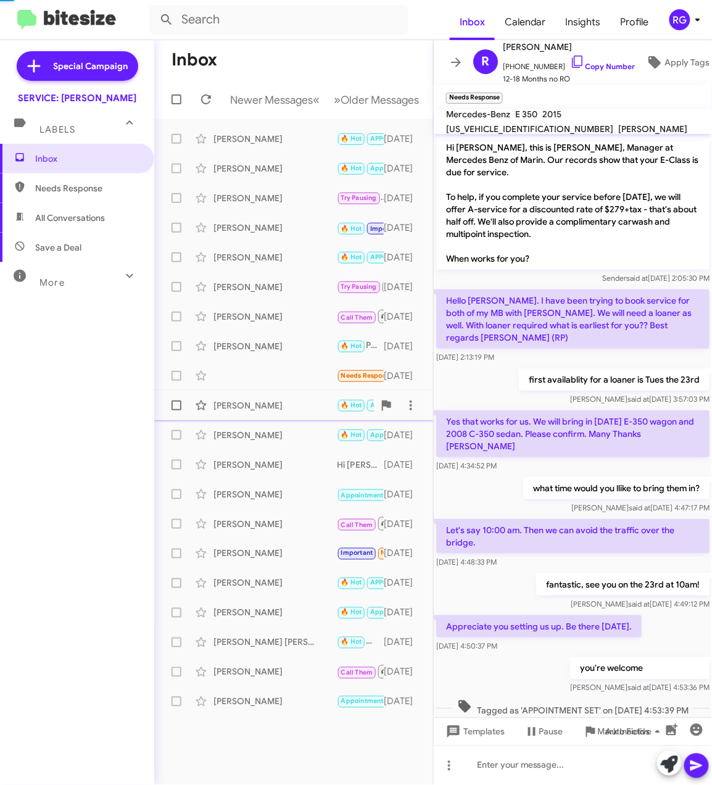
scroll to position [746, 0]
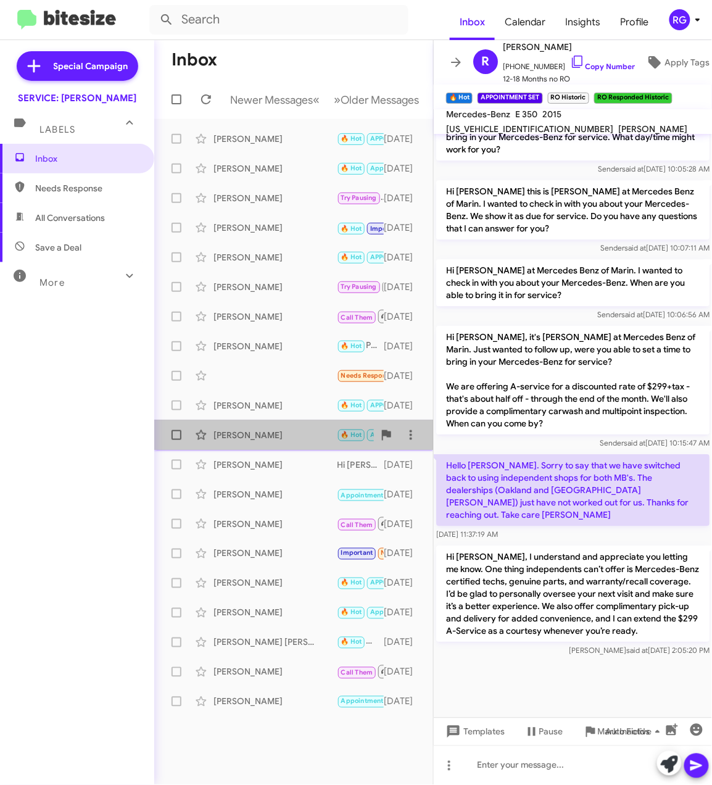
click at [292, 435] on span "Christine Bacchi 🔥 Hot Appointment Set You're welcome! I'll see you at 9:30am o…" at bounding box center [293, 435] width 279 height 30
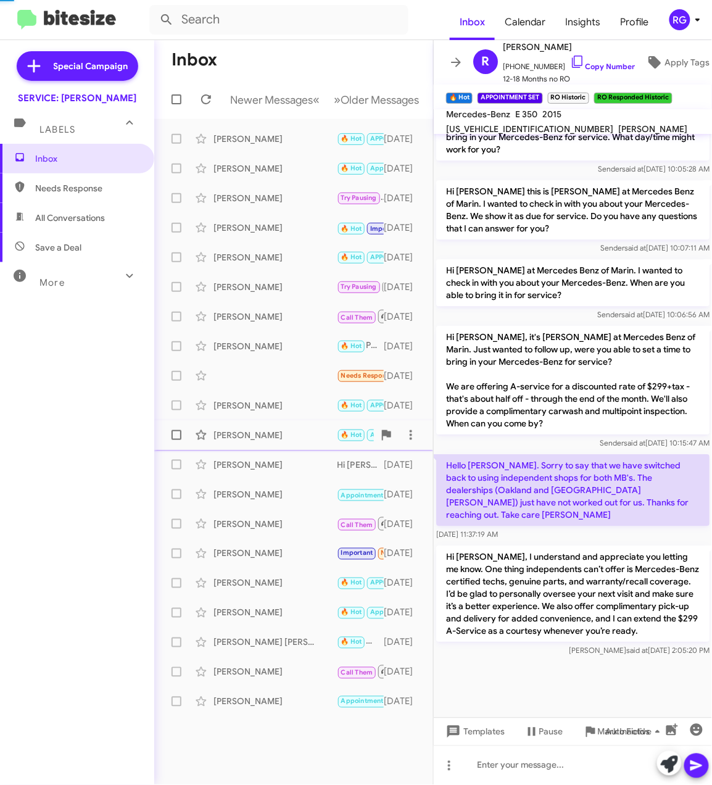
scroll to position [549, 0]
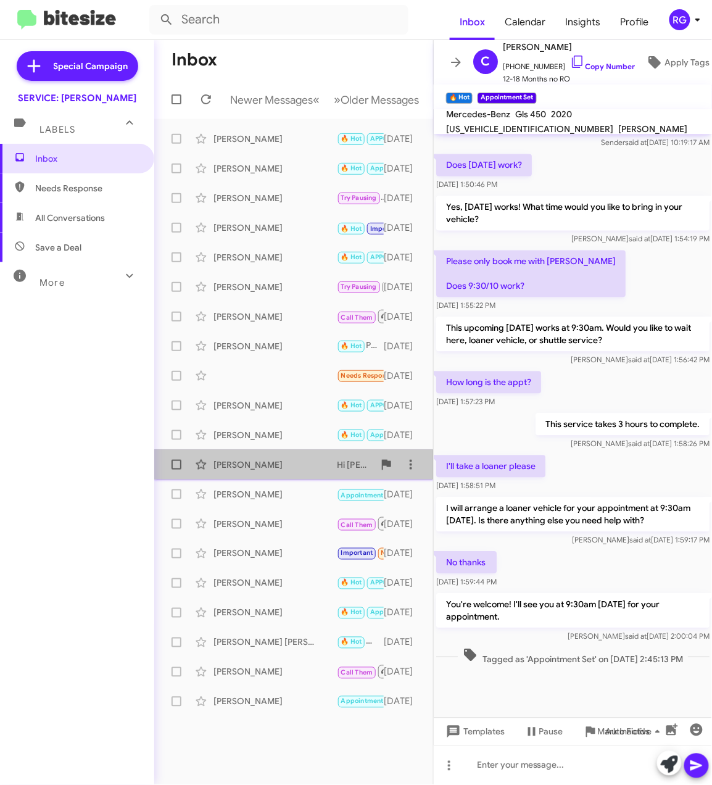
click at [281, 477] on div "Thone Soungpanya Hi Thone, we would love to earn your business. We offer compli…" at bounding box center [293, 464] width 259 height 25
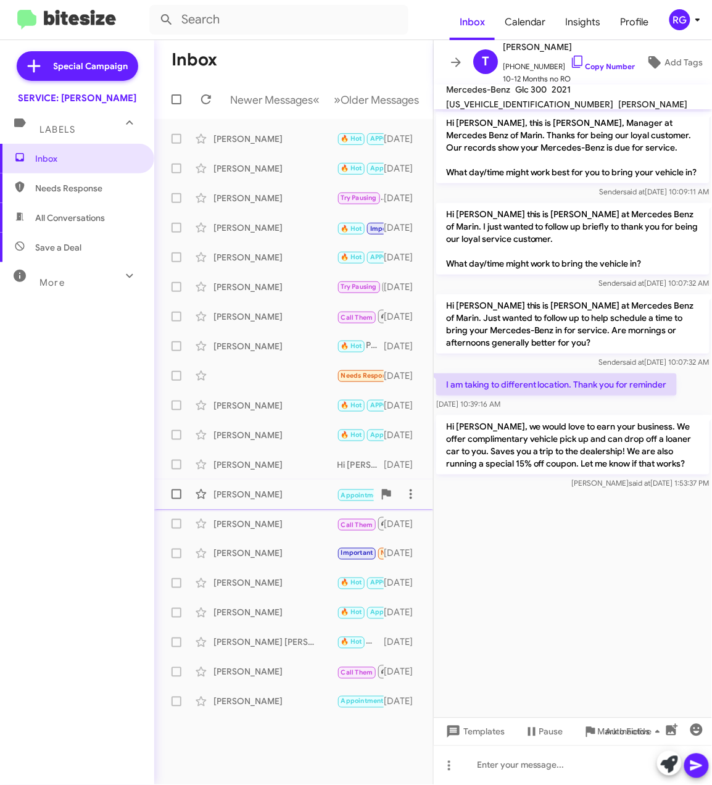
click at [277, 501] on div "Luisa Manfredi" at bounding box center [275, 494] width 123 height 12
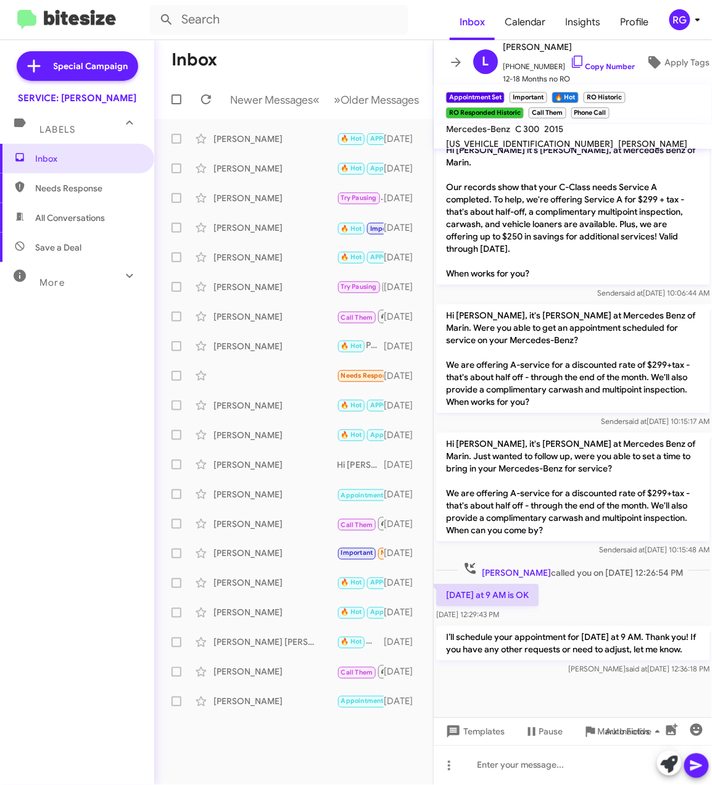
scroll to position [689, 0]
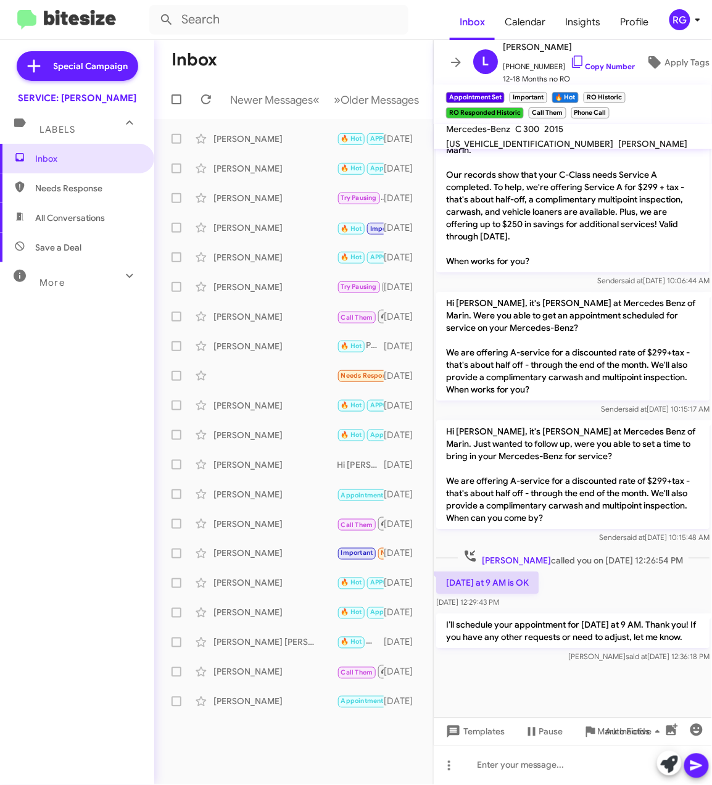
click at [614, 138] on span "55SWF4JBXFU043737" at bounding box center [529, 143] width 167 height 11
copy span "55SWF4JBXFU043737"
click at [304, 435] on div "Christine Bacchi 🔥 Hot Appointment Set You're welcome! I'll see you at 9:30am o…" at bounding box center [293, 435] width 259 height 25
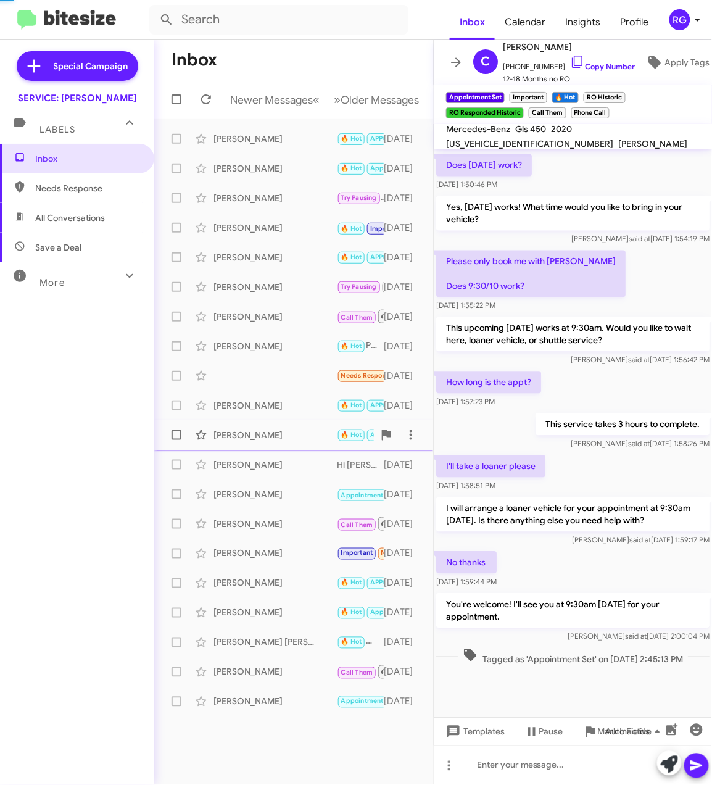
scroll to position [551, 0]
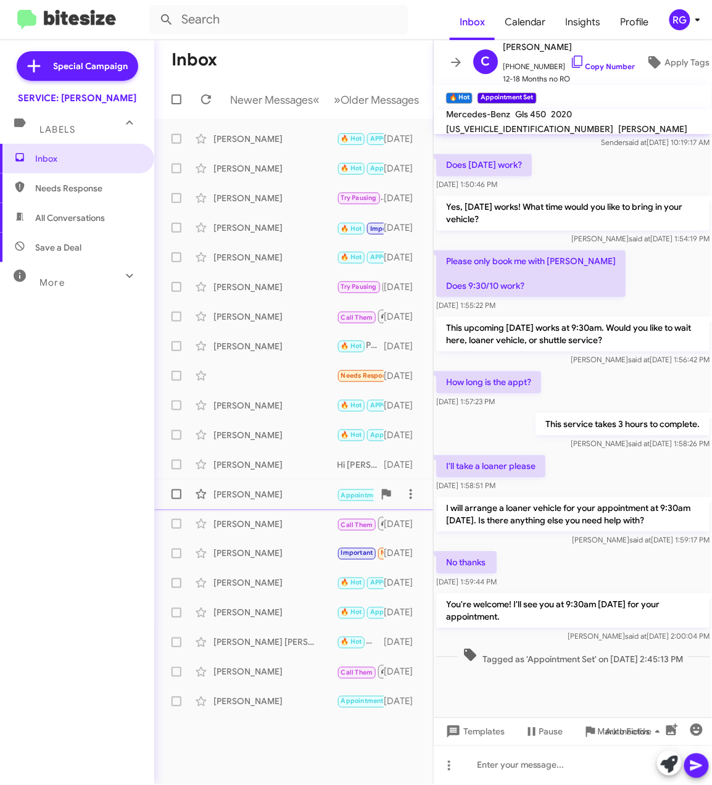
click at [304, 500] on div "Luisa Manfredi" at bounding box center [275, 494] width 123 height 12
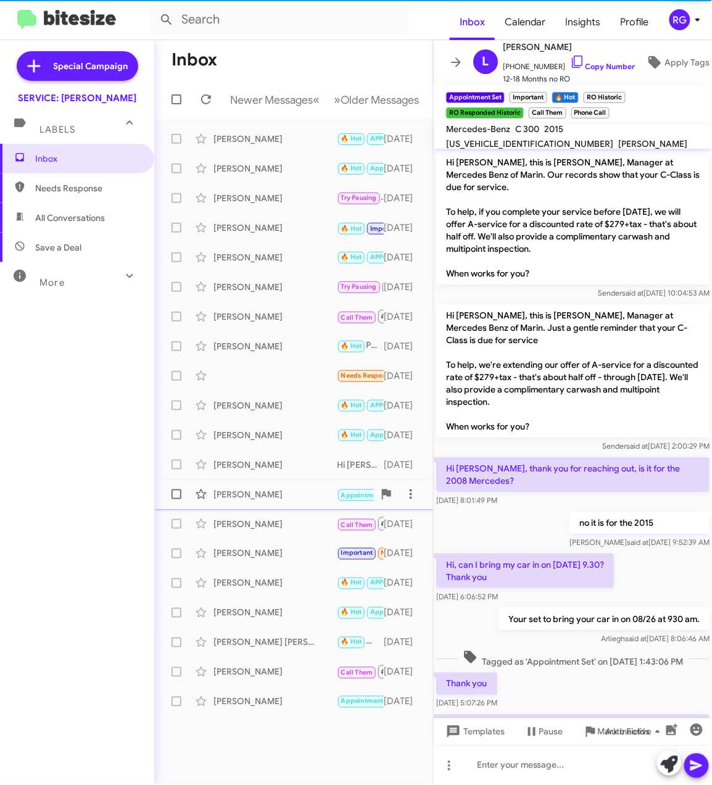
click at [301, 507] on div "Luisa Manfredi Appointment Set Important 🔥 Hot RO Historic RO Responded Histori…" at bounding box center [293, 494] width 259 height 25
click at [299, 530] on div "Brittany Battle" at bounding box center [275, 524] width 123 height 12
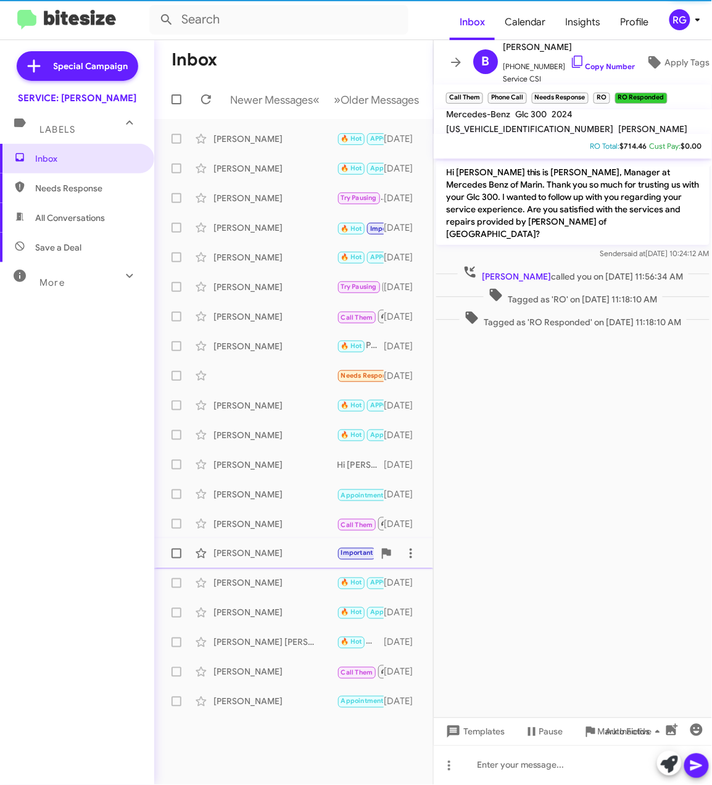
click at [285, 560] on div "Hiromi Bratti" at bounding box center [275, 554] width 123 height 12
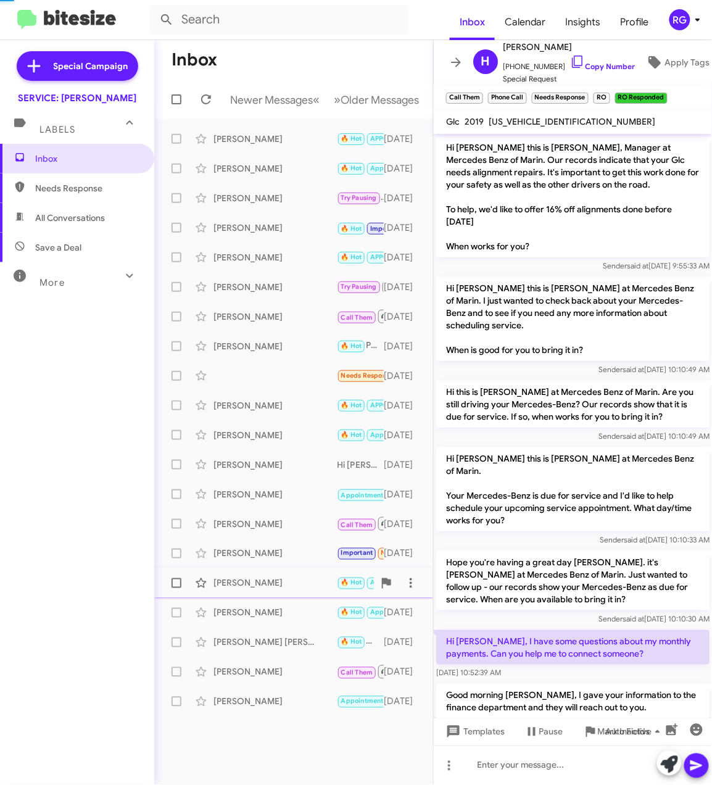
scroll to position [1100, 0]
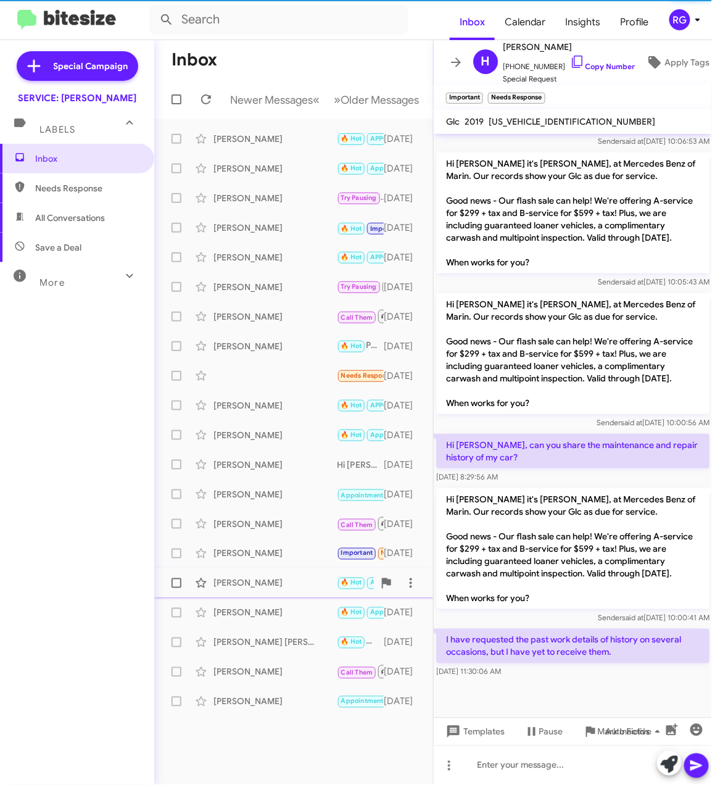
click at [274, 589] on div "[PERSON_NAME]" at bounding box center [275, 583] width 123 height 12
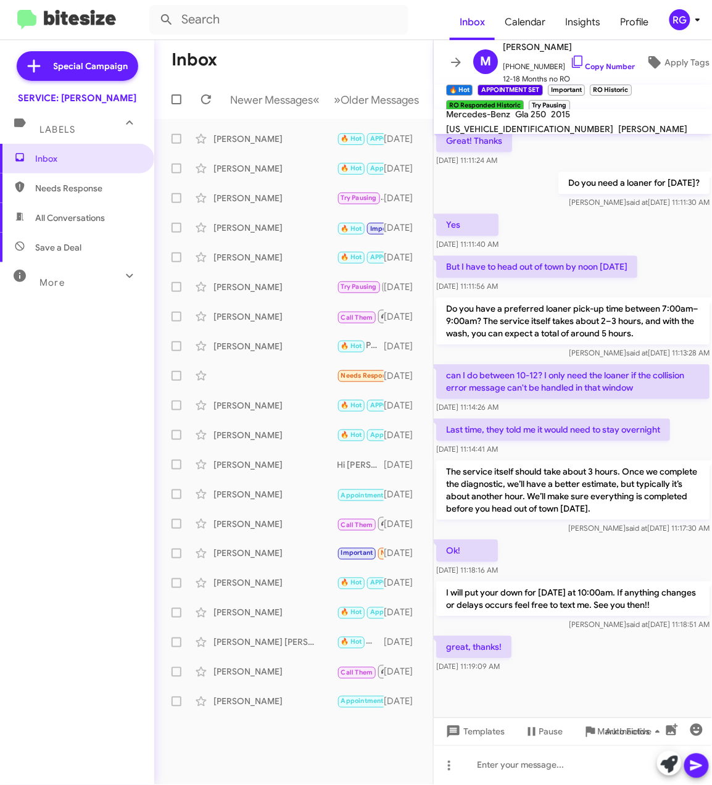
scroll to position [1779, 0]
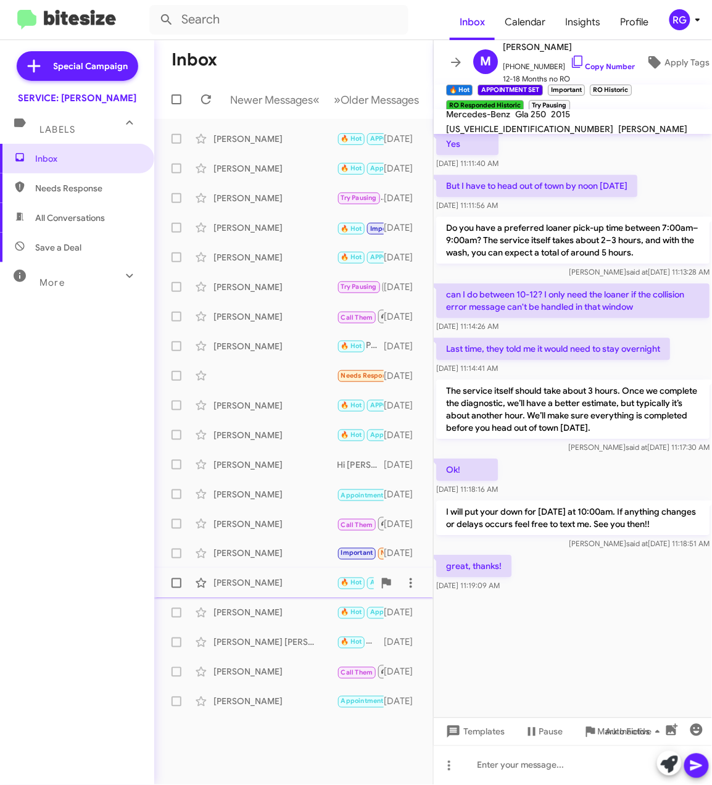
click at [262, 586] on div "Megan Martik 🔥 Hot APPOINTMENT SET Important RO Historic RO Responded Historic …" at bounding box center [293, 583] width 259 height 25
click at [273, 619] on div "Marcia Berardi" at bounding box center [275, 613] width 123 height 12
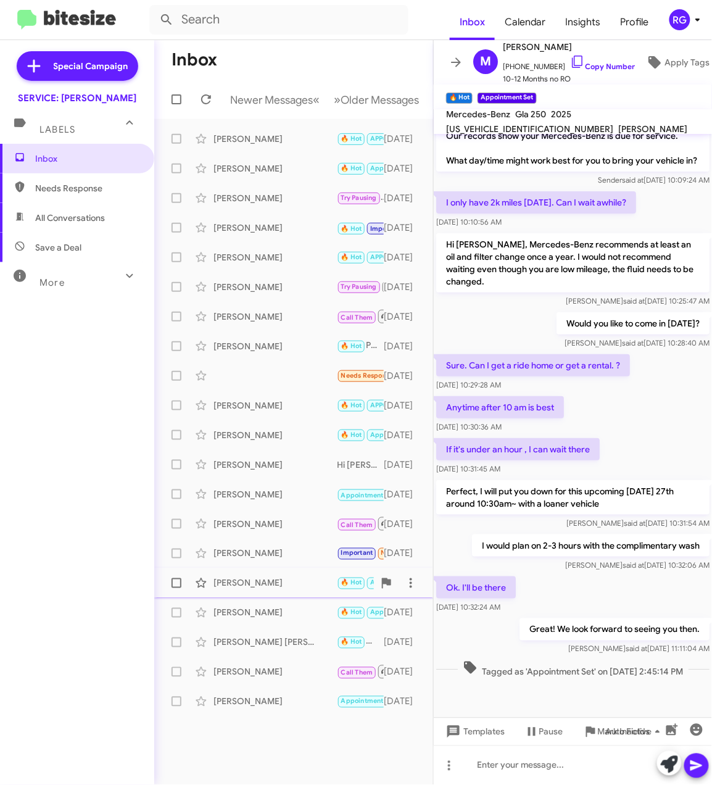
click at [285, 589] on div "Megan Martik" at bounding box center [275, 583] width 123 height 12
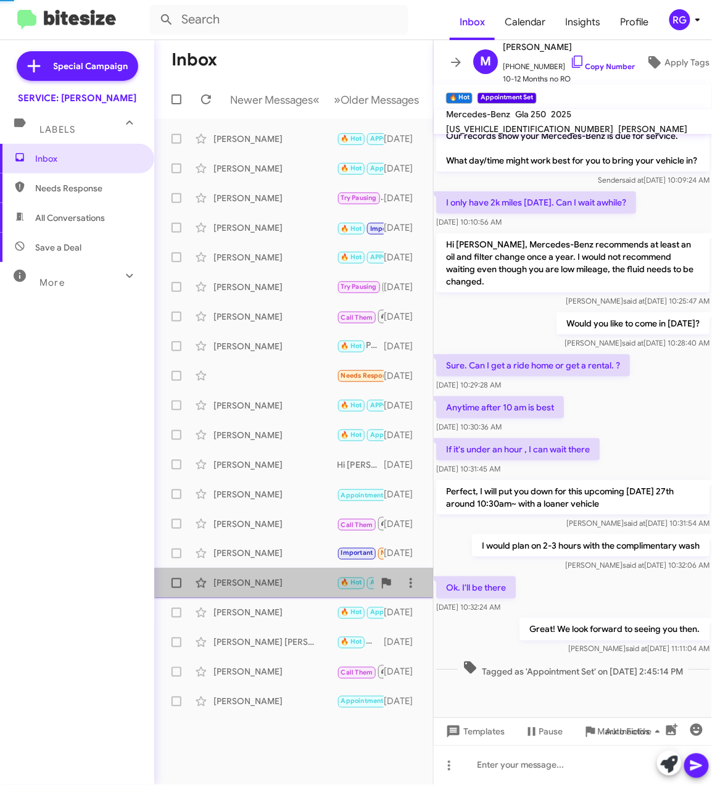
scroll to position [712, 0]
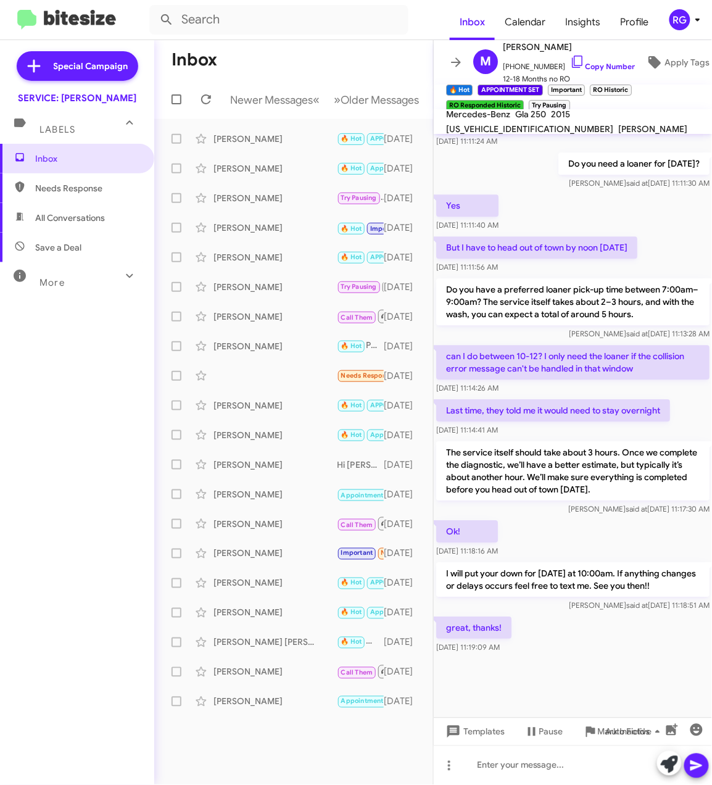
click at [605, 123] on span "WDCTG4GB6FJ091599" at bounding box center [529, 128] width 167 height 11
click at [604, 123] on span "WDCTG4GB6FJ091599" at bounding box center [529, 128] width 167 height 11
copy span "WDCTG4GB6FJ091599"
click at [293, 89] on button "Newer Messages « Previous" at bounding box center [275, 99] width 104 height 25
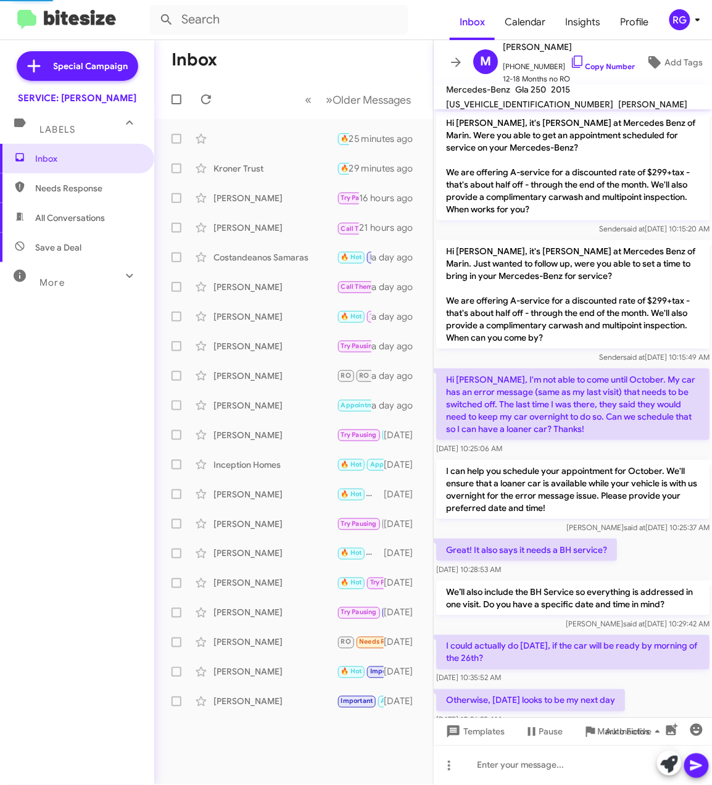
scroll to position [688, 0]
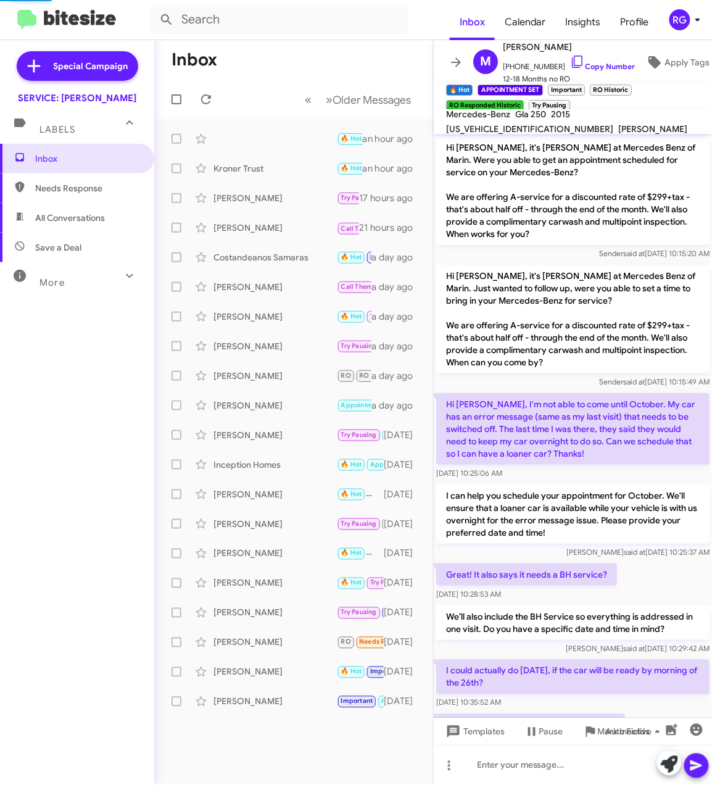
scroll to position [688, 0]
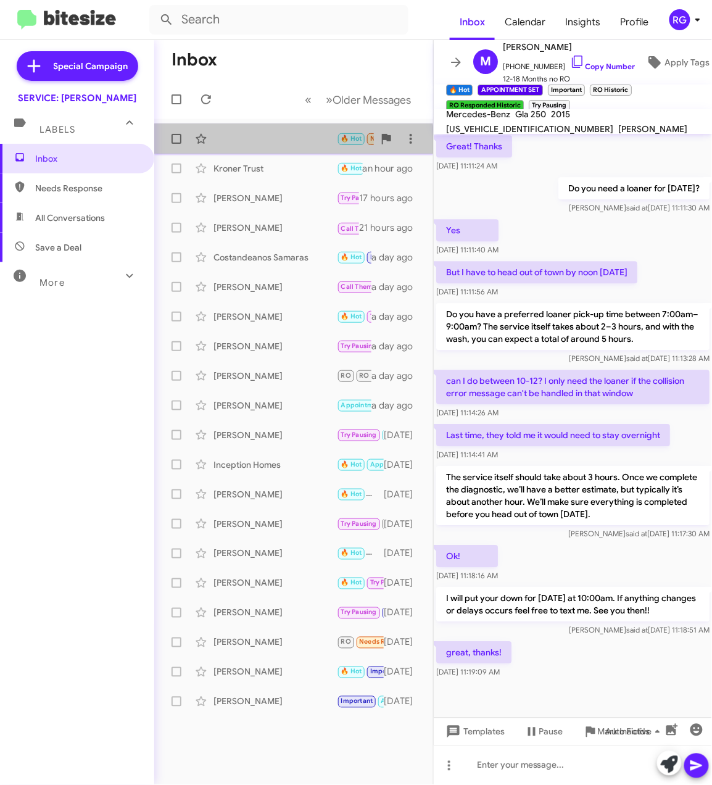
click at [288, 148] on div "🔥 Hot Needs Response Sorry--didn't recognize the number when you first texted. …" at bounding box center [293, 139] width 259 height 25
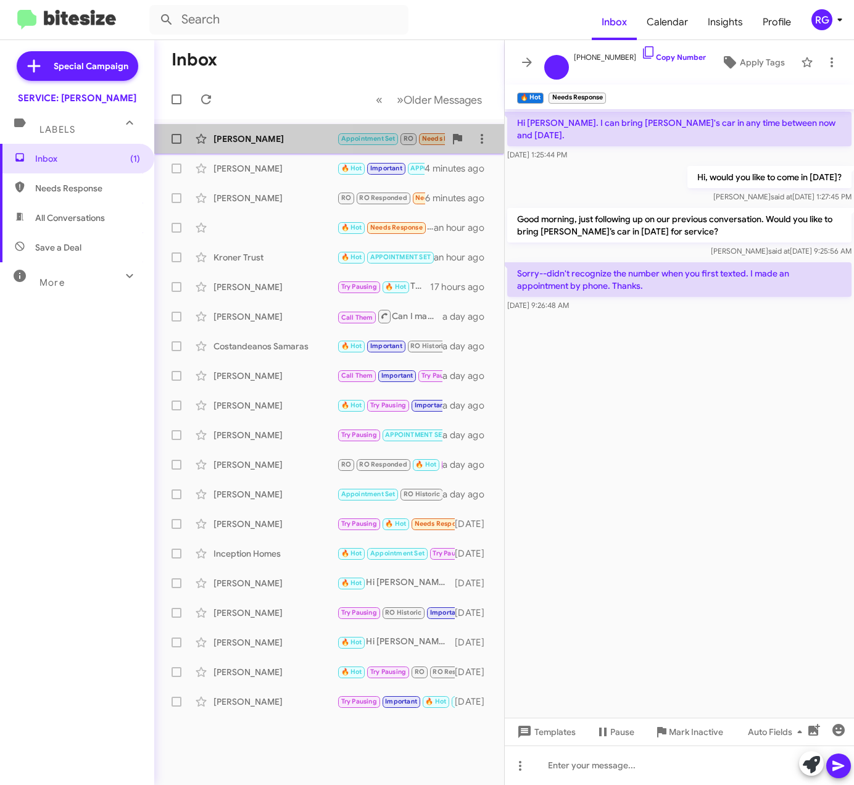
click at [270, 144] on div "[PERSON_NAME] Appointment Set RO Needs Response If you could correctly address …" at bounding box center [329, 139] width 330 height 25
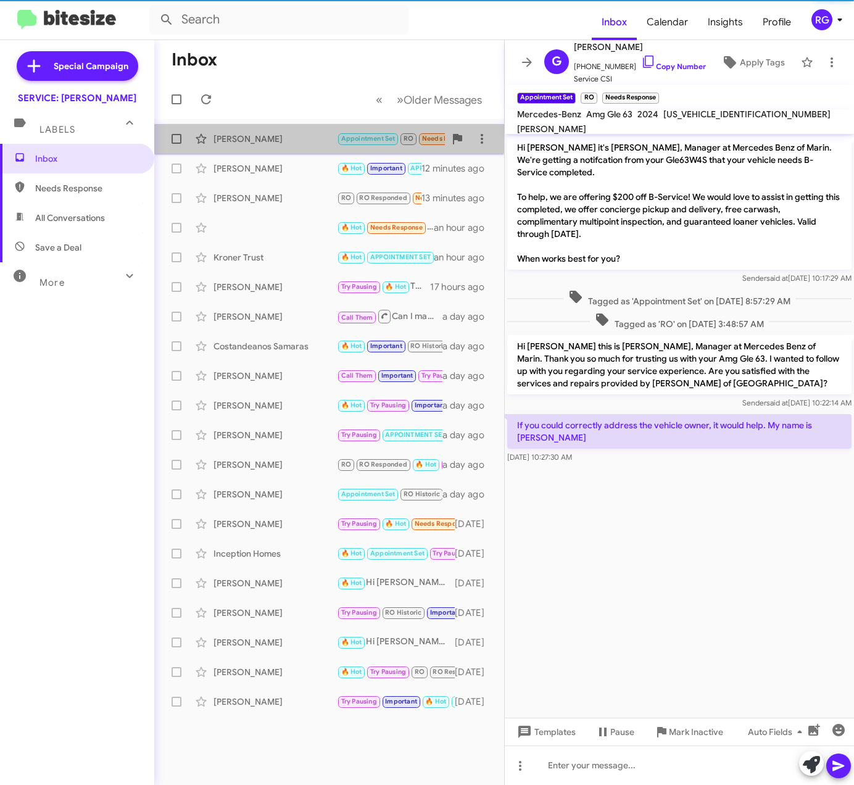
click at [332, 149] on div "[PERSON_NAME] Appointment Set RO Needs Response If you could correctly address …" at bounding box center [329, 139] width 330 height 25
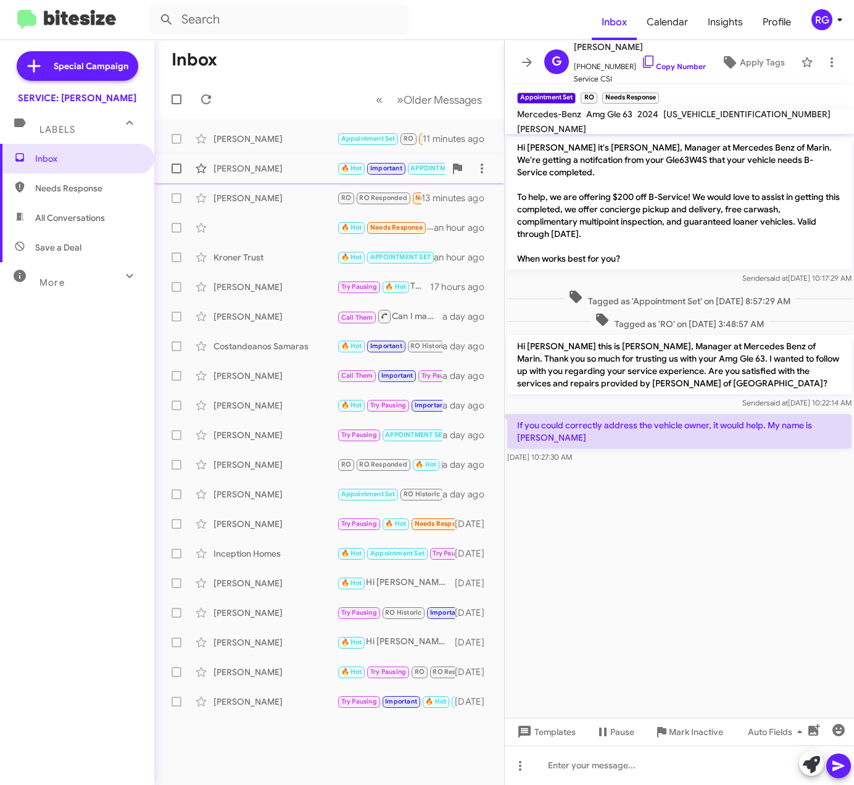
click at [252, 172] on div "[PERSON_NAME]" at bounding box center [275, 168] width 123 height 12
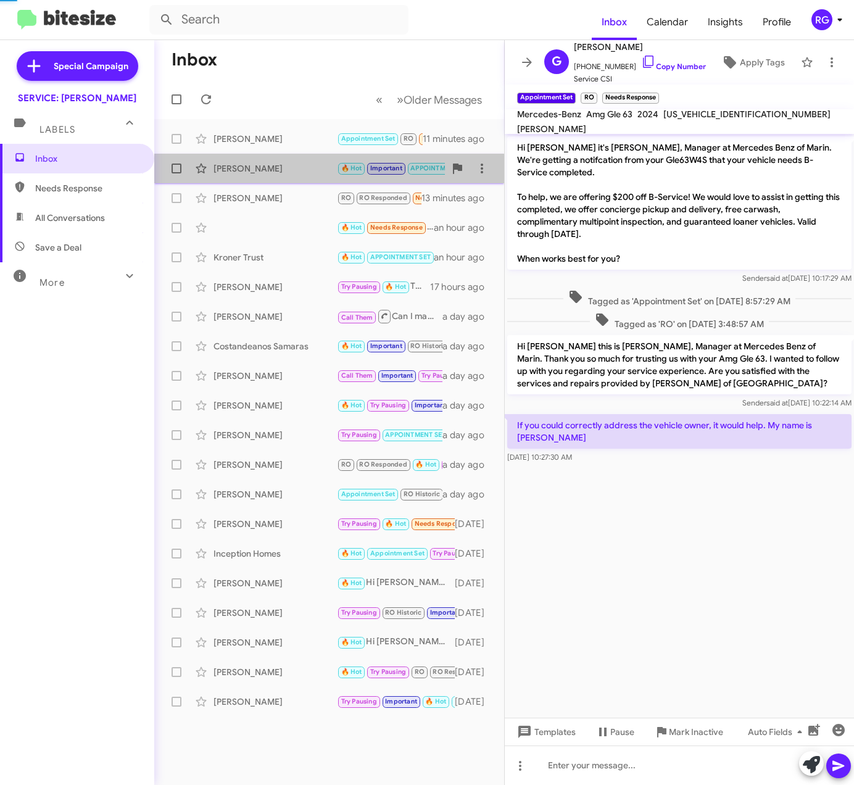
scroll to position [631, 0]
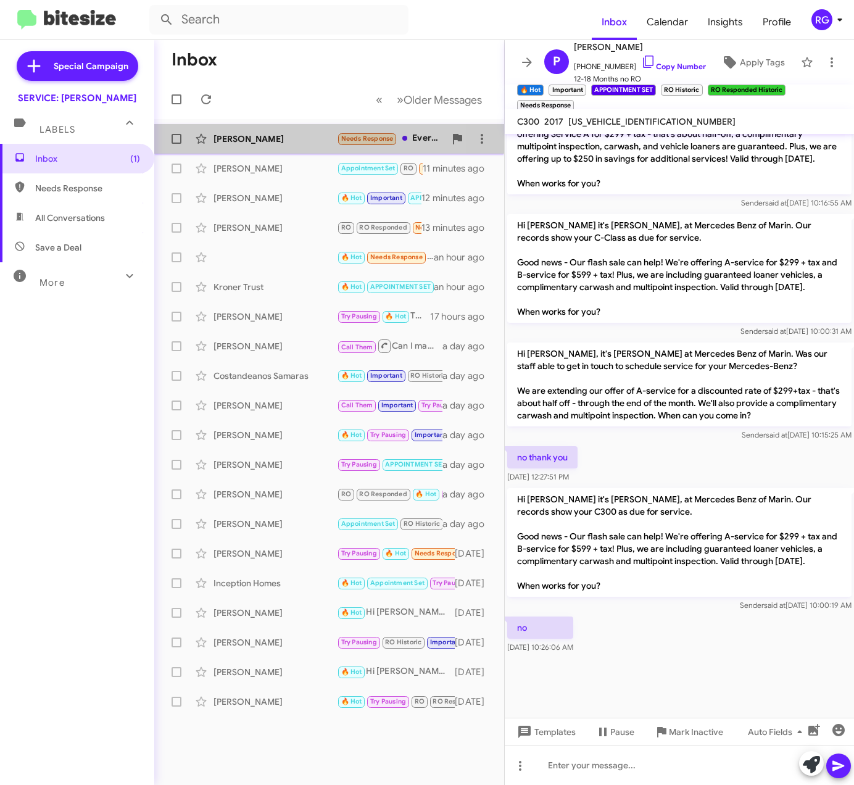
click at [348, 129] on div "[PERSON_NAME] Needs Response Everything's great. Thank you. a few seconds ago" at bounding box center [329, 139] width 330 height 25
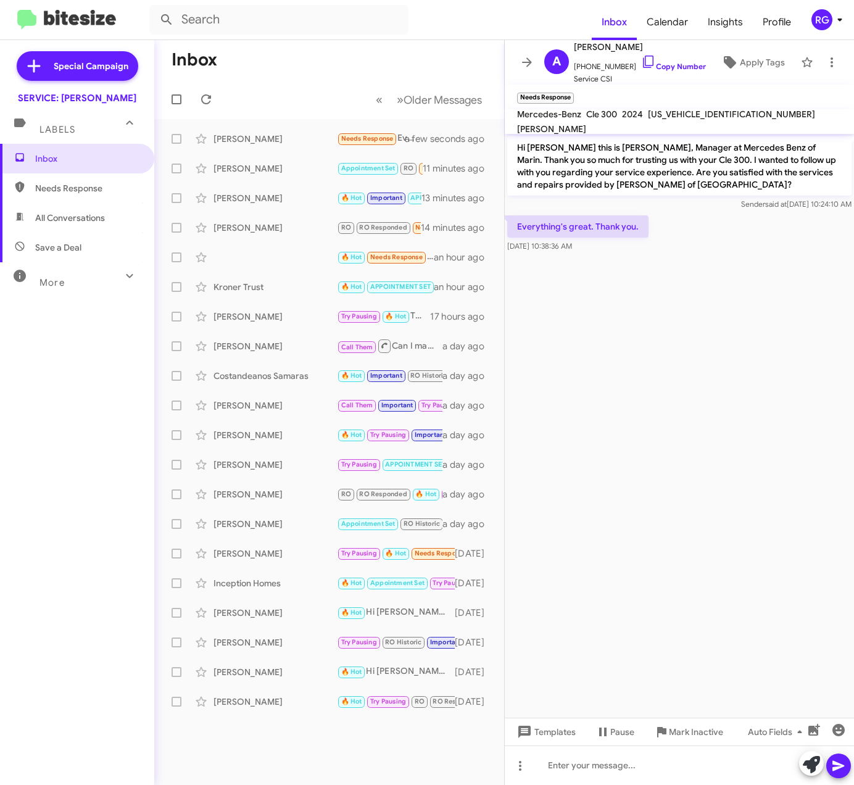
click at [823, 773] on div at bounding box center [825, 764] width 52 height 27
click at [818, 763] on icon at bounding box center [811, 764] width 17 height 17
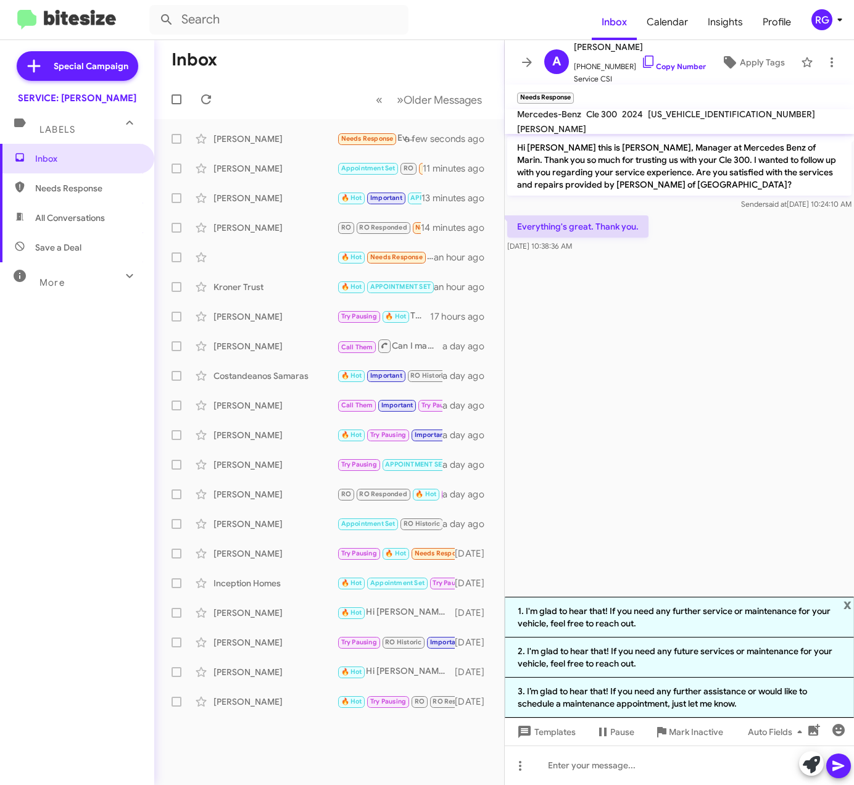
click at [628, 610] on li "1. I'm glad to hear that! If you need any further service or maintenance for yo…" at bounding box center [679, 617] width 349 height 41
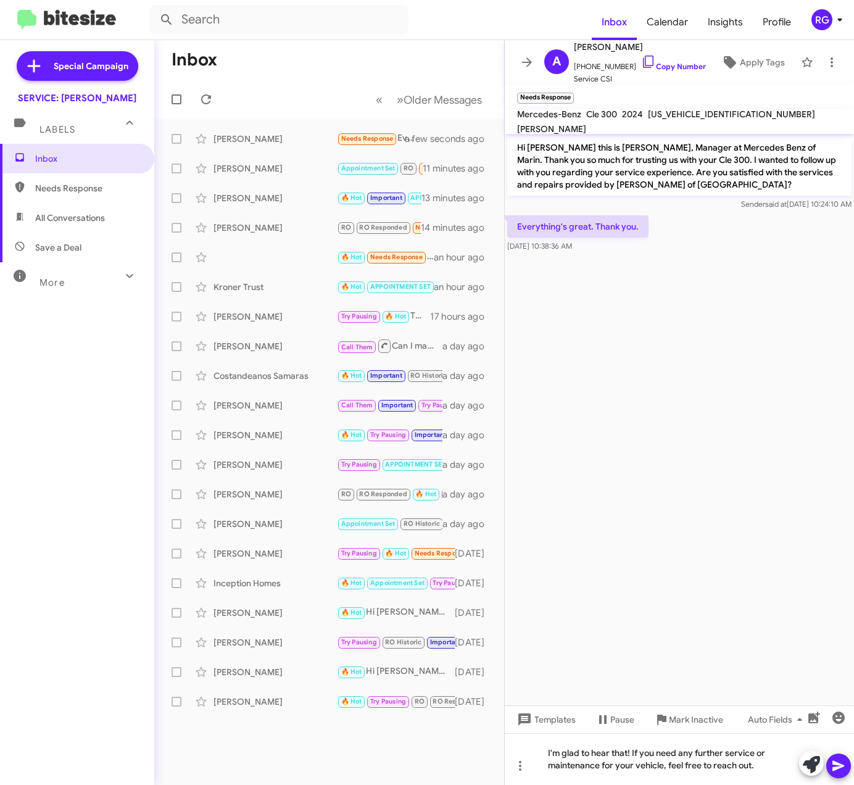
click at [837, 768] on icon at bounding box center [839, 766] width 12 height 10
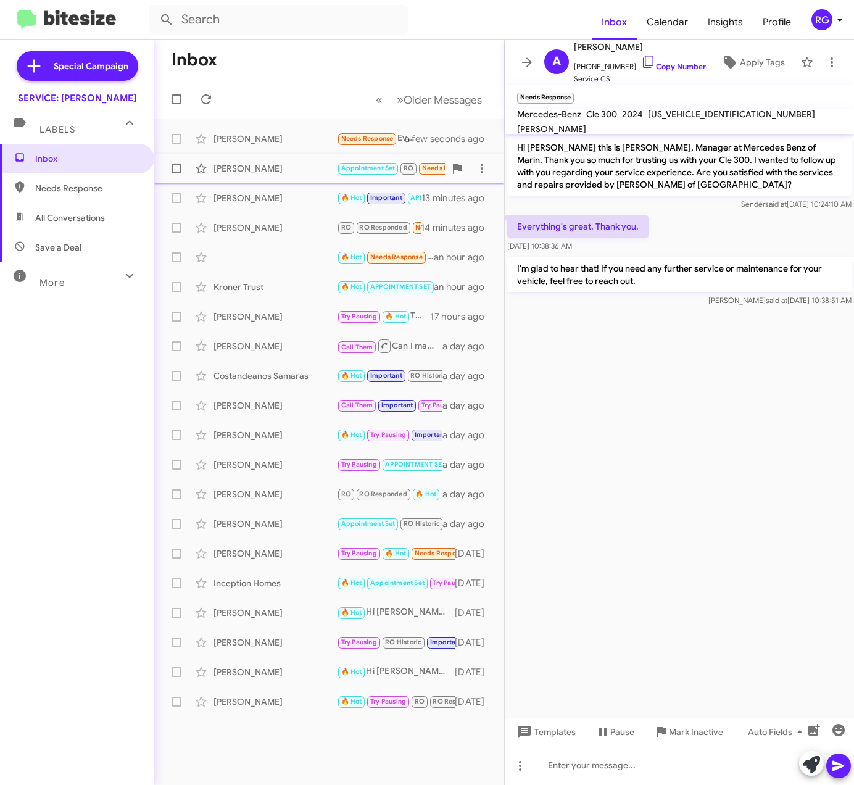
click at [367, 173] on span "Appointment Set RO Needs Response" at bounding box center [407, 168] width 141 height 14
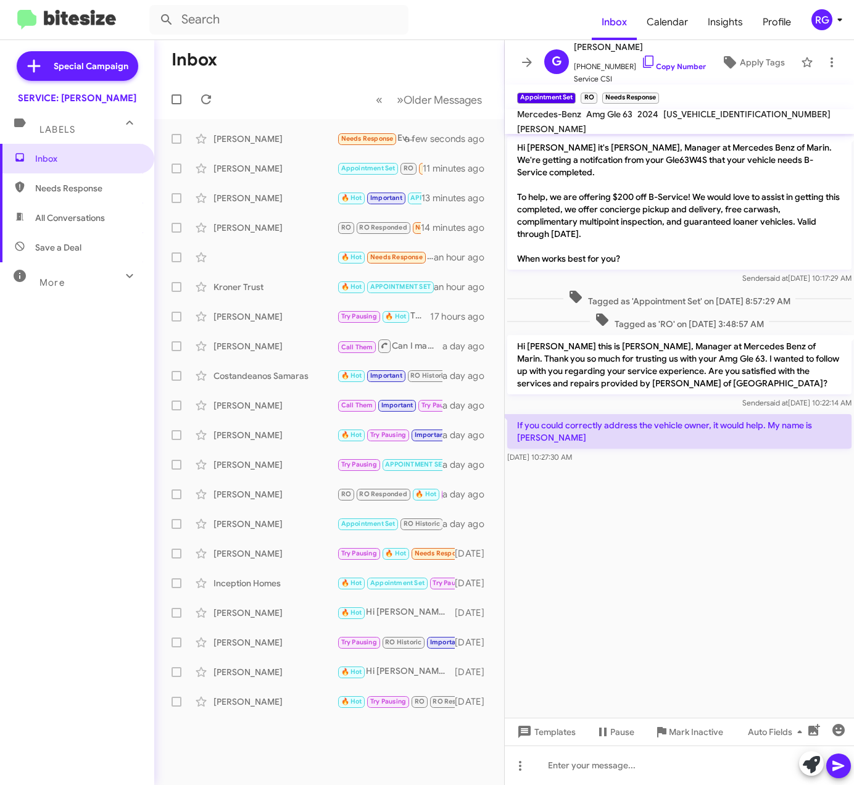
click at [710, 119] on span "[US_VEHICLE_IDENTIFICATION_NUMBER]" at bounding box center [747, 114] width 167 height 11
click at [696, 119] on mat-toolbar "Mercedes-Benz Amg Gle 63 2024 [US_VEHICLE_IDENTIFICATION_NUMBER] [PERSON_NAME]" at bounding box center [679, 121] width 349 height 25
click at [695, 119] on span "[US_VEHICLE_IDENTIFICATION_NUMBER]" at bounding box center [747, 114] width 167 height 11
click at [694, 120] on span "[US_VEHICLE_IDENTIFICATION_NUMBER]" at bounding box center [747, 114] width 167 height 11
drag, startPoint x: 660, startPoint y: 438, endPoint x: 659, endPoint y: 415, distance: 22.2
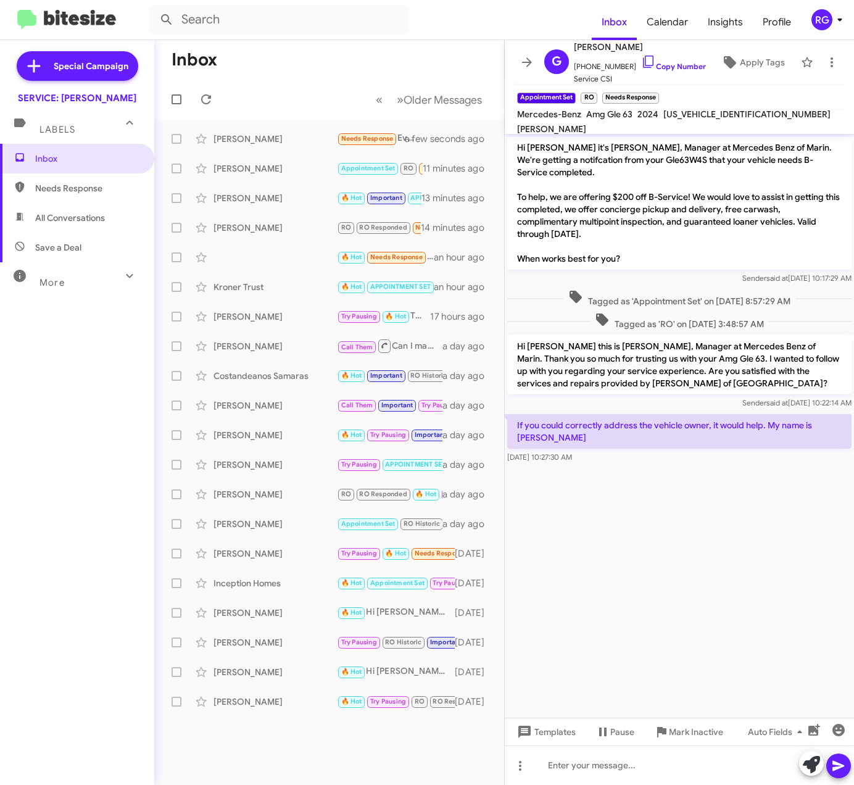
click at [660, 451] on div "[DATE] 10:27:30 AM" at bounding box center [679, 457] width 344 height 12
click at [801, 739] on span "Auto Fields" at bounding box center [777, 732] width 59 height 22
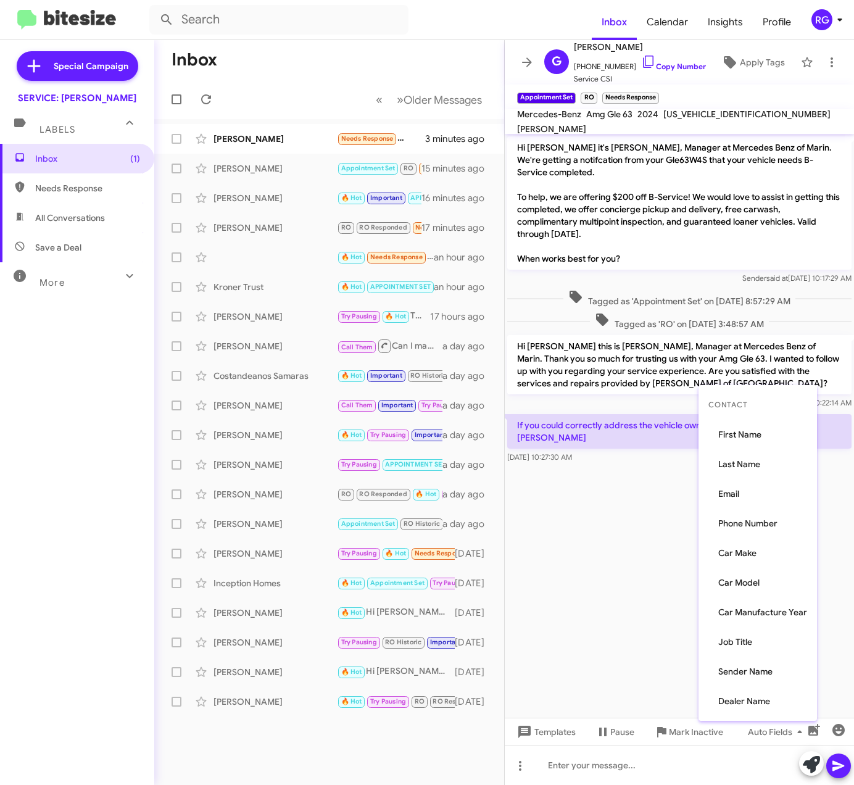
click at [673, 773] on div at bounding box center [427, 392] width 854 height 785
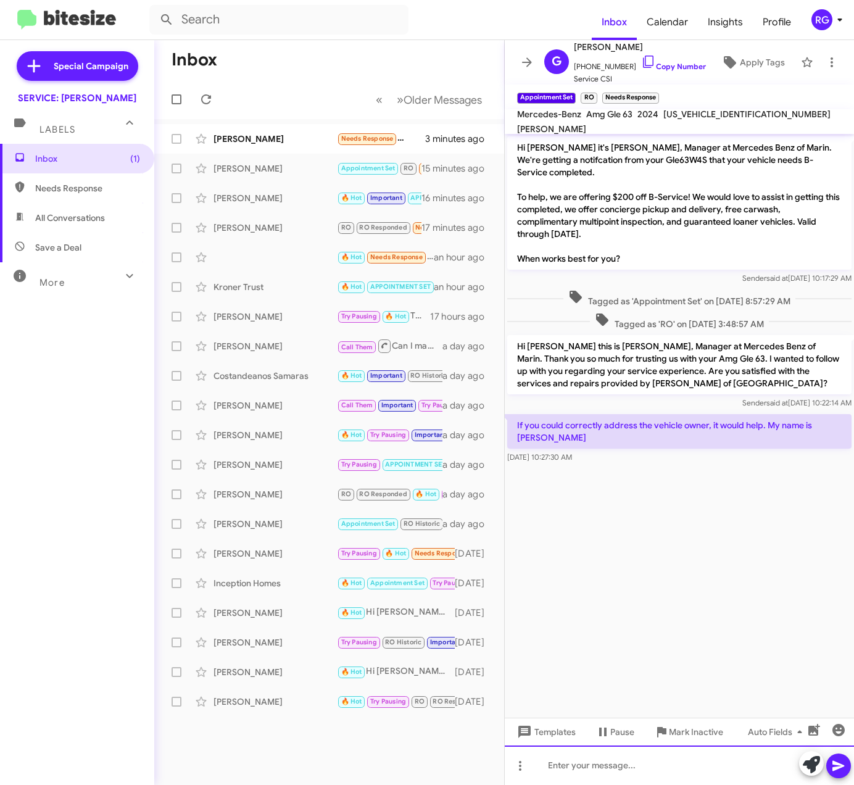
click at [672, 771] on div at bounding box center [679, 766] width 349 height 40
click at [810, 765] on icon at bounding box center [811, 764] width 17 height 17
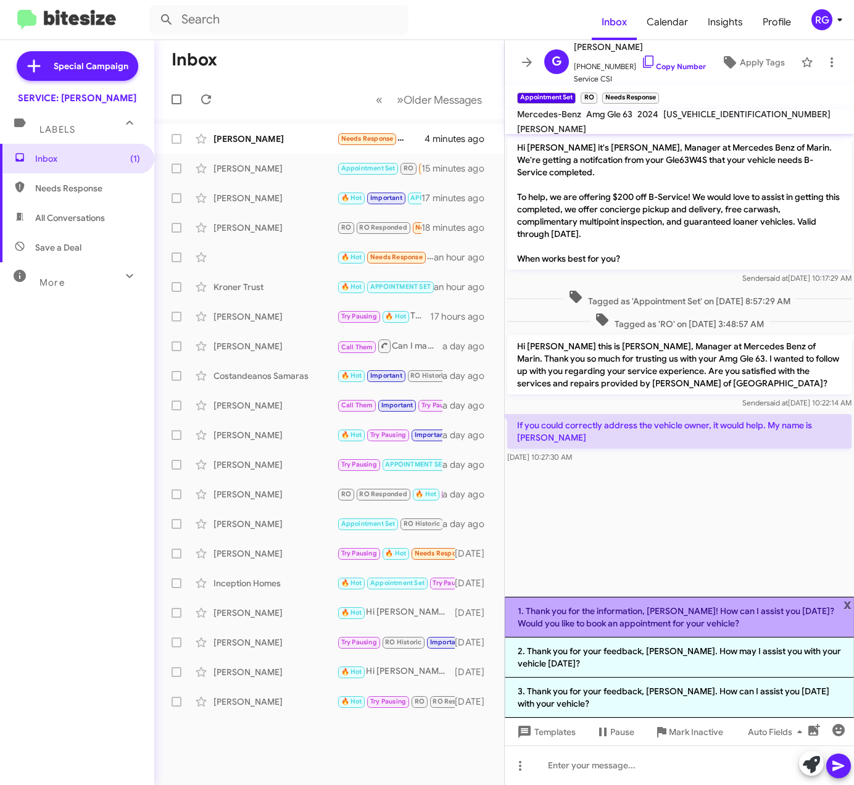
click at [674, 628] on li "1. Thank you for the information, [PERSON_NAME]! How can I assist you [DATE]? W…" at bounding box center [679, 617] width 349 height 41
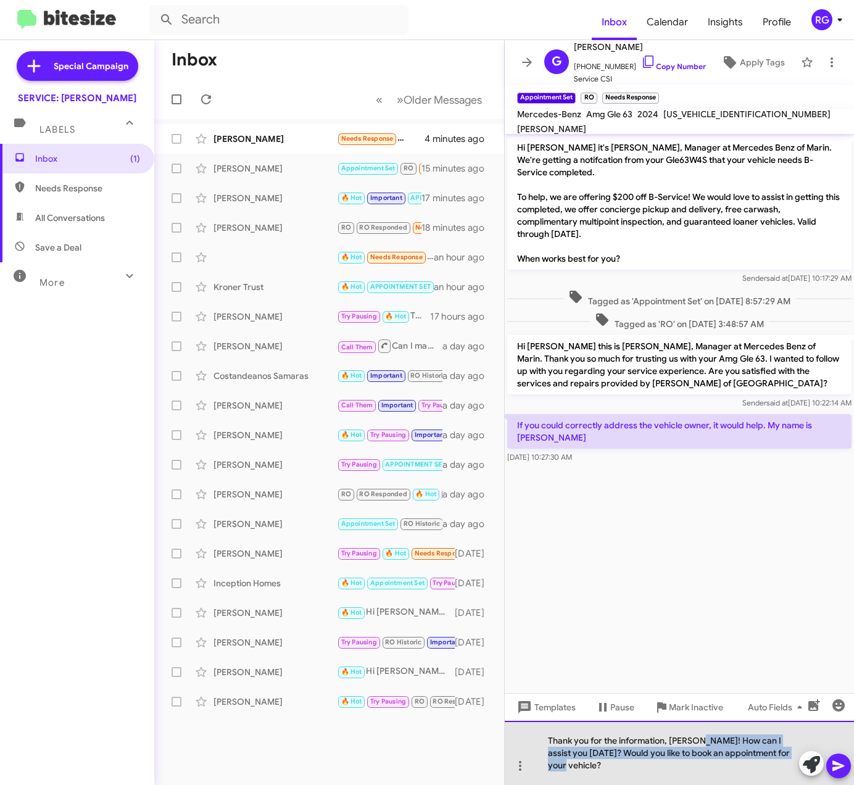
drag, startPoint x: 697, startPoint y: 777, endPoint x: 699, endPoint y: 743, distance: 33.4
click at [699, 743] on div "Thank you for the information, [PERSON_NAME]! How can I assist you [DATE]? Woul…" at bounding box center [679, 753] width 349 height 64
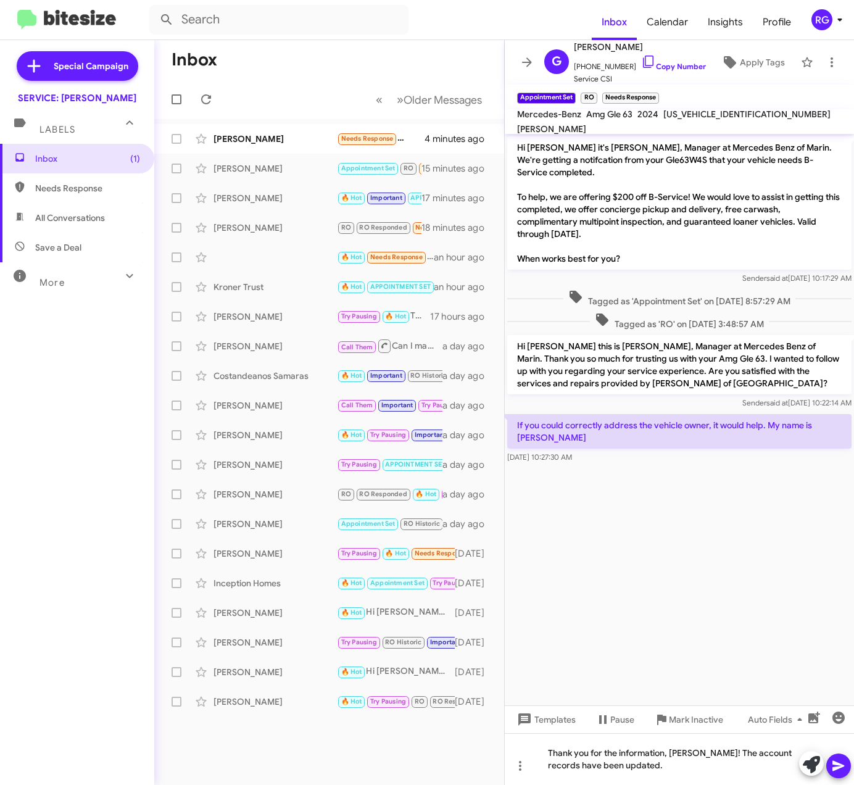
click at [839, 764] on icon at bounding box center [839, 766] width 12 height 10
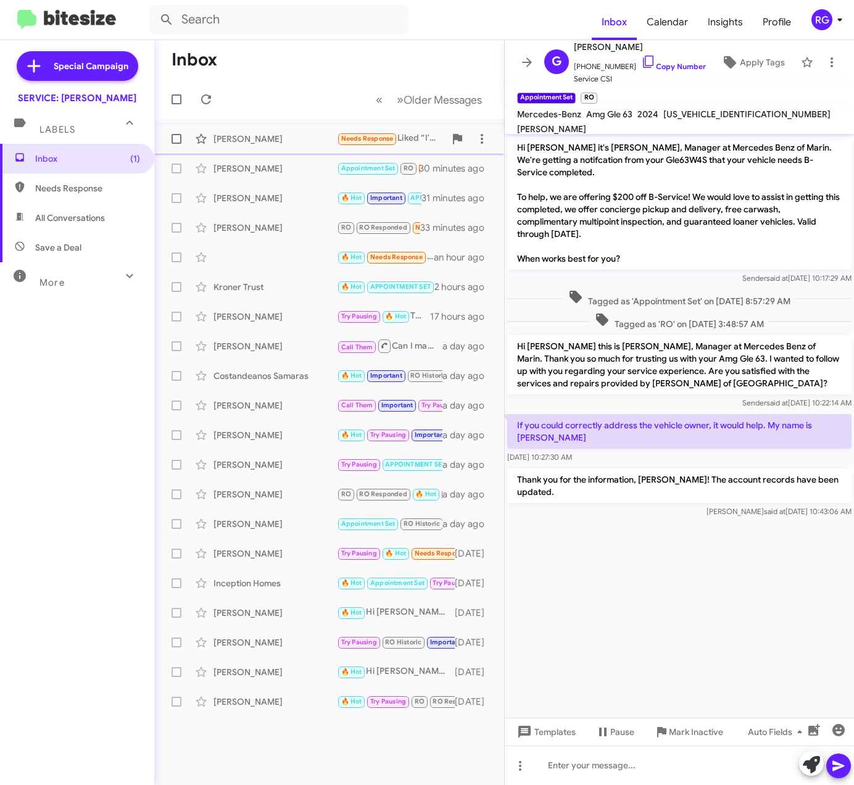
click at [263, 123] on mat-action-list "[PERSON_NAME] Needs Response Liked “I'm glad to hear that! If you need any furt…" at bounding box center [329, 417] width 350 height 597
click at [269, 131] on div "[PERSON_NAME] Needs Response Liked “I'm glad to hear that! If you need any furt…" at bounding box center [329, 139] width 330 height 25
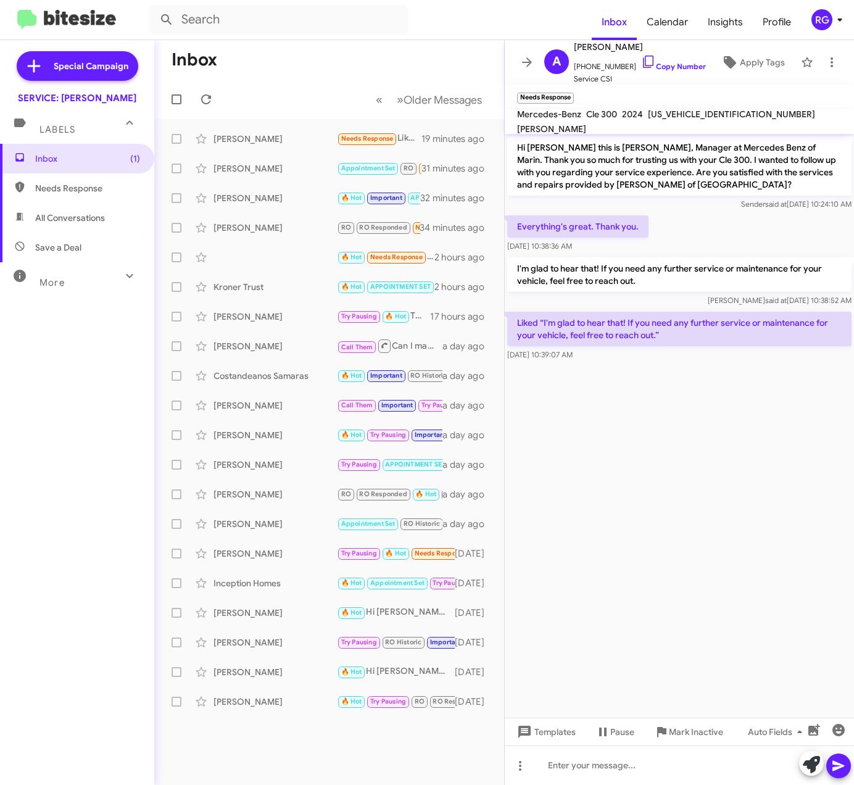
click at [85, 207] on span "All Conversations" at bounding box center [77, 218] width 154 height 30
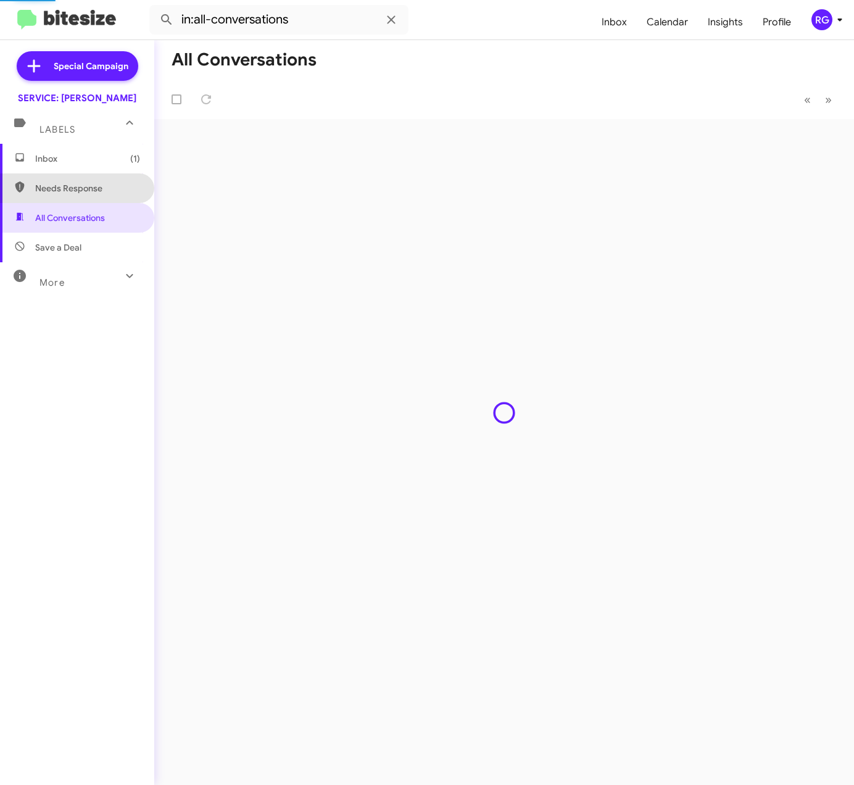
click at [85, 189] on span "Needs Response" at bounding box center [87, 188] width 105 height 12
type input "in:needs-response"
